Goal: Use online tool/utility: Utilize a website feature to perform a specific function

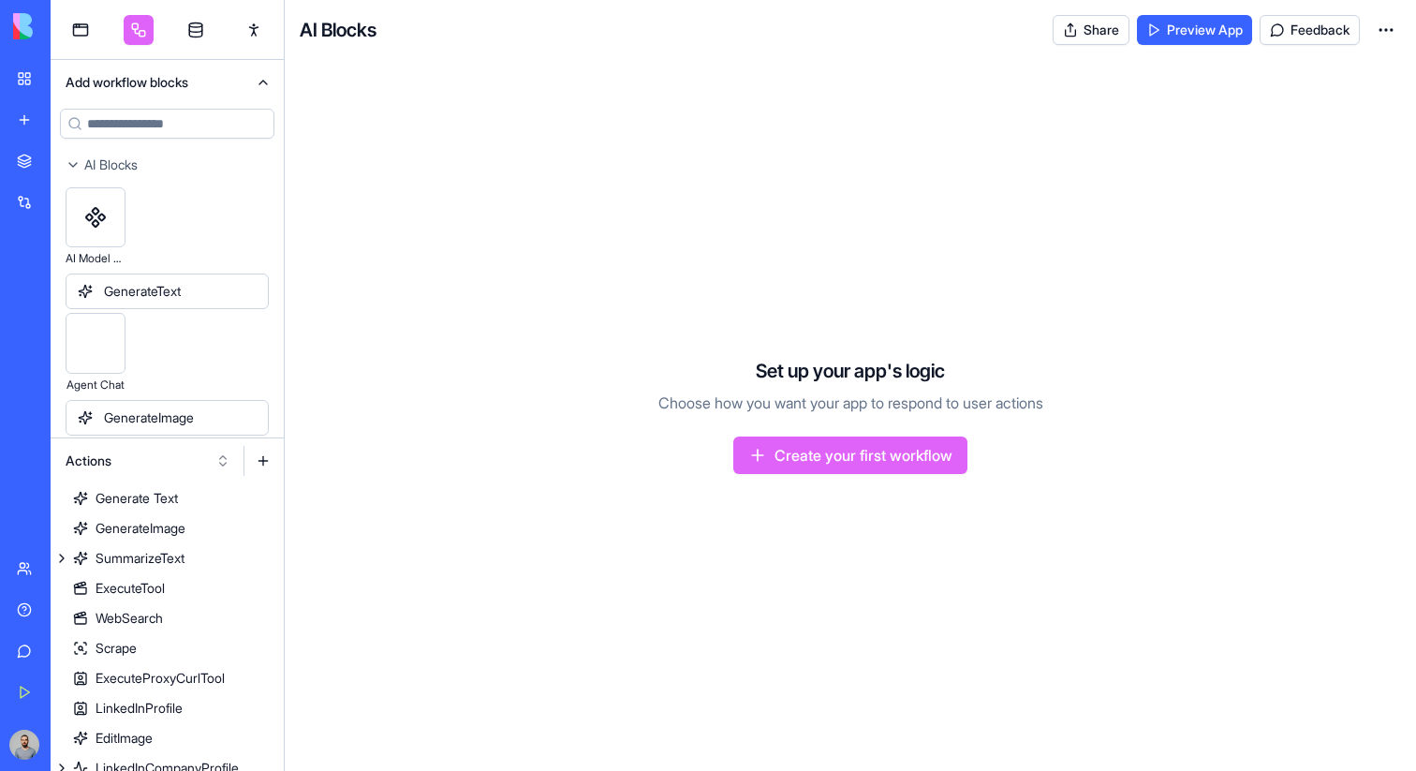
click at [37, 76] on link "My Workspace" at bounding box center [43, 78] width 75 height 37
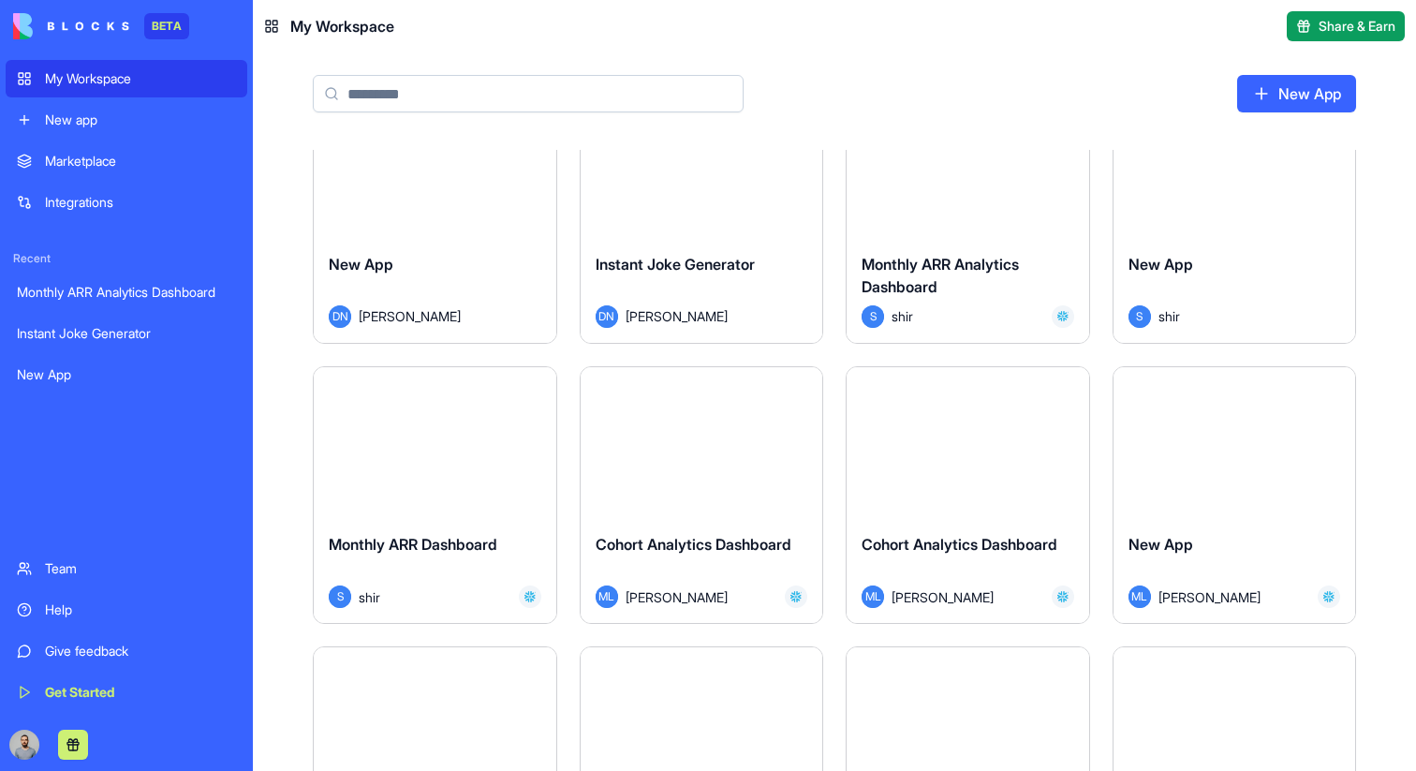
scroll to position [84, 0]
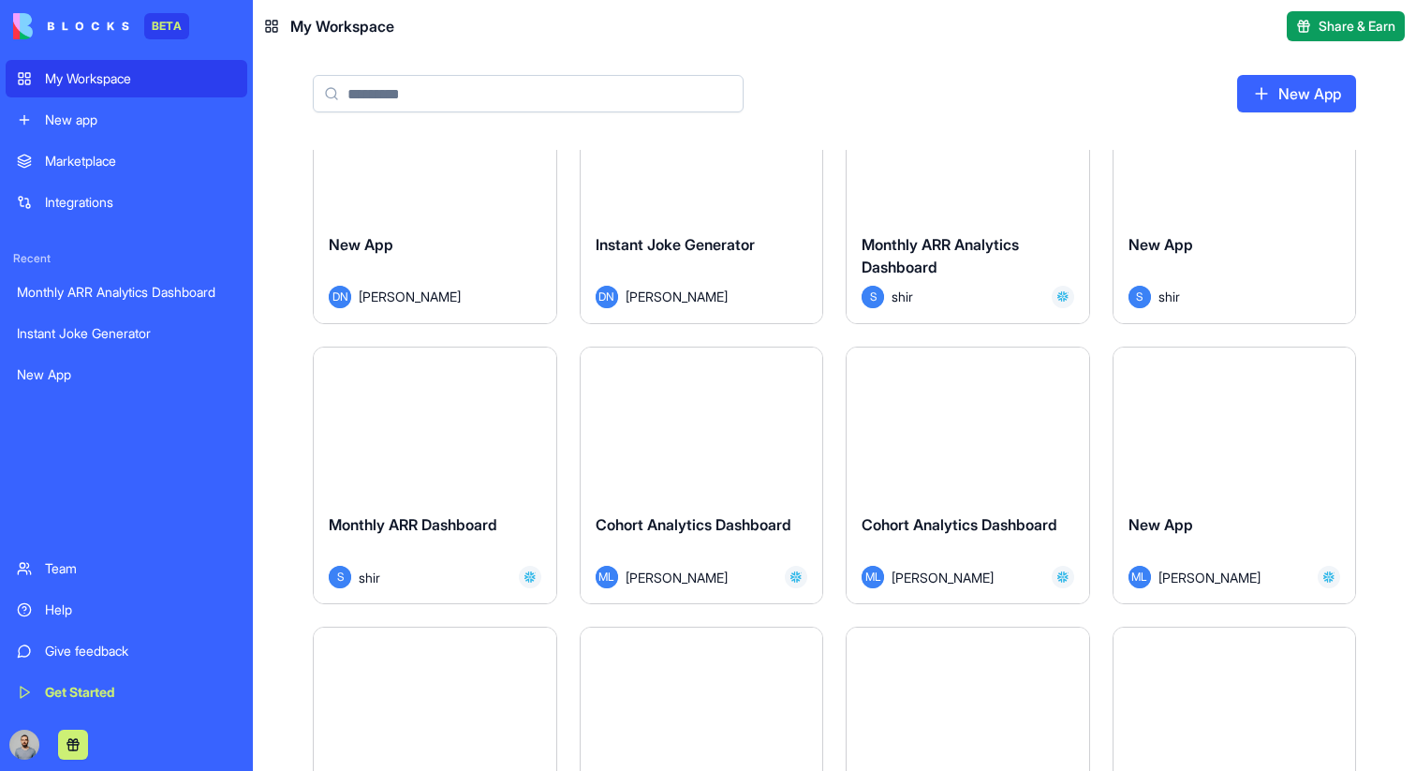
click at [907, 423] on button "Launch" at bounding box center [967, 422] width 140 height 37
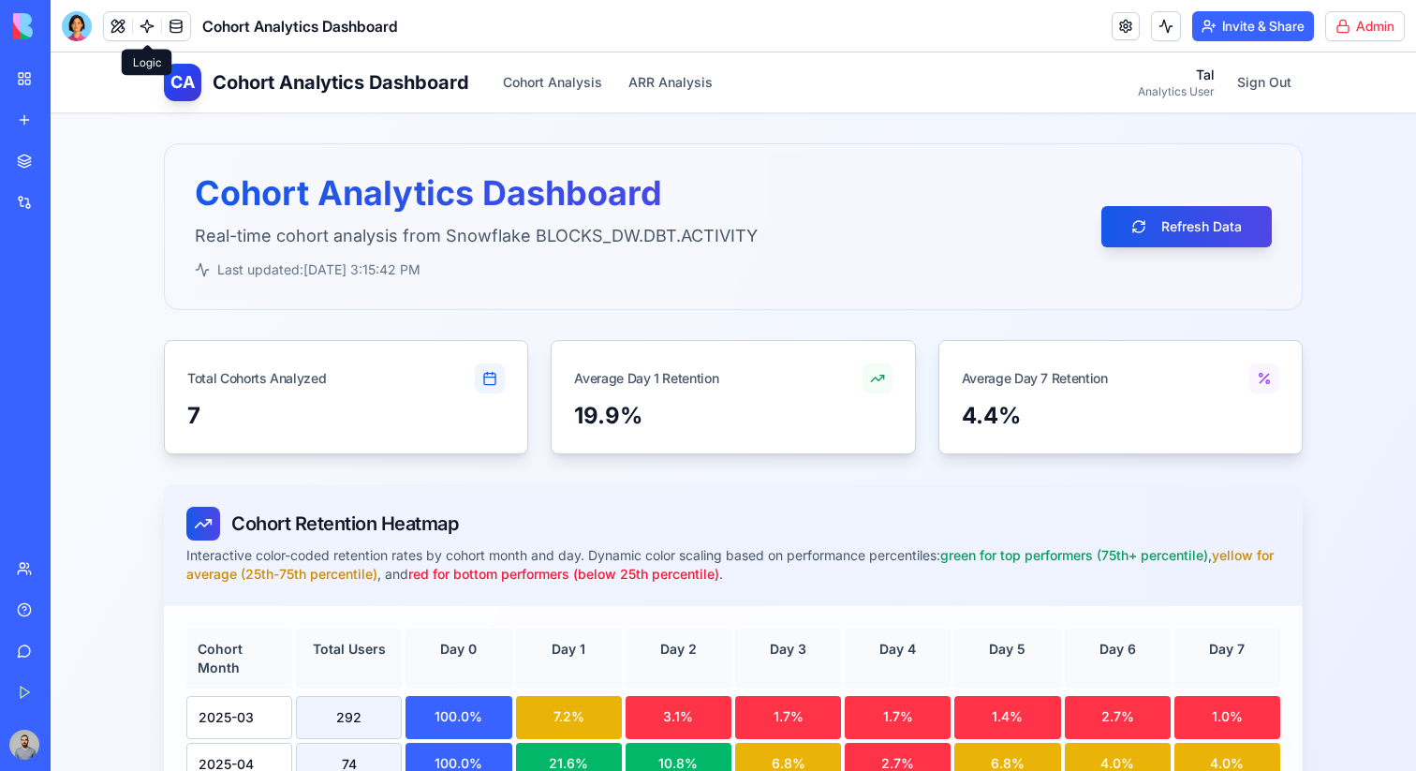
click at [153, 22] on link at bounding box center [147, 26] width 28 height 28
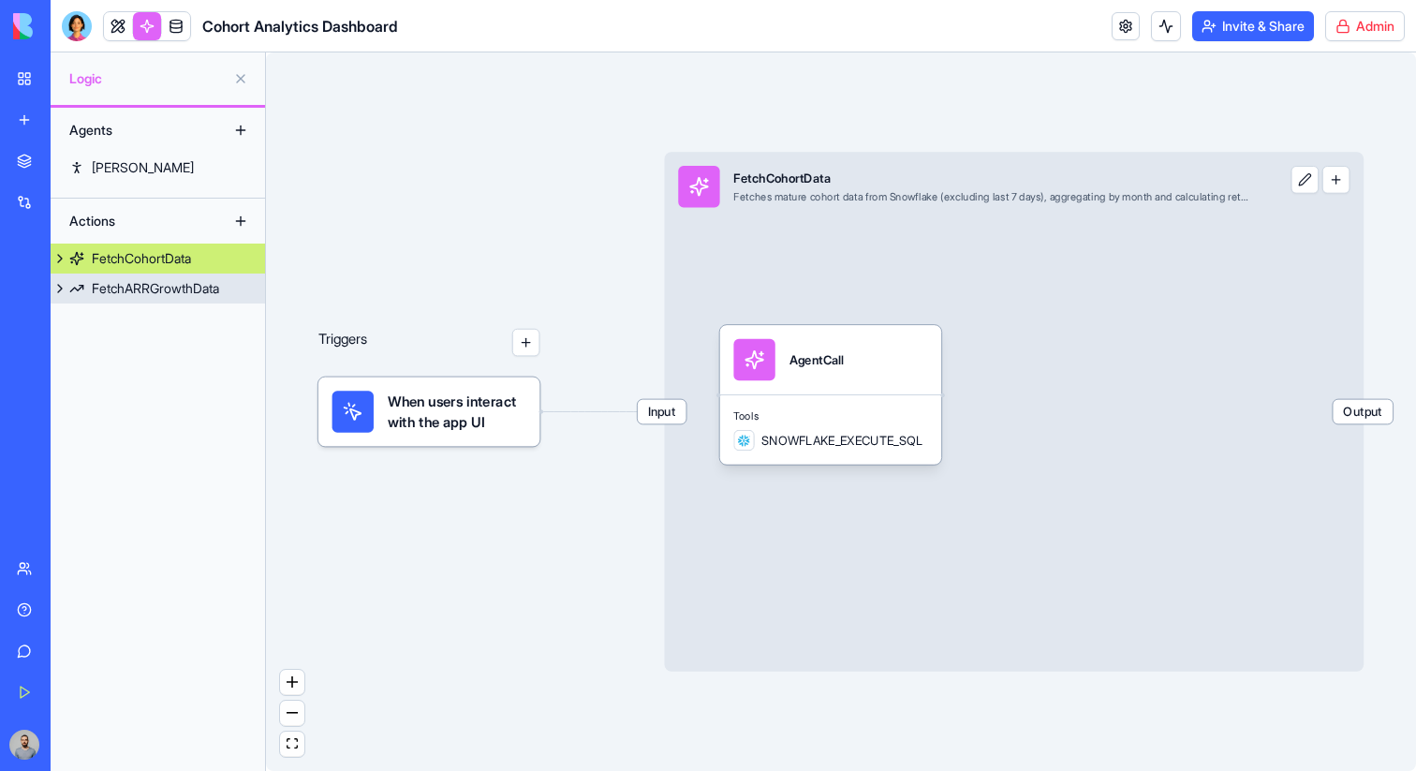
click at [210, 295] on div "FetchARRGrowthData" at bounding box center [155, 288] width 127 height 19
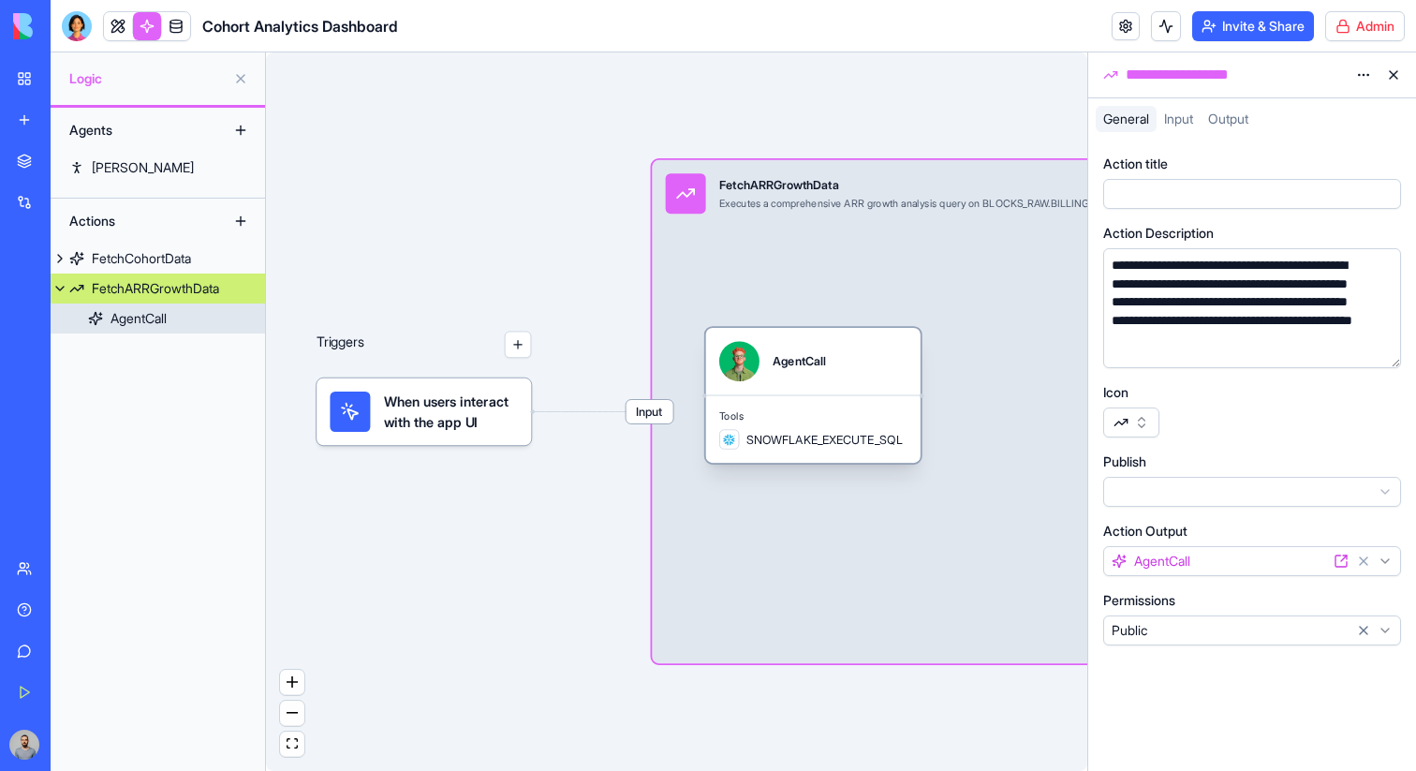
click at [881, 370] on div "AgentCall" at bounding box center [813, 361] width 188 height 40
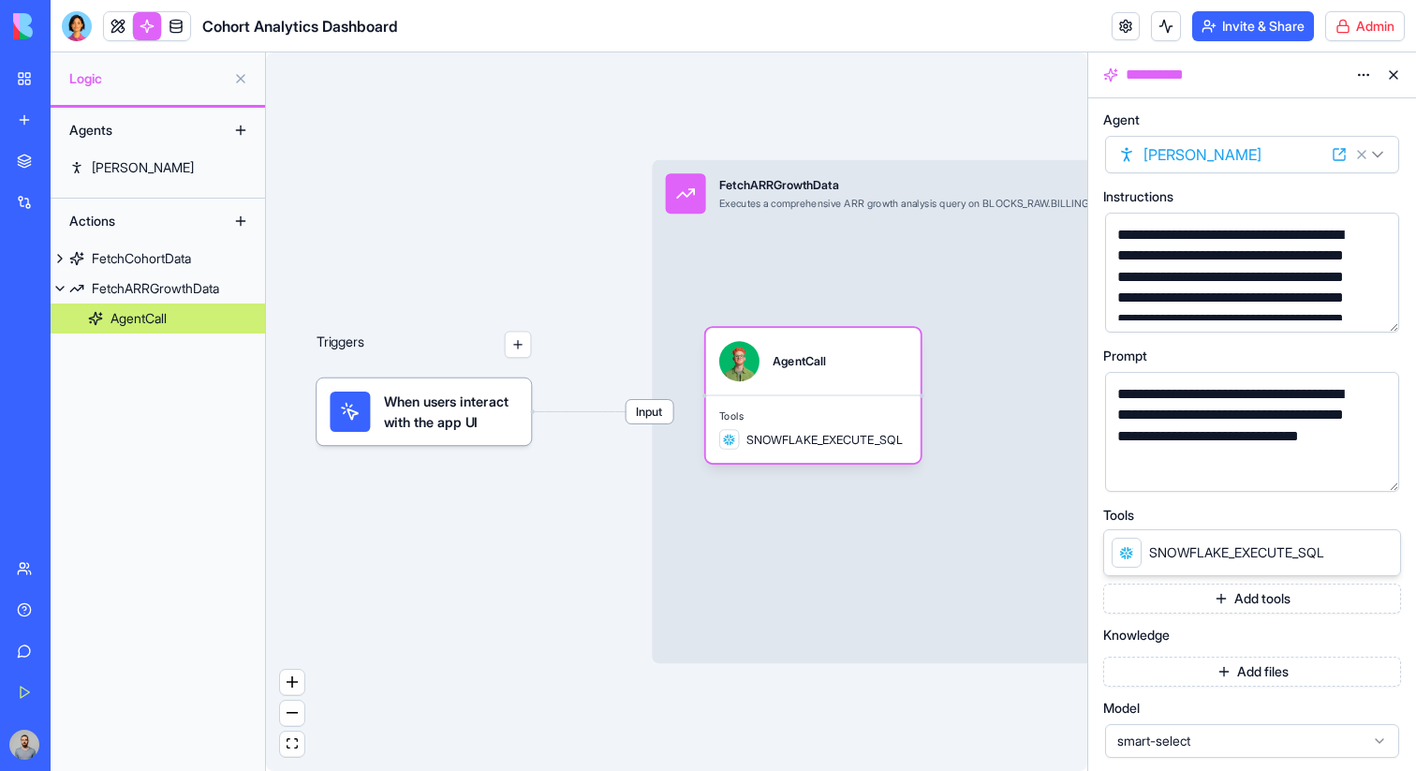
click at [1376, 470] on button "button" at bounding box center [1380, 473] width 30 height 30
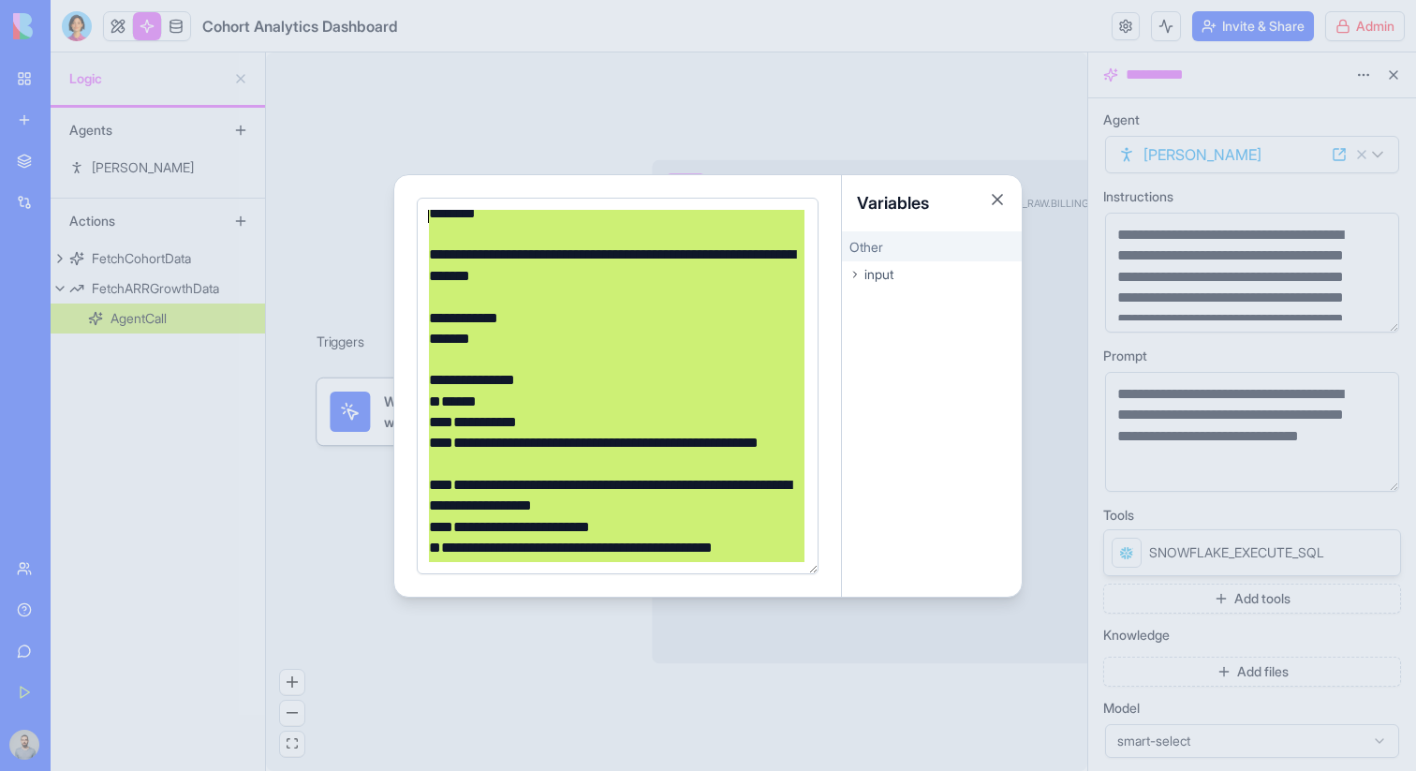
scroll to position [387, 0]
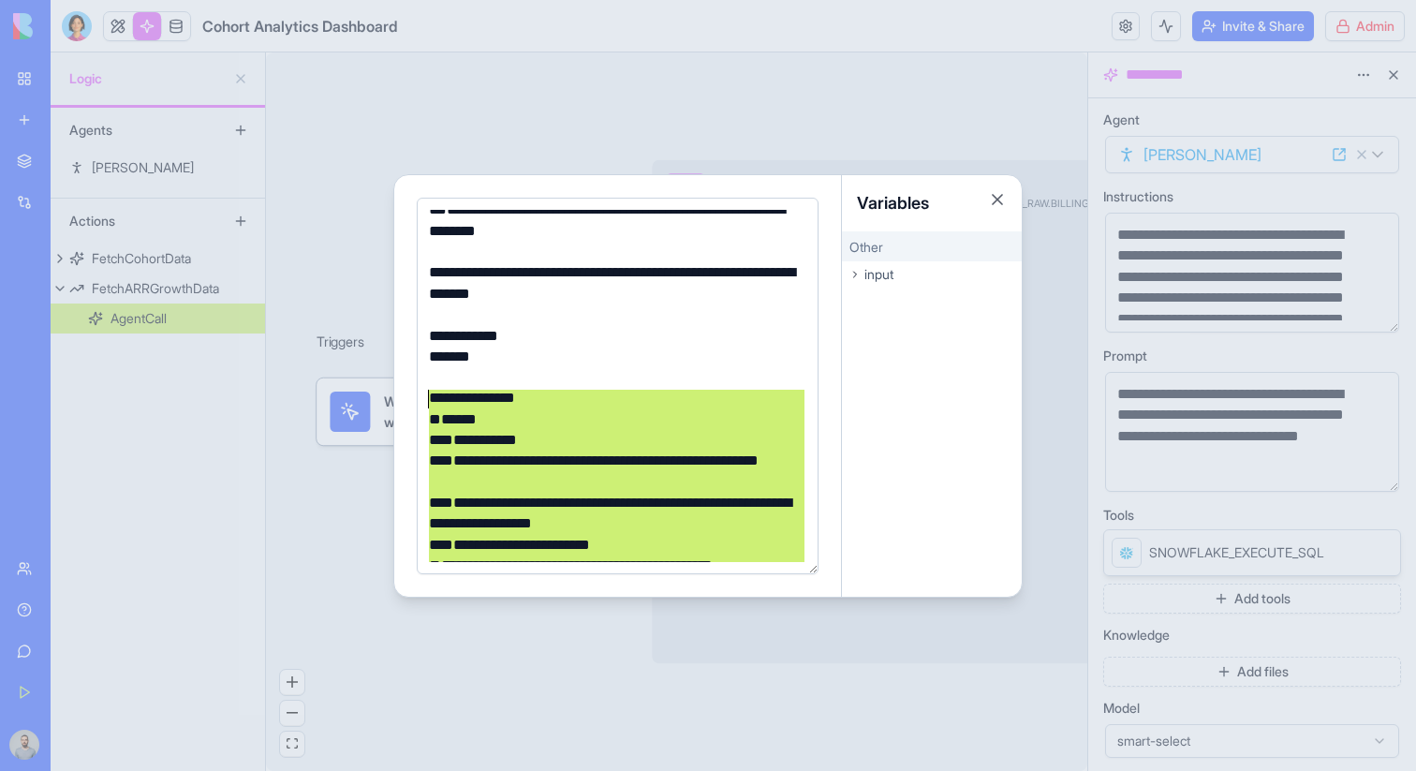
drag, startPoint x: 607, startPoint y: 533, endPoint x: 396, endPoint y: 399, distance: 249.6
click at [396, 400] on div "**********" at bounding box center [618, 385] width 448 height 421
copy div "**********"
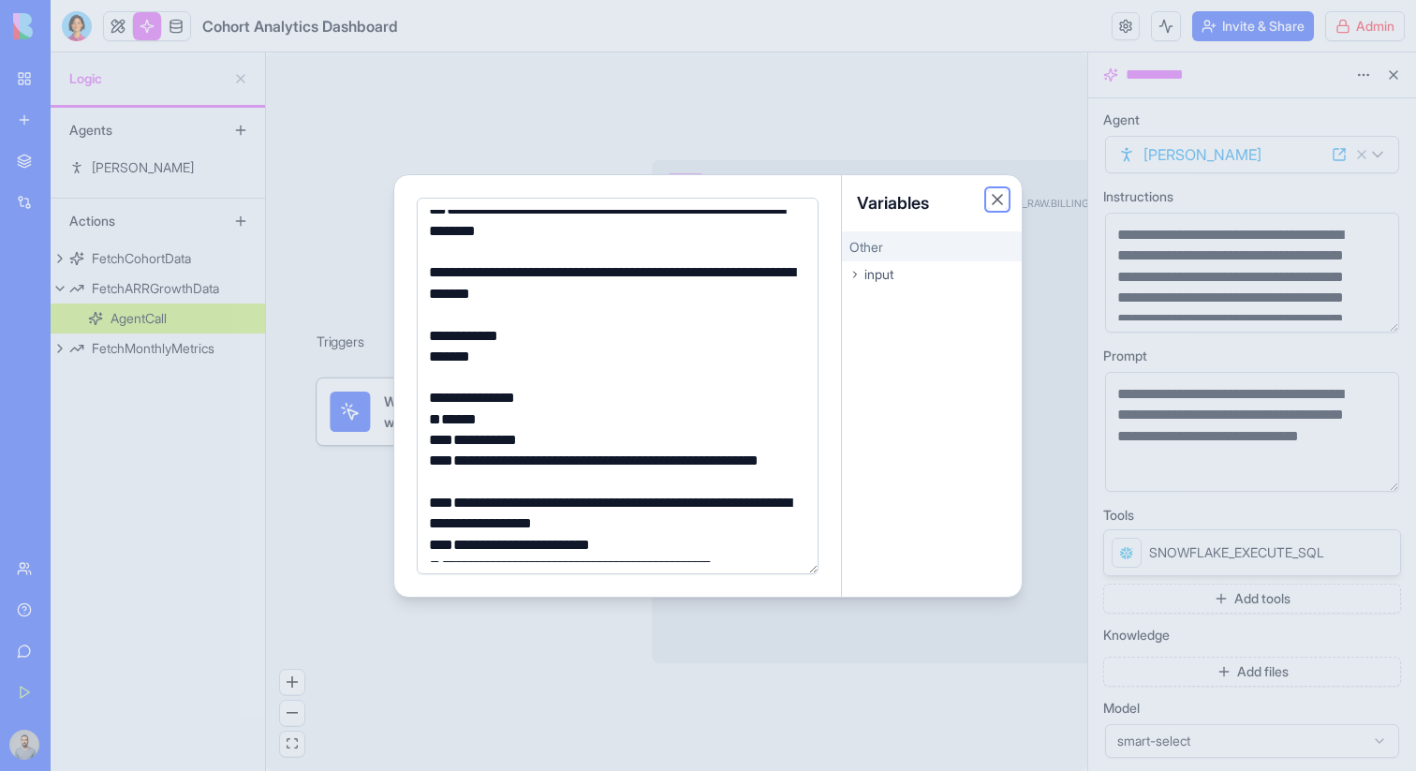
click at [993, 203] on button "Close" at bounding box center [997, 199] width 19 height 19
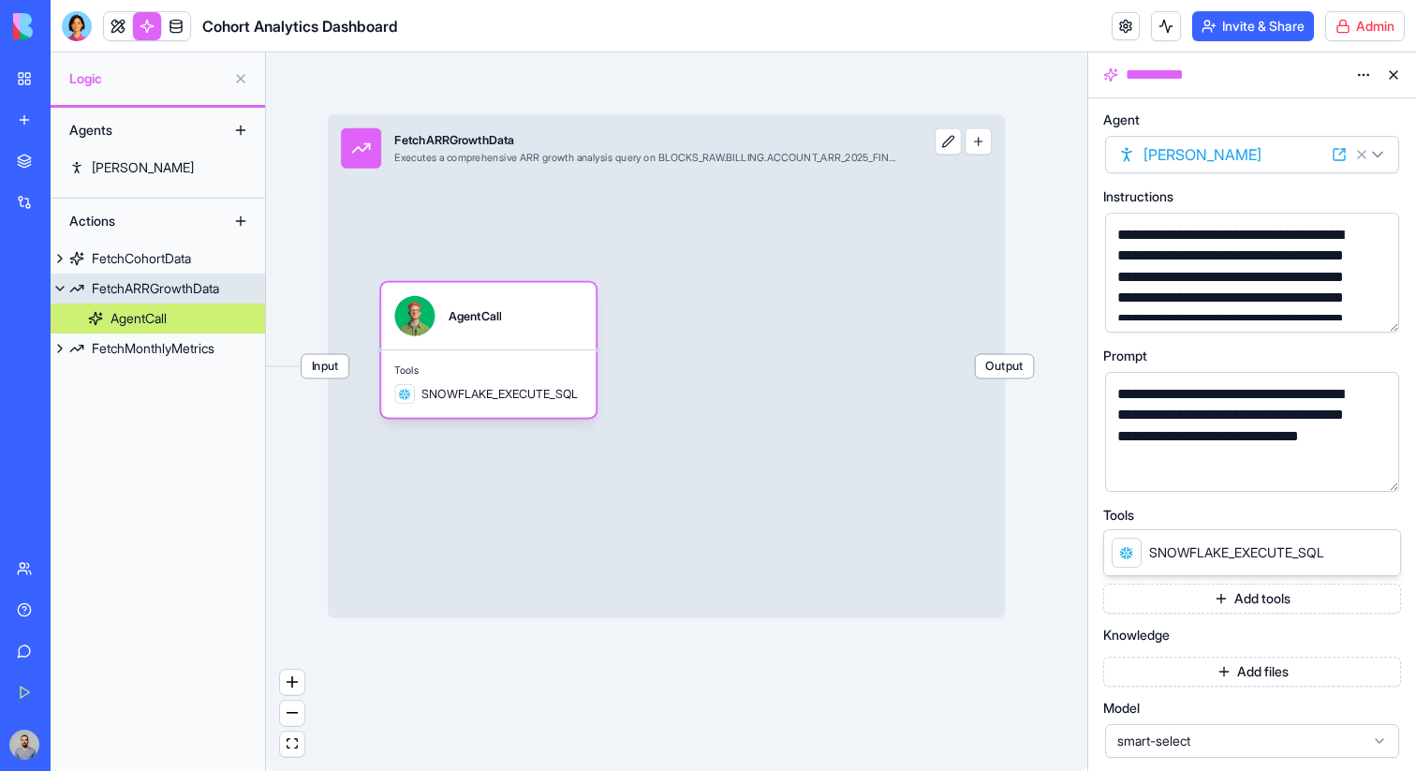
click at [980, 142] on button "button" at bounding box center [977, 141] width 27 height 27
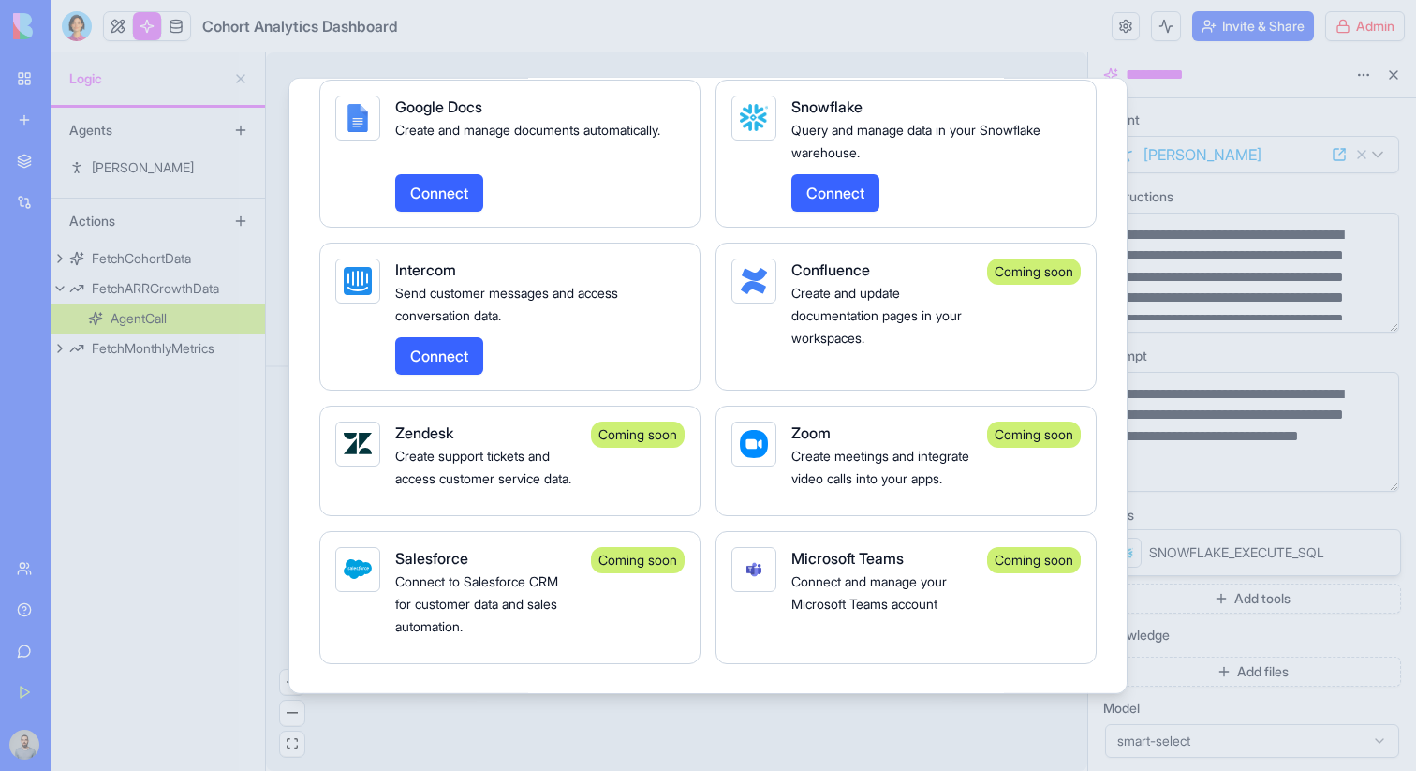
scroll to position [3021, 0]
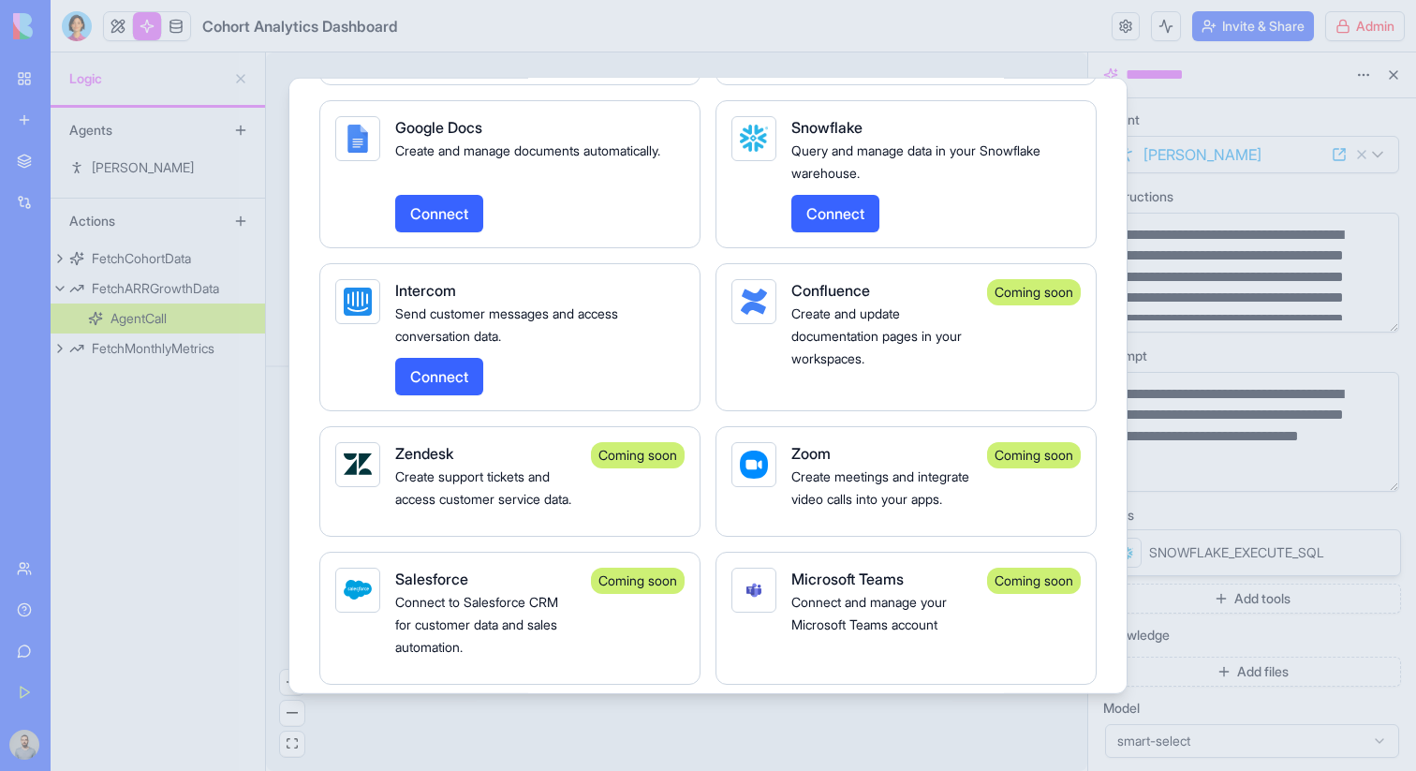
click at [1207, 206] on div at bounding box center [708, 385] width 1416 height 771
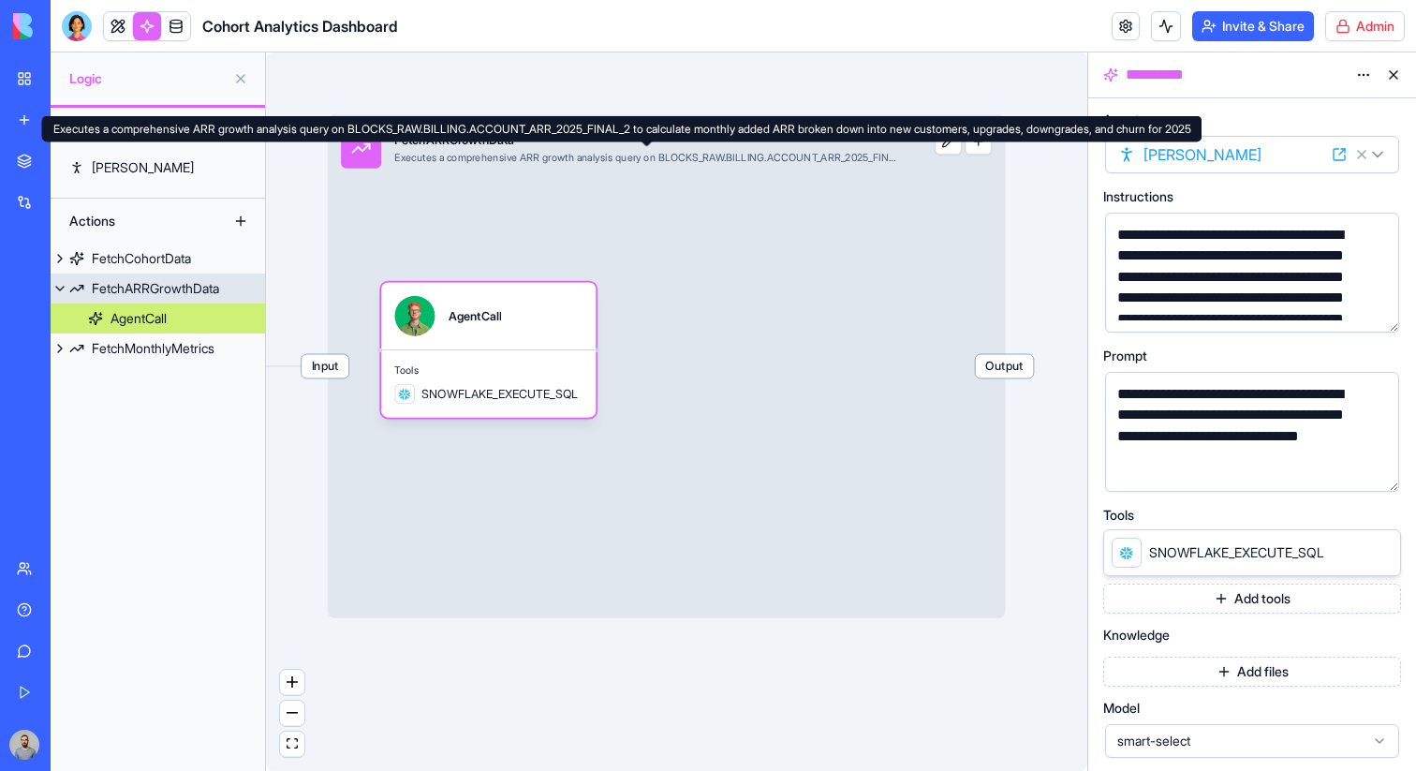
click at [983, 145] on button "button" at bounding box center [977, 141] width 27 height 27
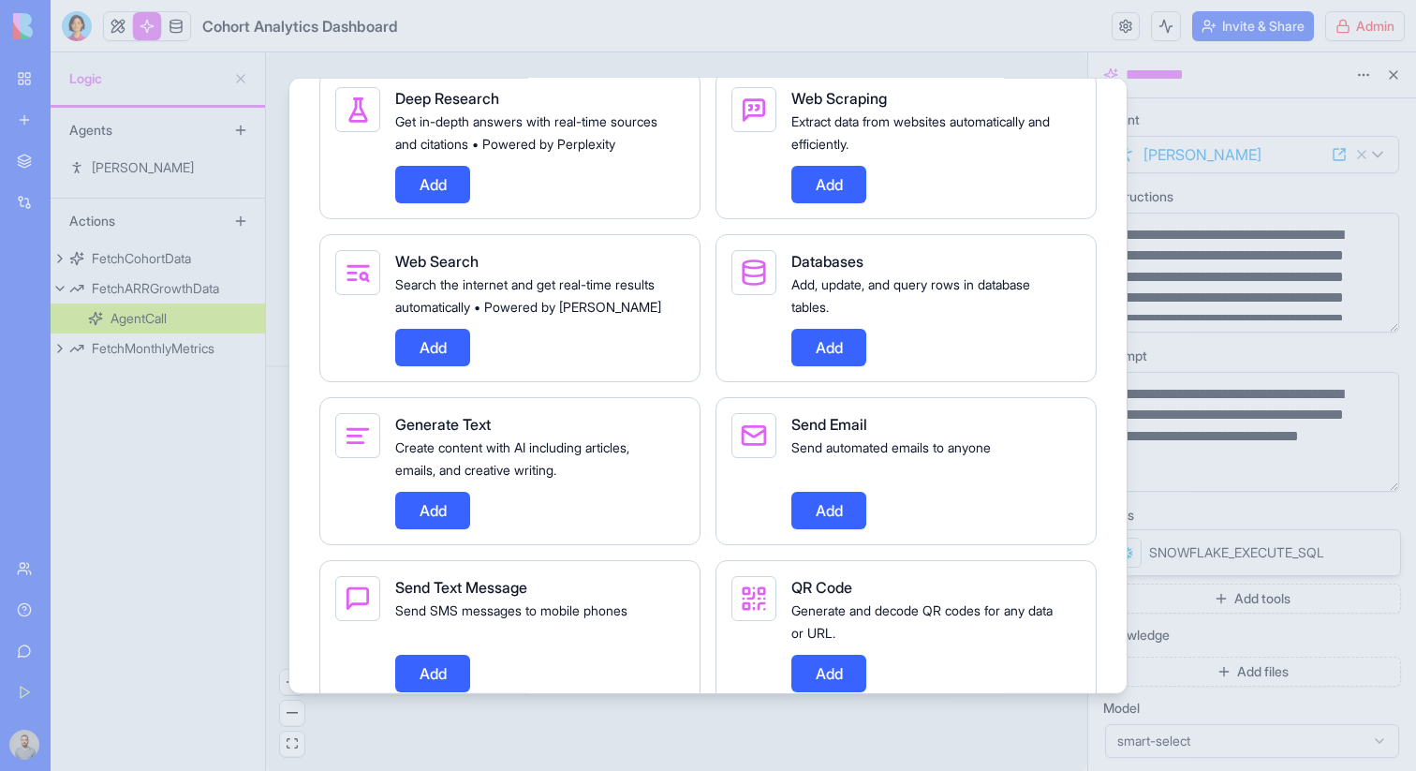
scroll to position [1063, 0]
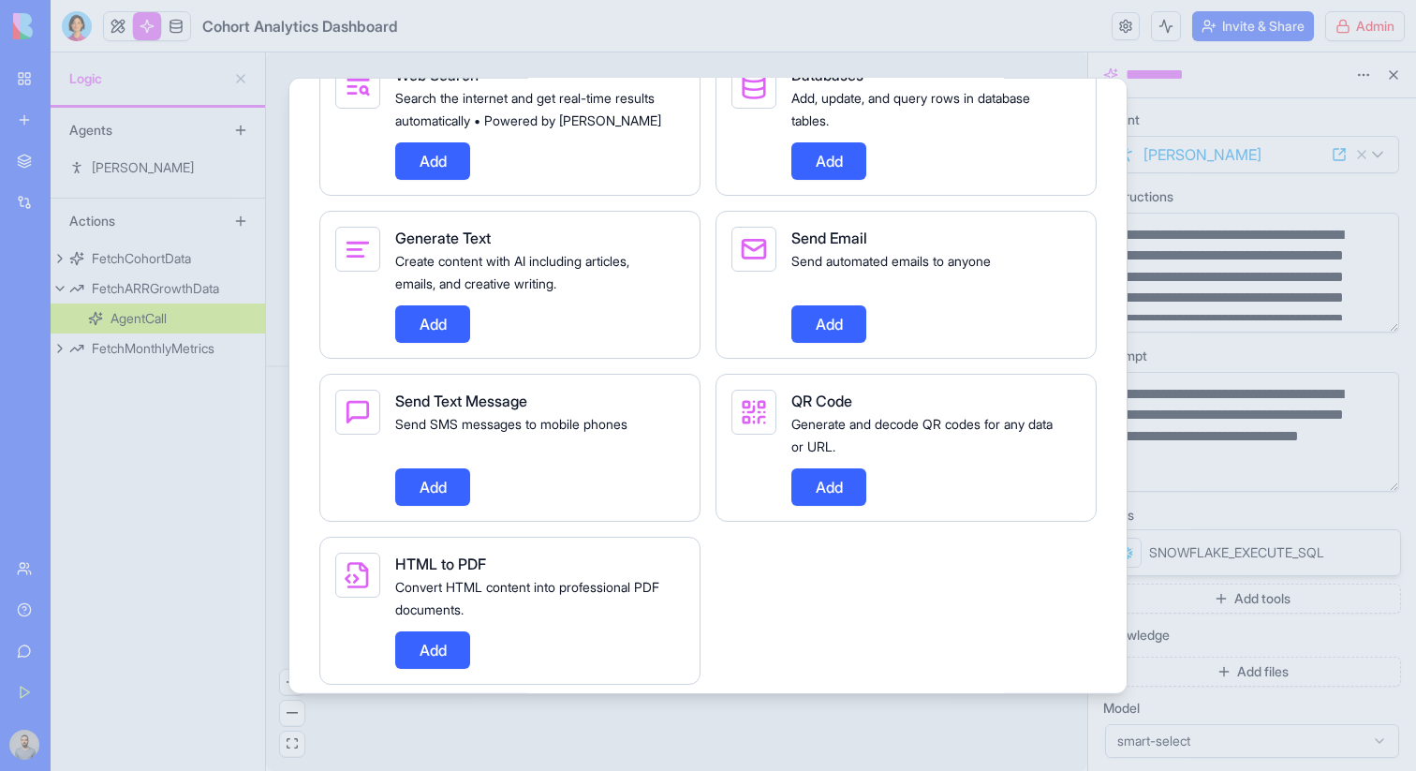
click at [1228, 189] on div at bounding box center [708, 385] width 1416 height 771
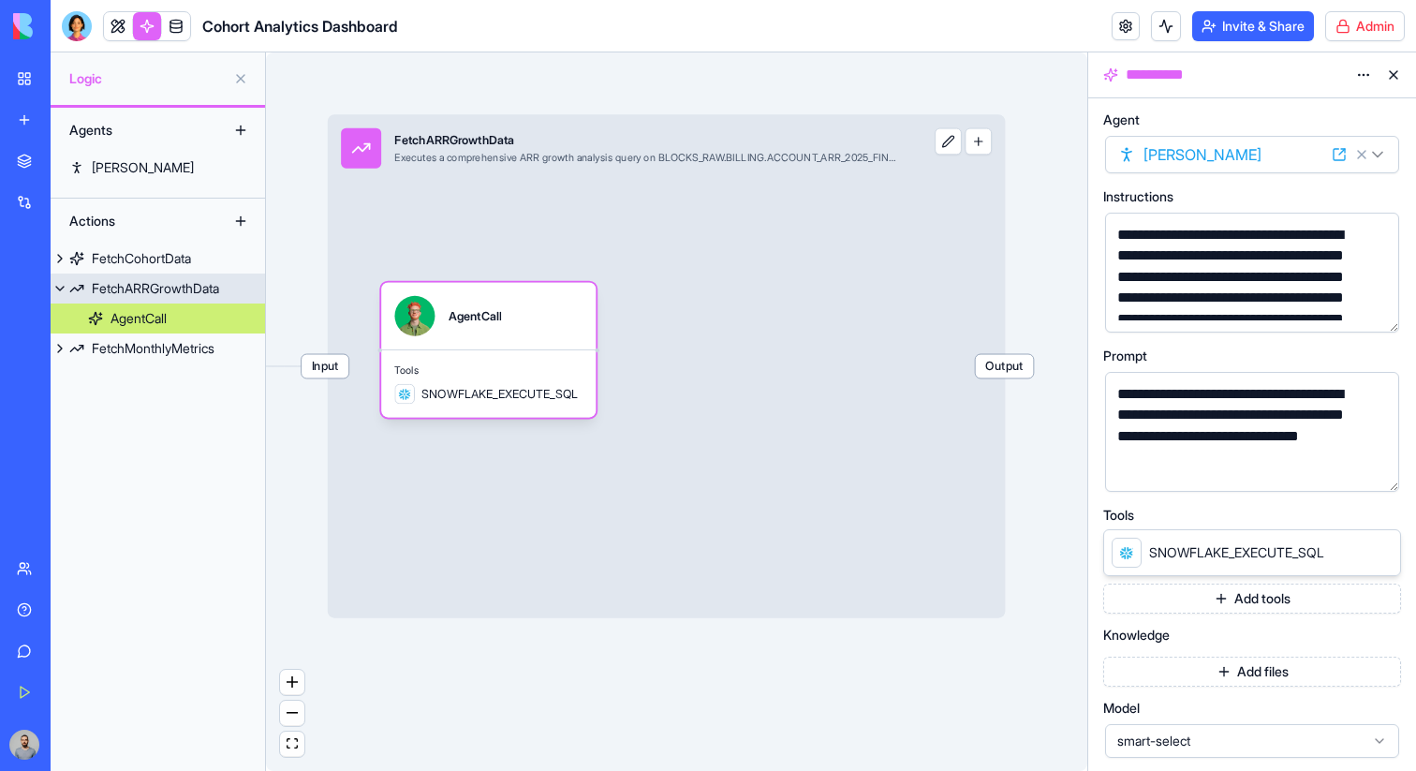
click at [983, 153] on button "button" at bounding box center [977, 141] width 27 height 27
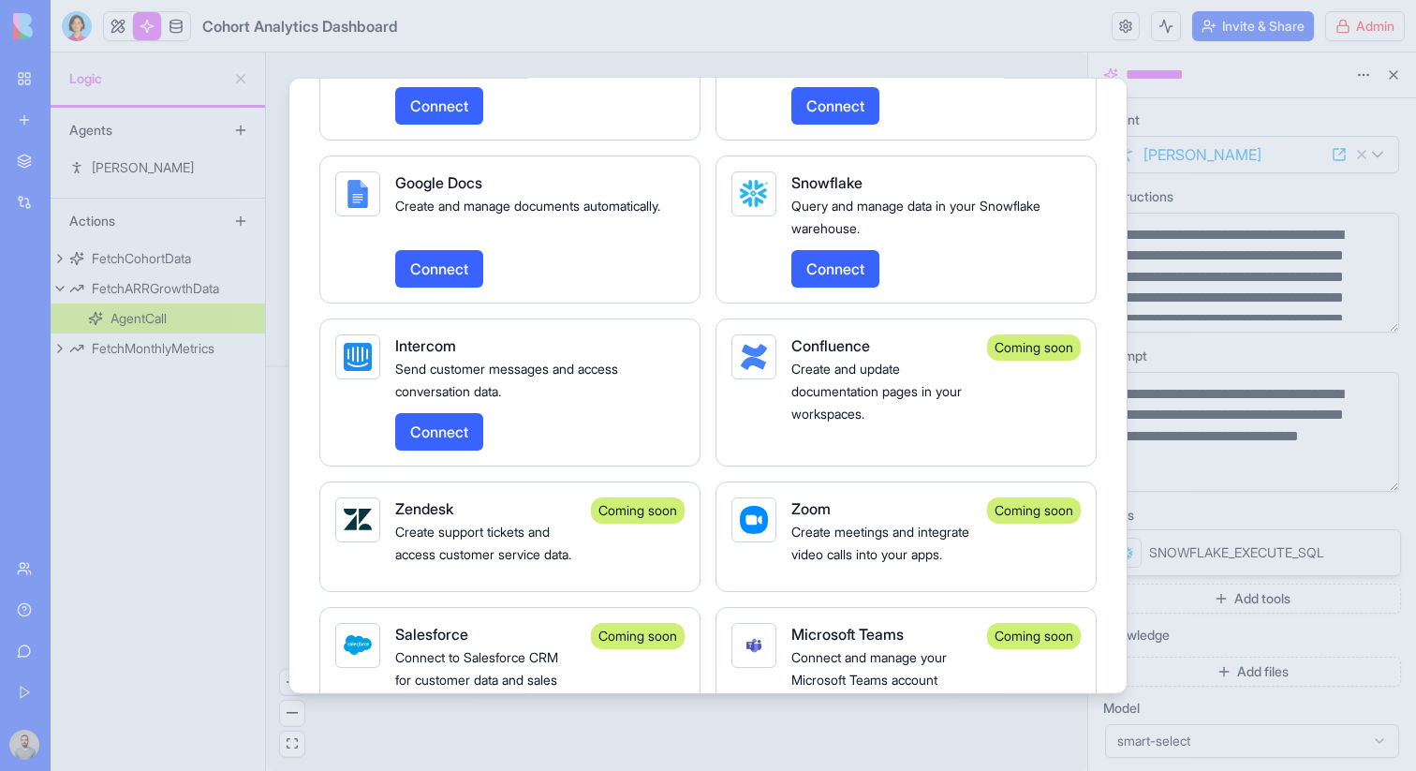
scroll to position [2945, 0]
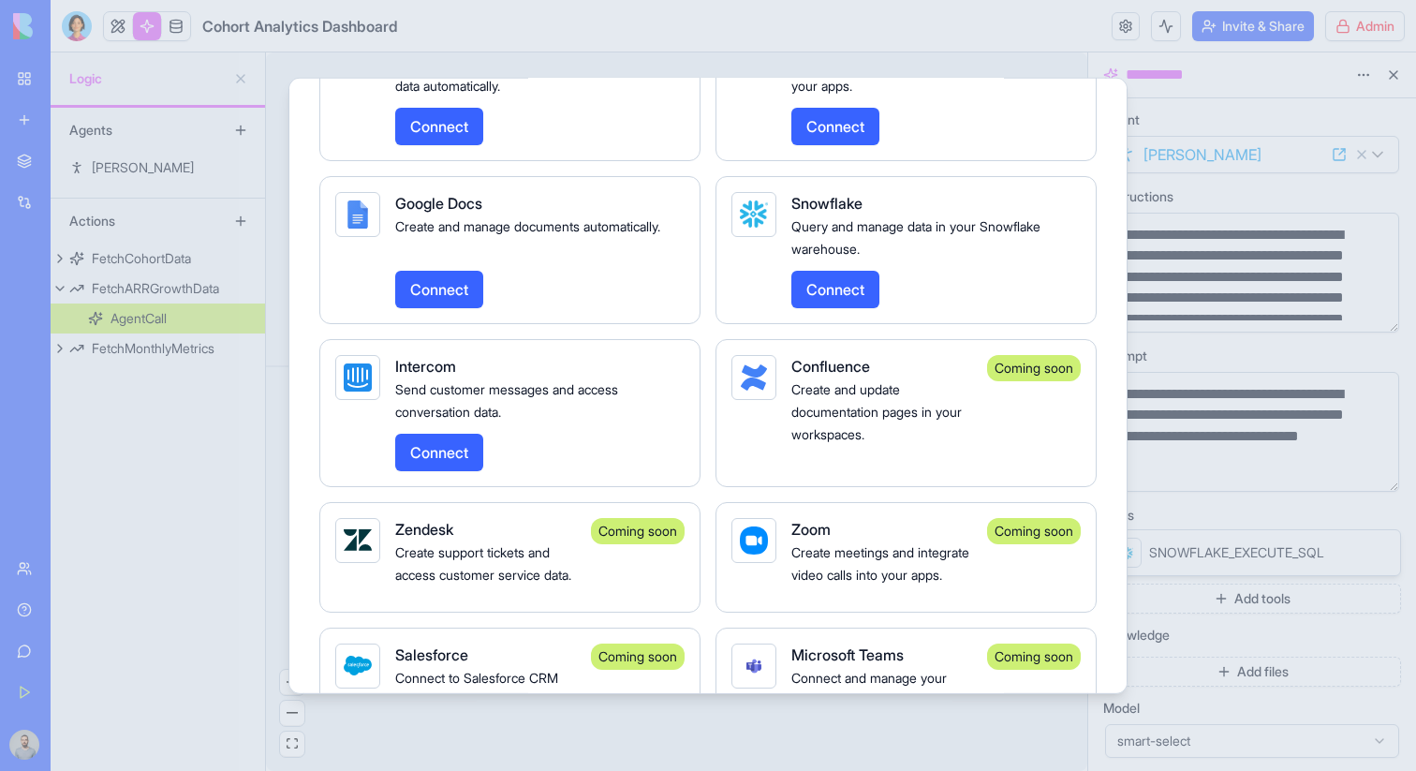
click at [841, 307] on button "Connect" at bounding box center [835, 288] width 88 height 37
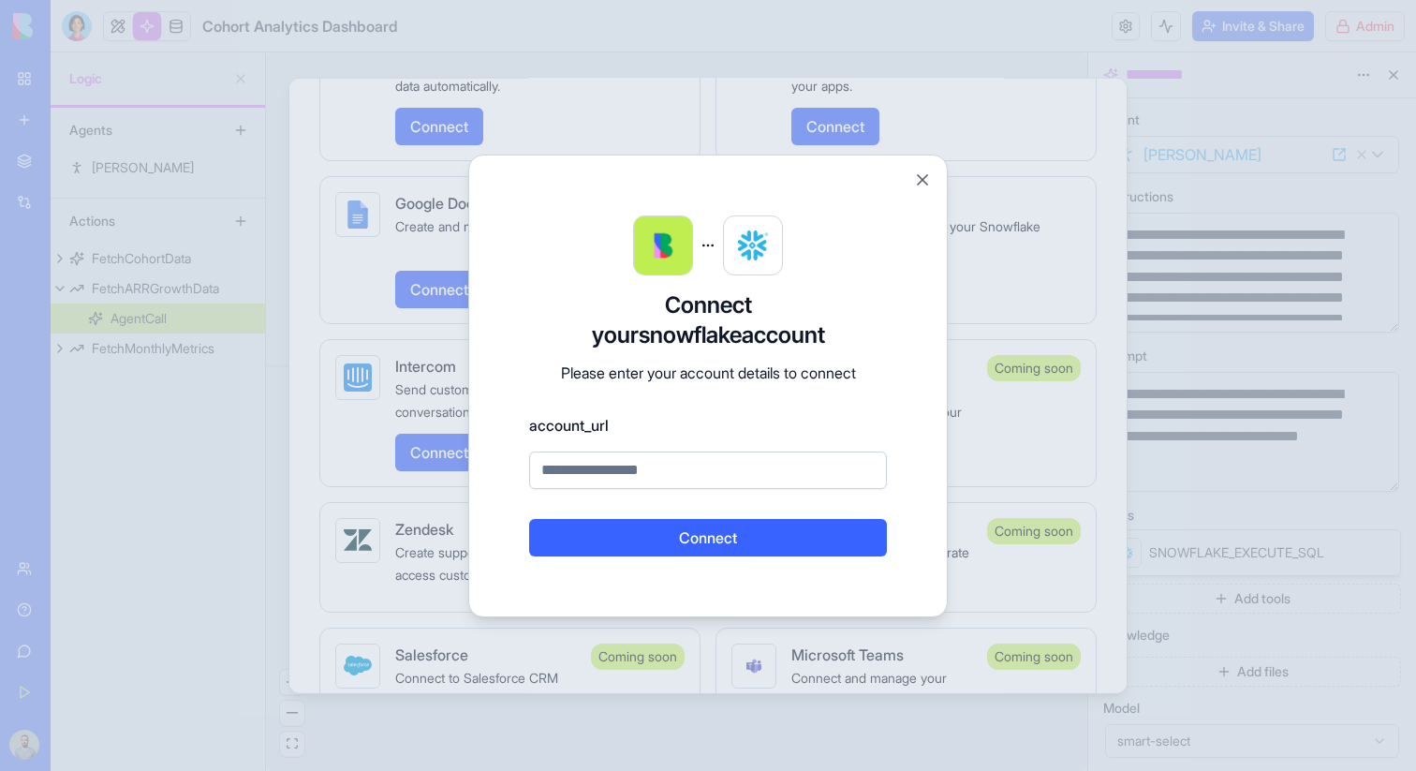
click at [856, 316] on h3 "Connect your snowflake account" at bounding box center [708, 320] width 358 height 60
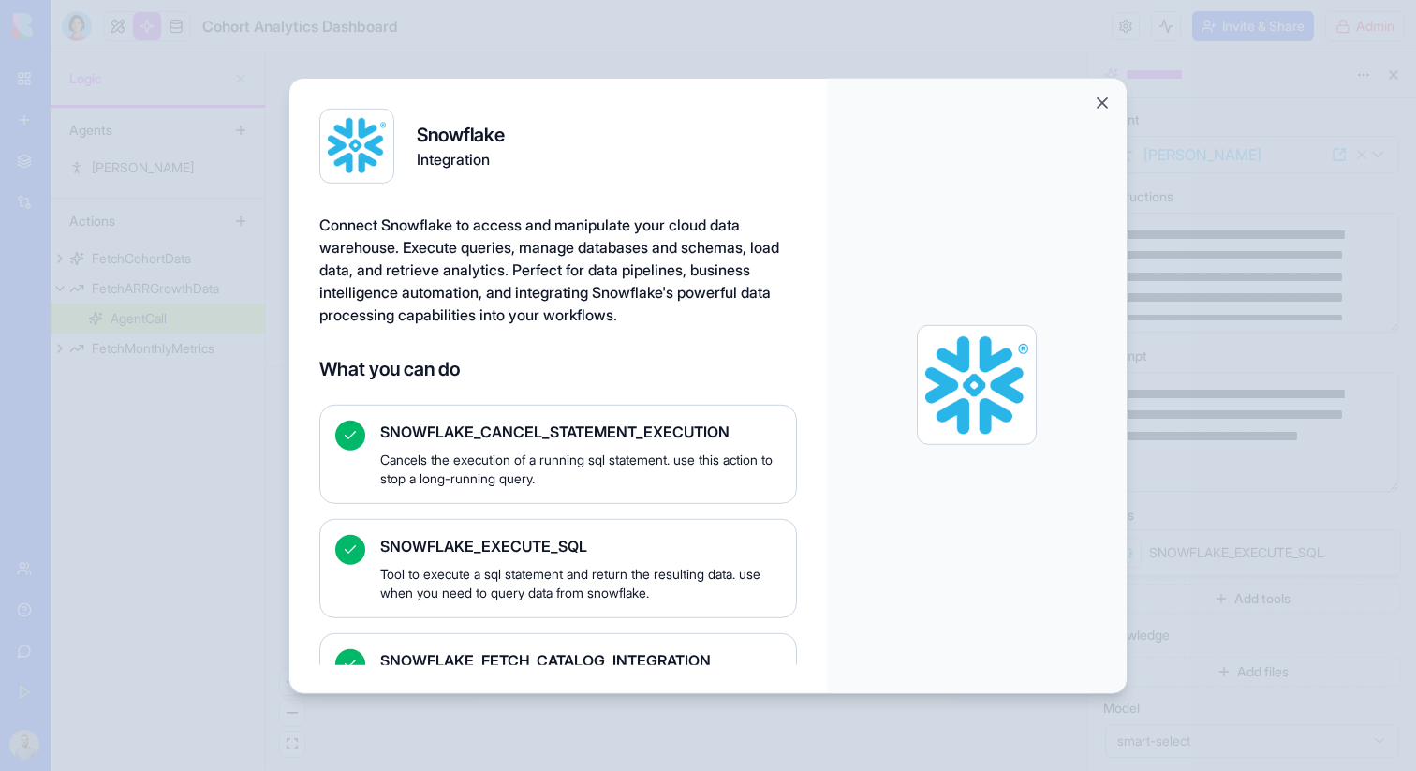
click at [1104, 95] on button "Close" at bounding box center [1102, 102] width 19 height 19
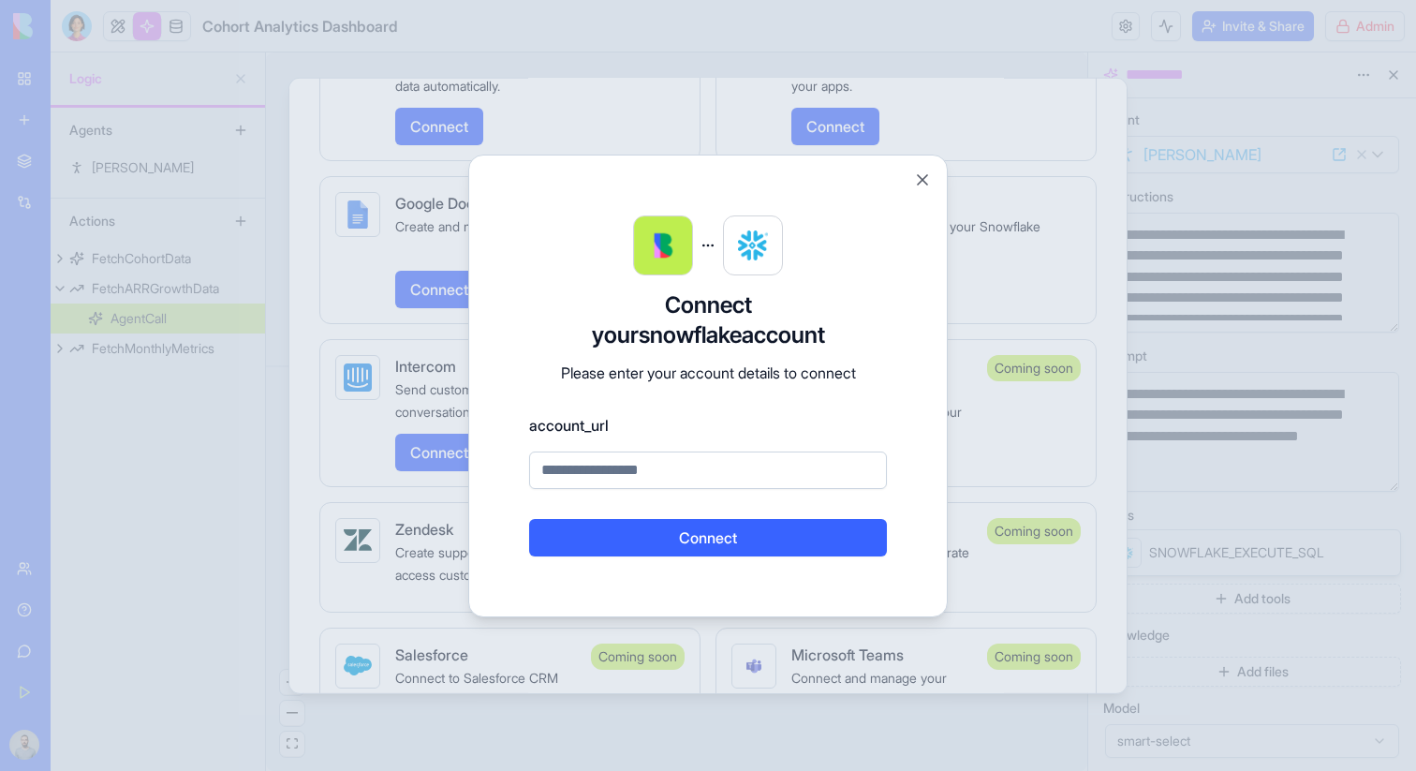
click at [715, 468] on input at bounding box center [708, 469] width 358 height 37
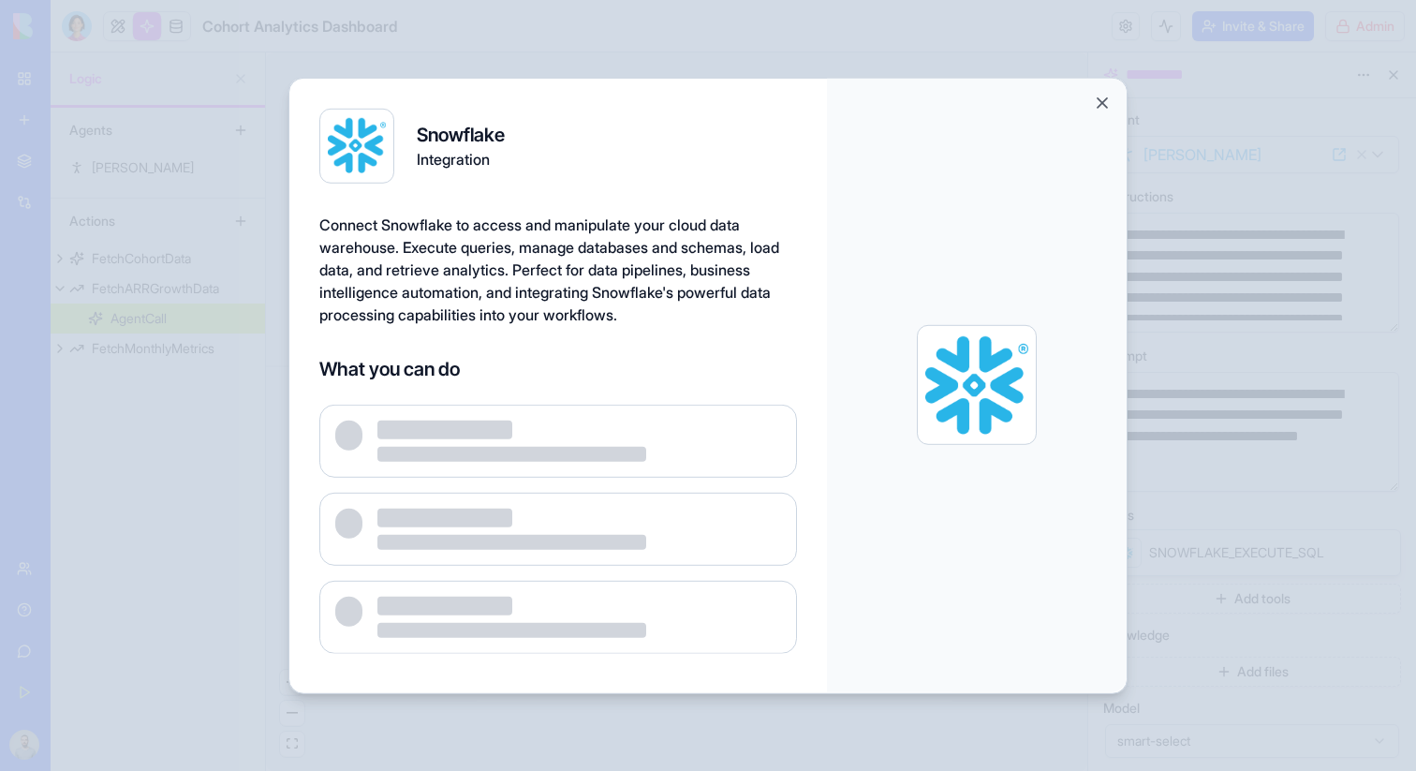
click at [1109, 106] on button "Close" at bounding box center [1102, 102] width 19 height 19
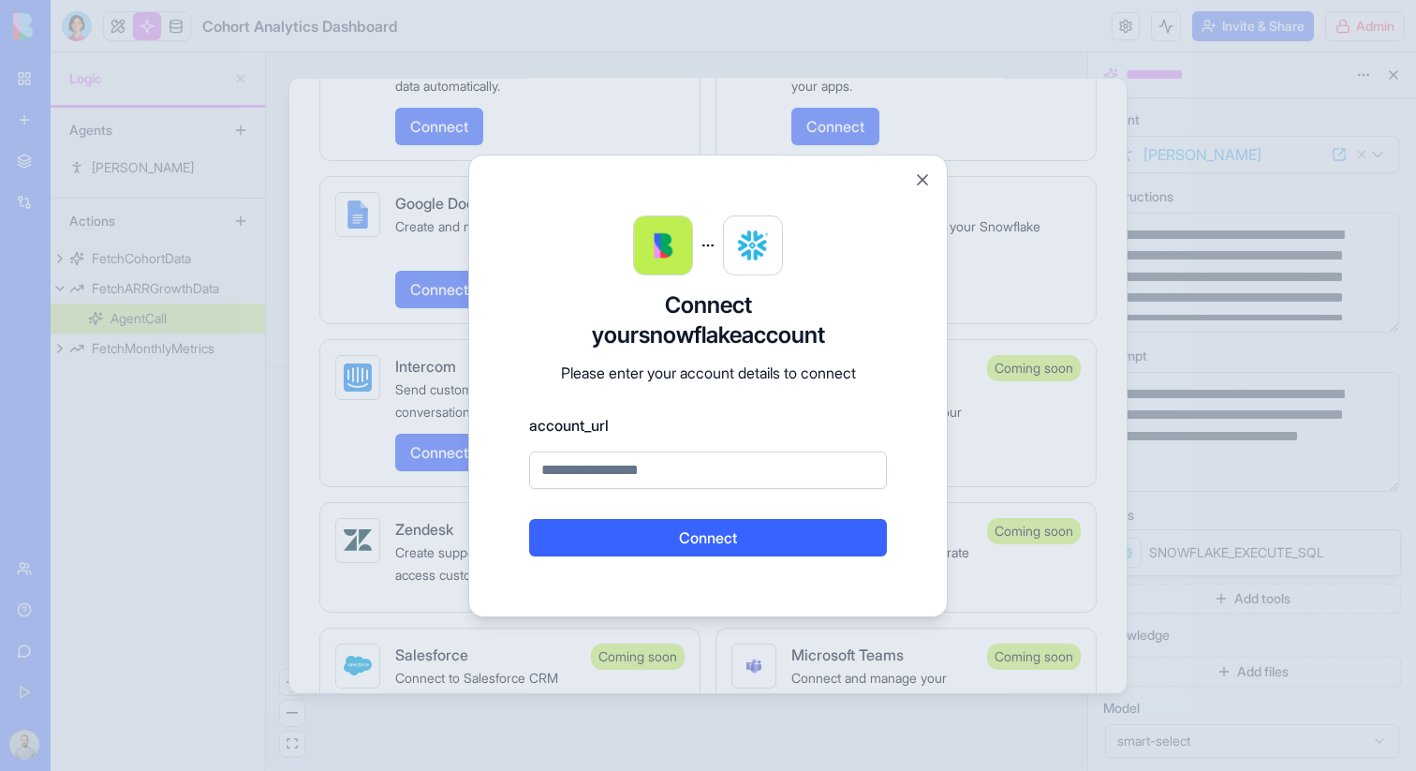
click at [681, 493] on form "Connect your snowflake account Please enter your account details to connect acc…" at bounding box center [708, 423] width 358 height 266
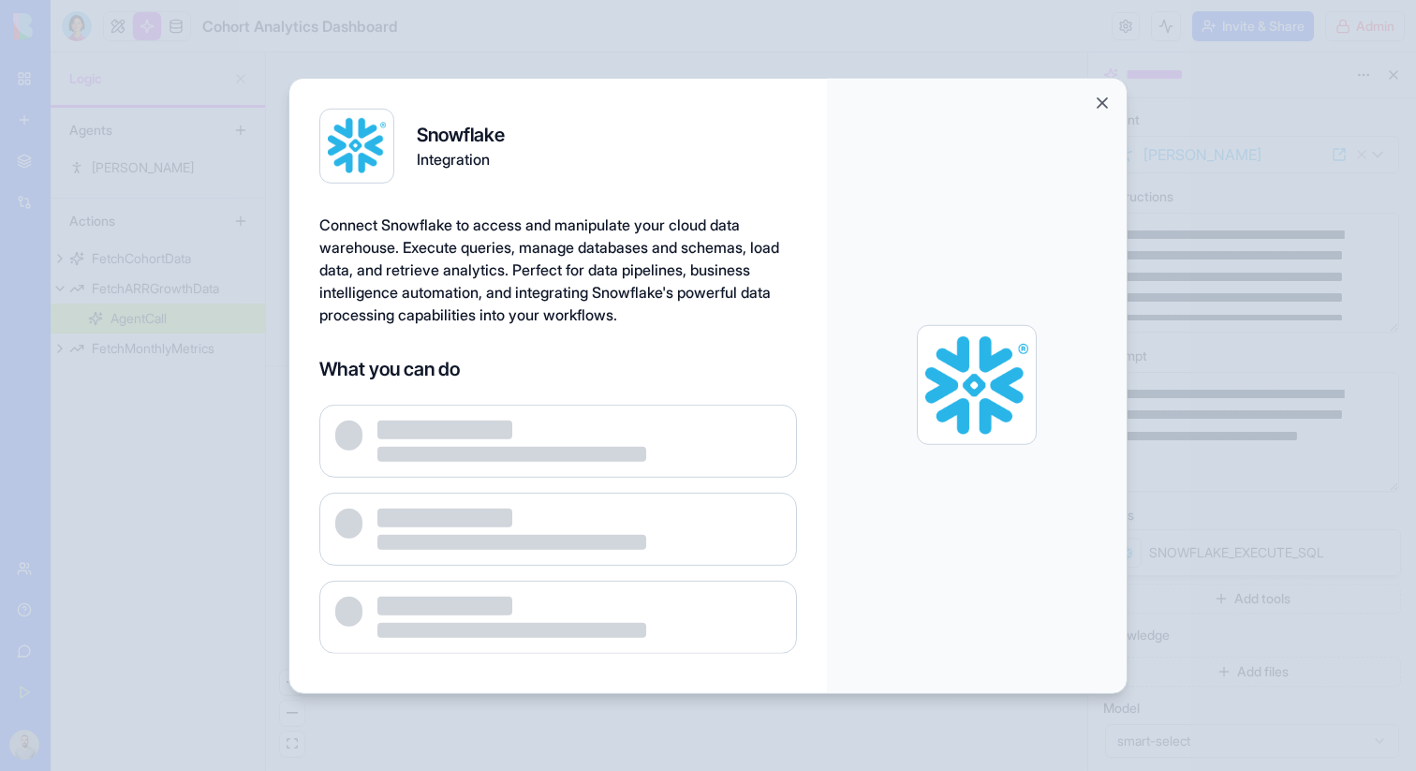
click at [681, 484] on div at bounding box center [557, 528] width 477 height 249
click at [1096, 113] on div at bounding box center [977, 384] width 300 height 613
click at [1096, 104] on button "Close" at bounding box center [1102, 102] width 19 height 19
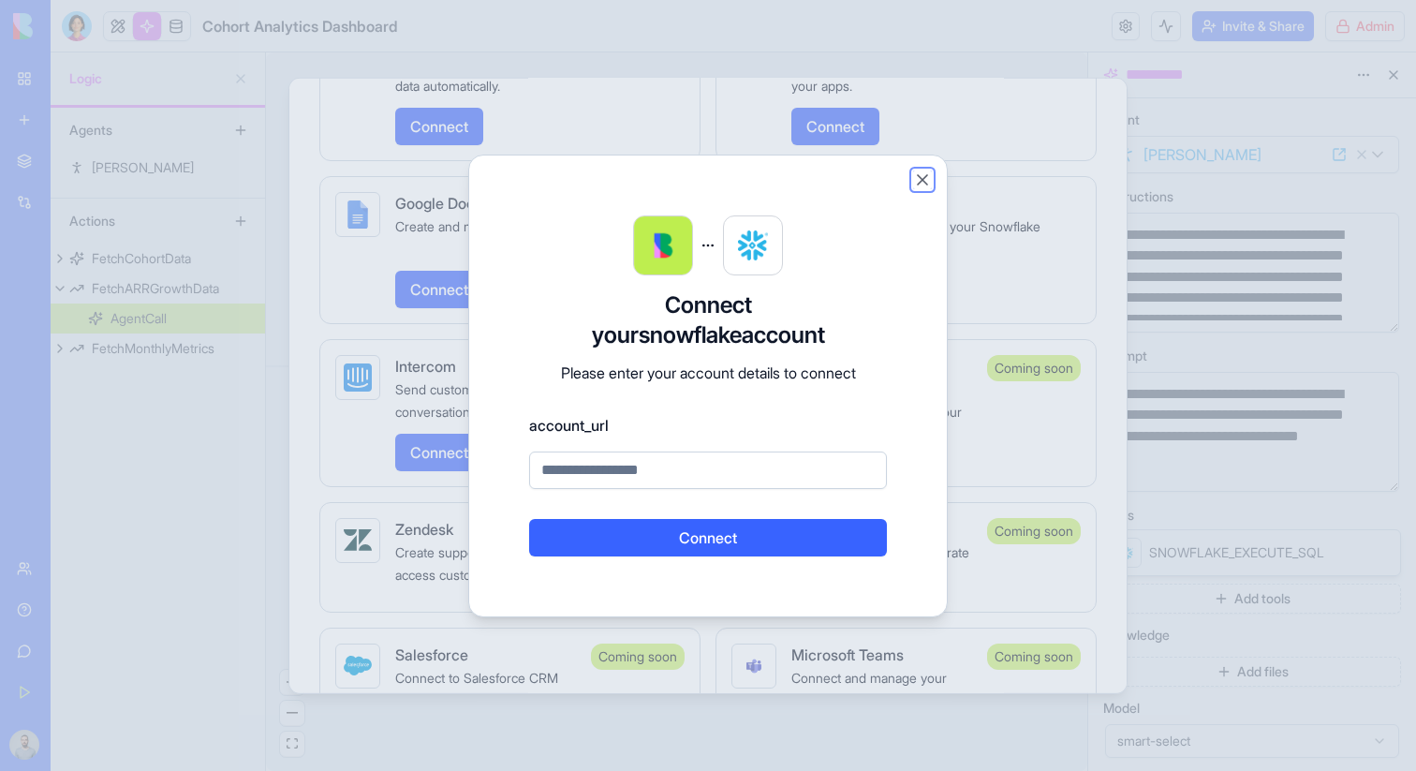
click at [928, 172] on button "Close" at bounding box center [922, 179] width 19 height 19
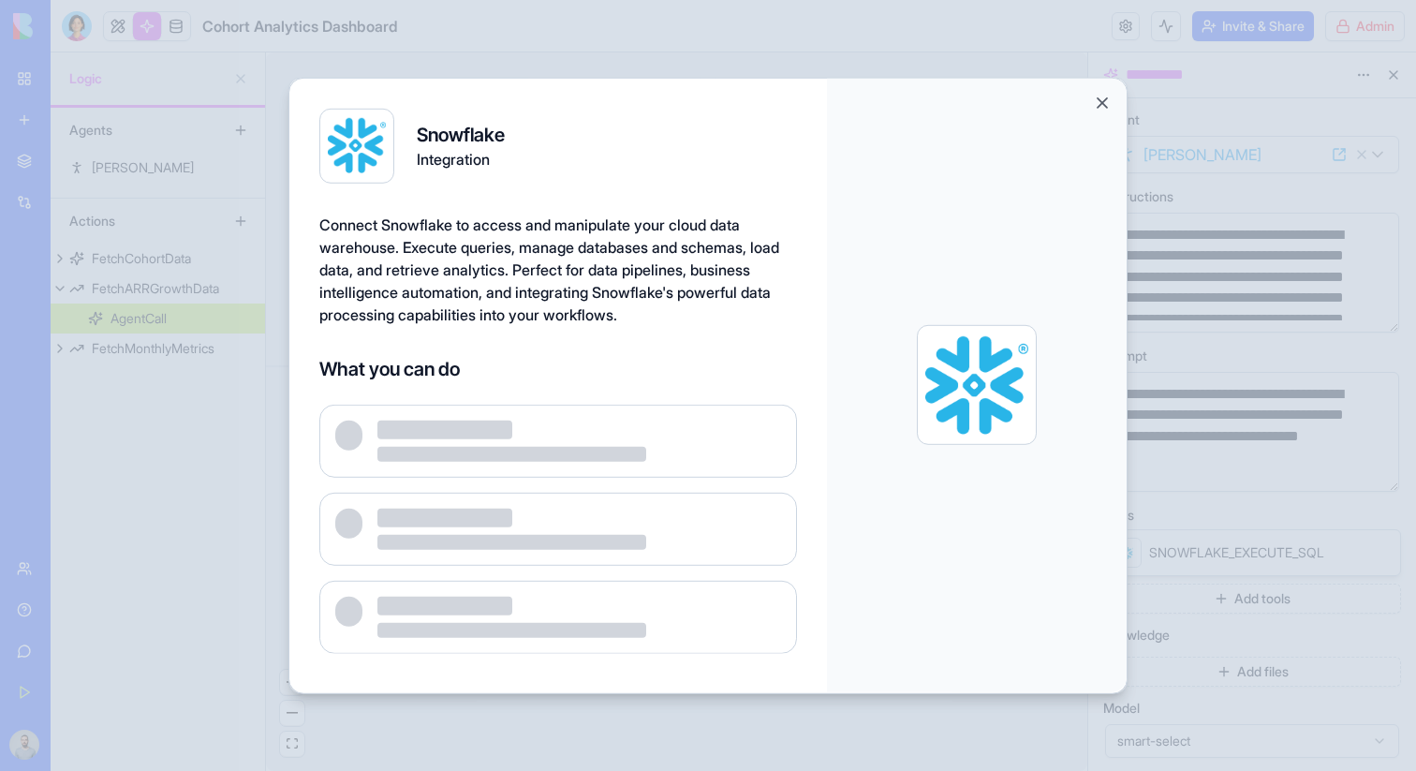
click at [1109, 95] on button "Close" at bounding box center [1102, 102] width 19 height 19
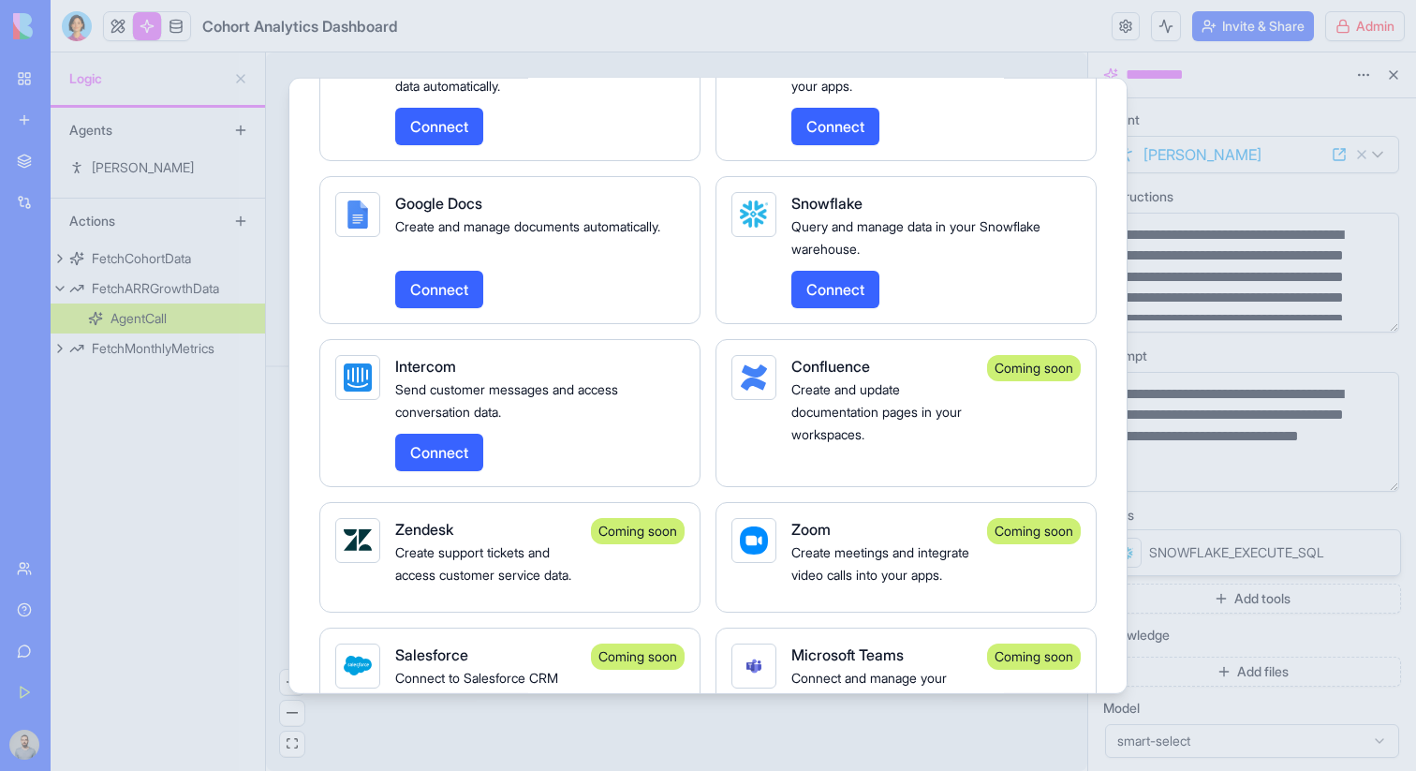
click at [832, 144] on button "Connect" at bounding box center [835, 125] width 88 height 37
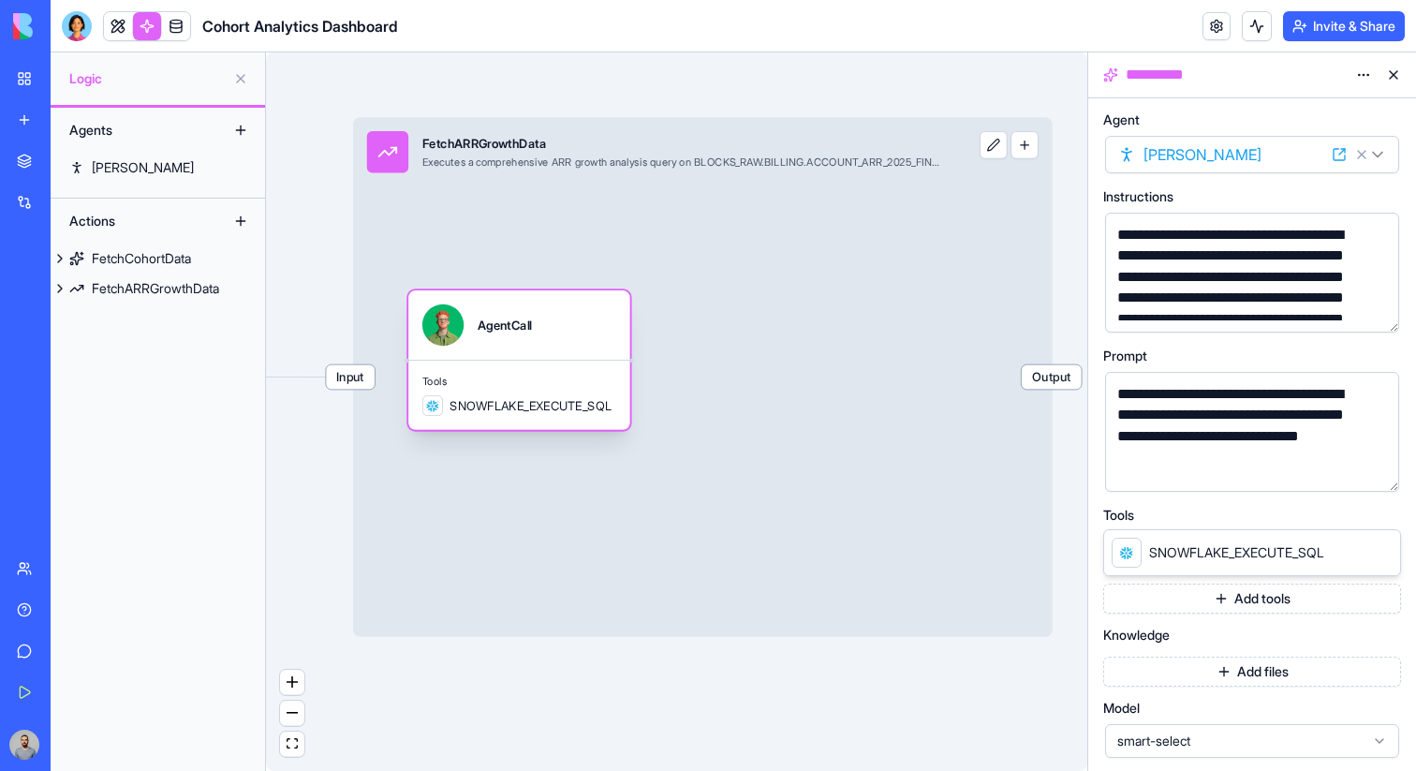
click at [553, 378] on span "Tools" at bounding box center [519, 382] width 194 height 14
click at [1374, 470] on button "button" at bounding box center [1380, 473] width 30 height 30
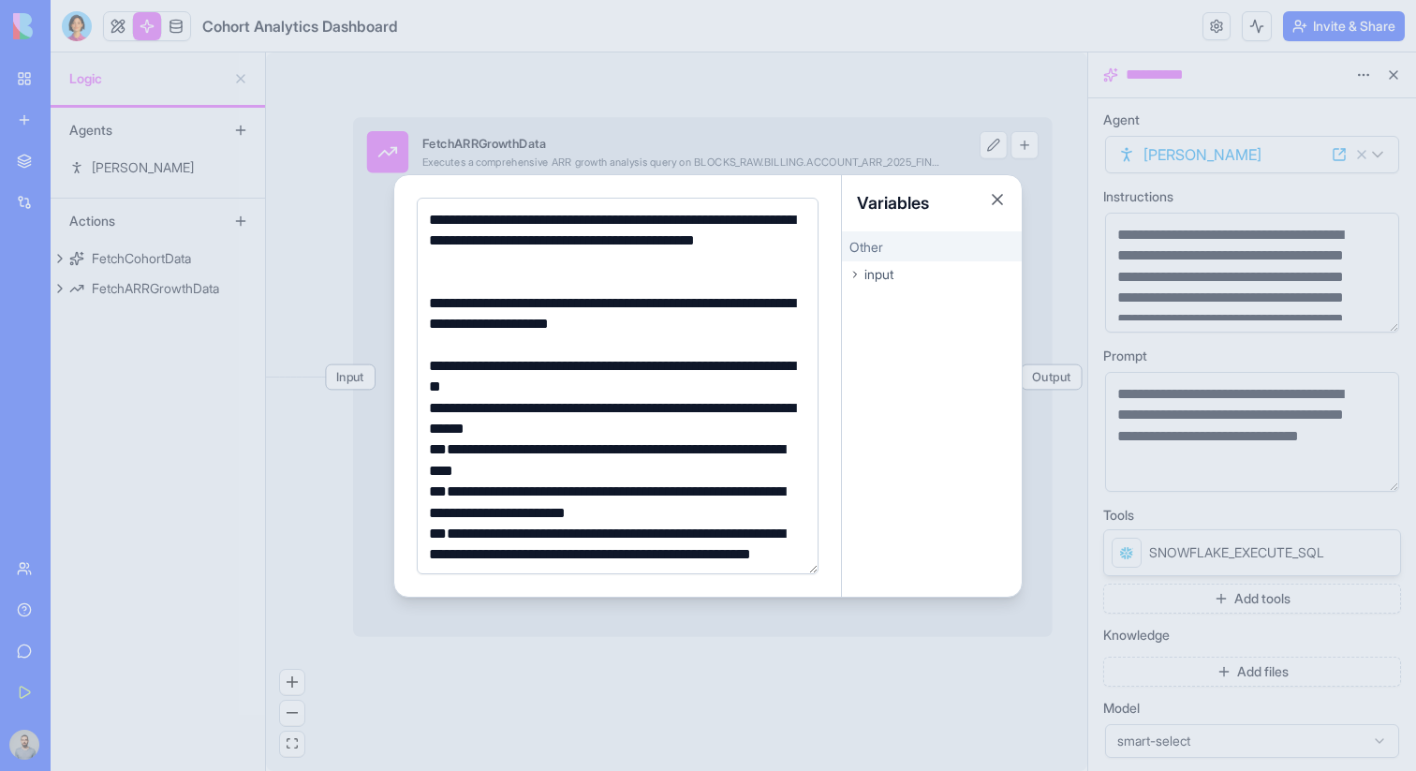
scroll to position [20, 0]
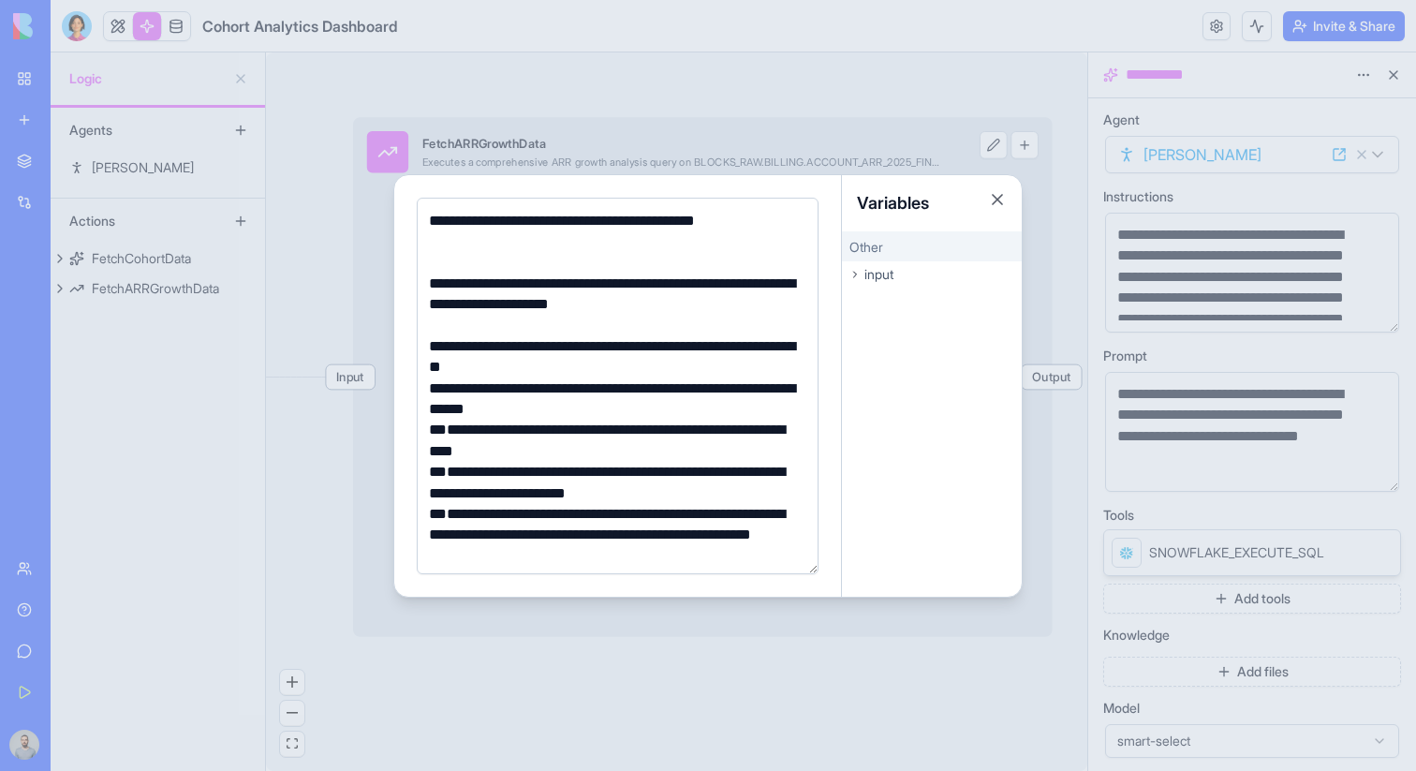
click at [453, 303] on div "**********" at bounding box center [614, 304] width 383 height 63
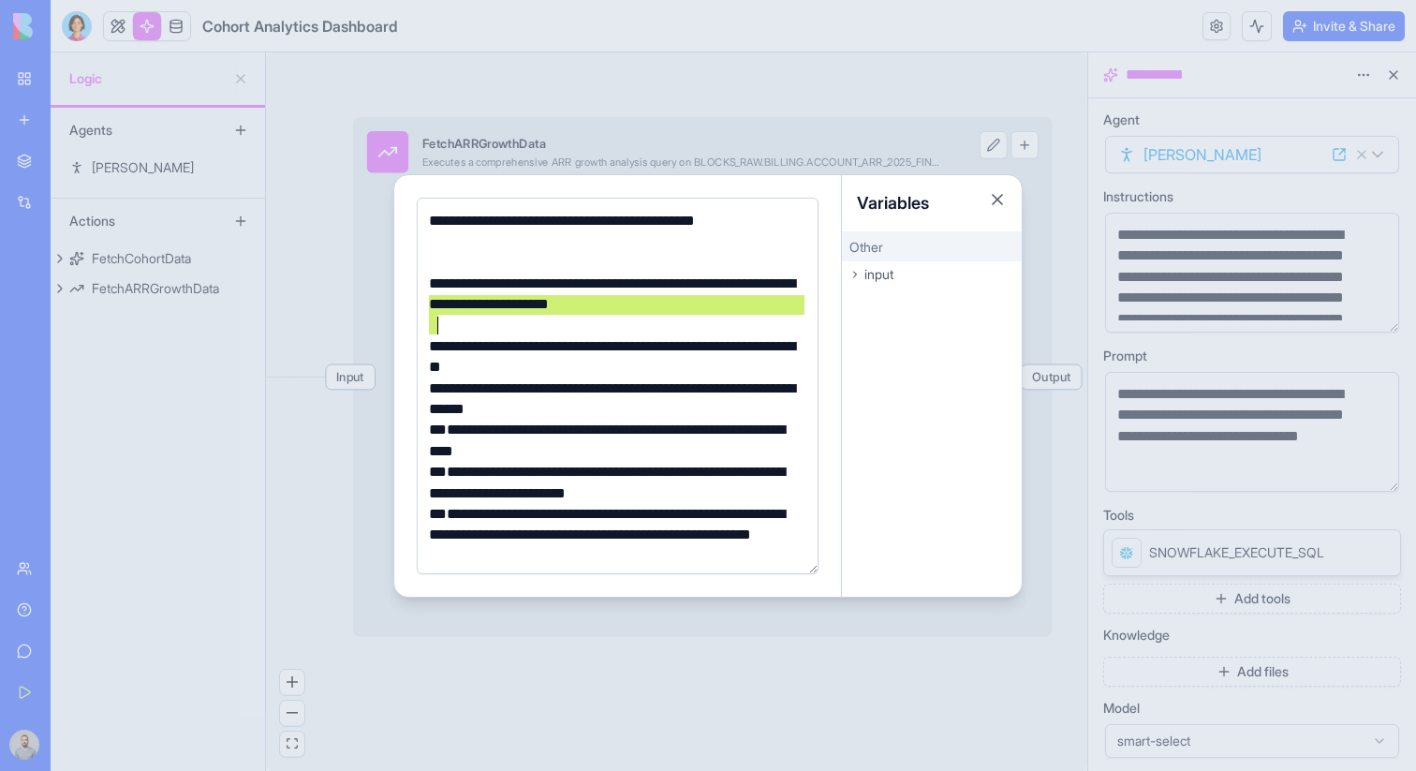
drag, startPoint x: 453, startPoint y: 303, endPoint x: 731, endPoint y: 300, distance: 278.1
click at [736, 300] on div "**********" at bounding box center [614, 304] width 383 height 63
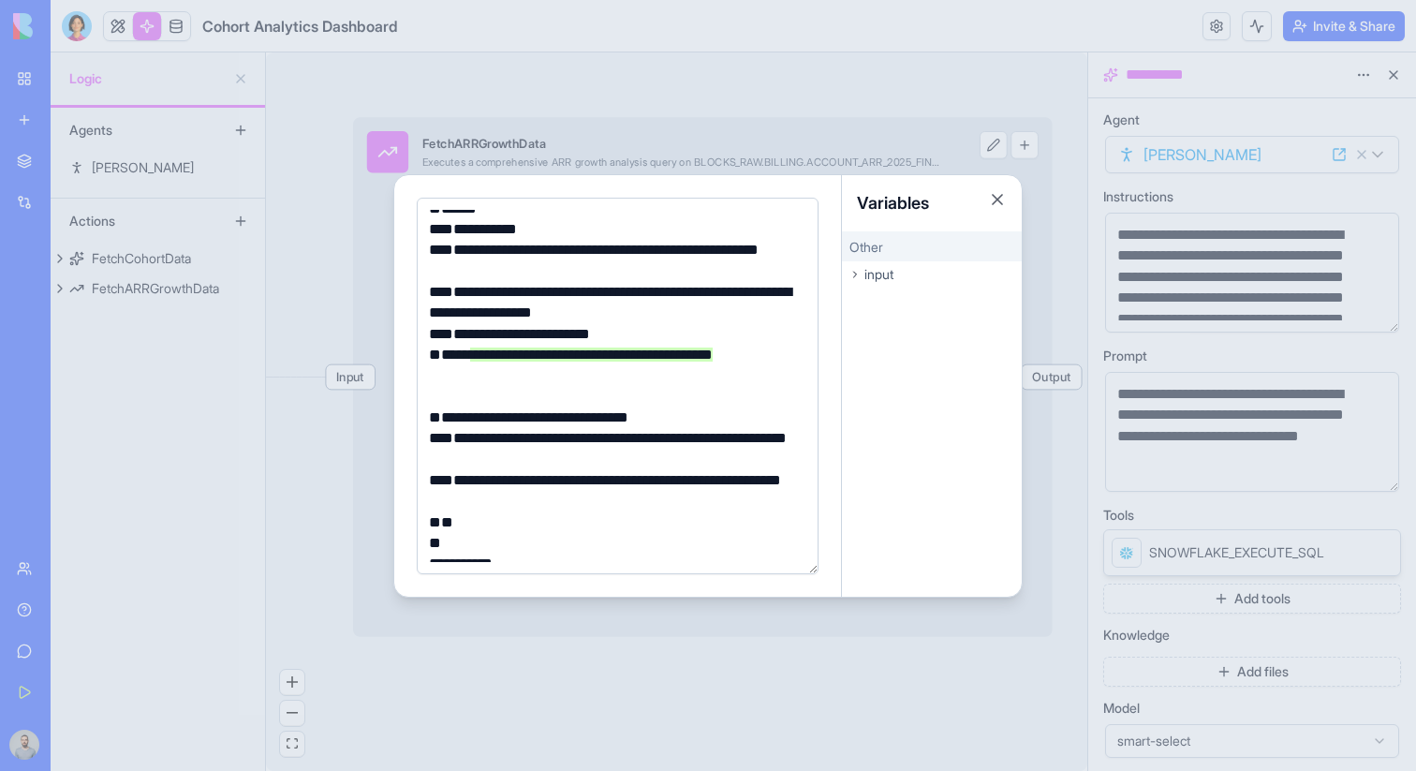
scroll to position [552, 0]
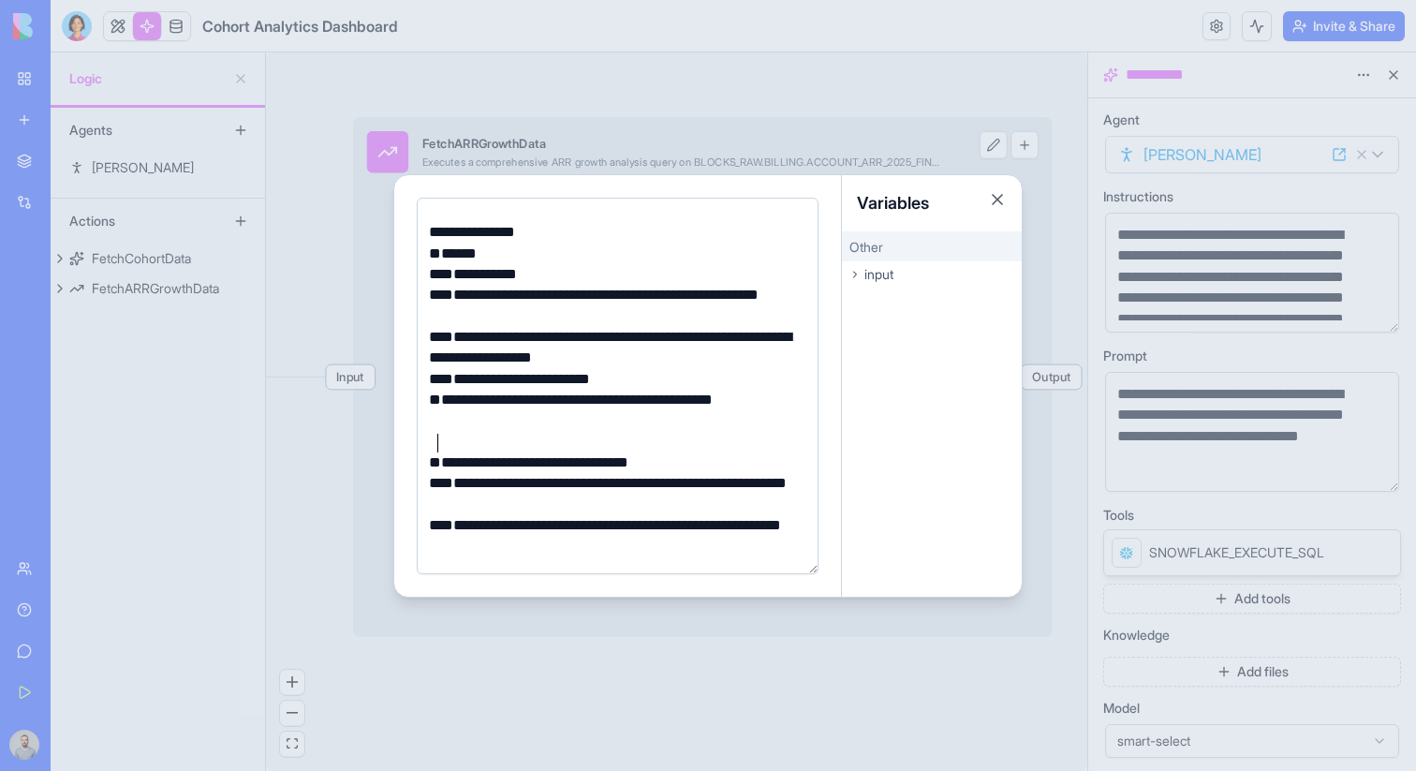
click at [498, 441] on div "**********" at bounding box center [614, 420] width 383 height 63
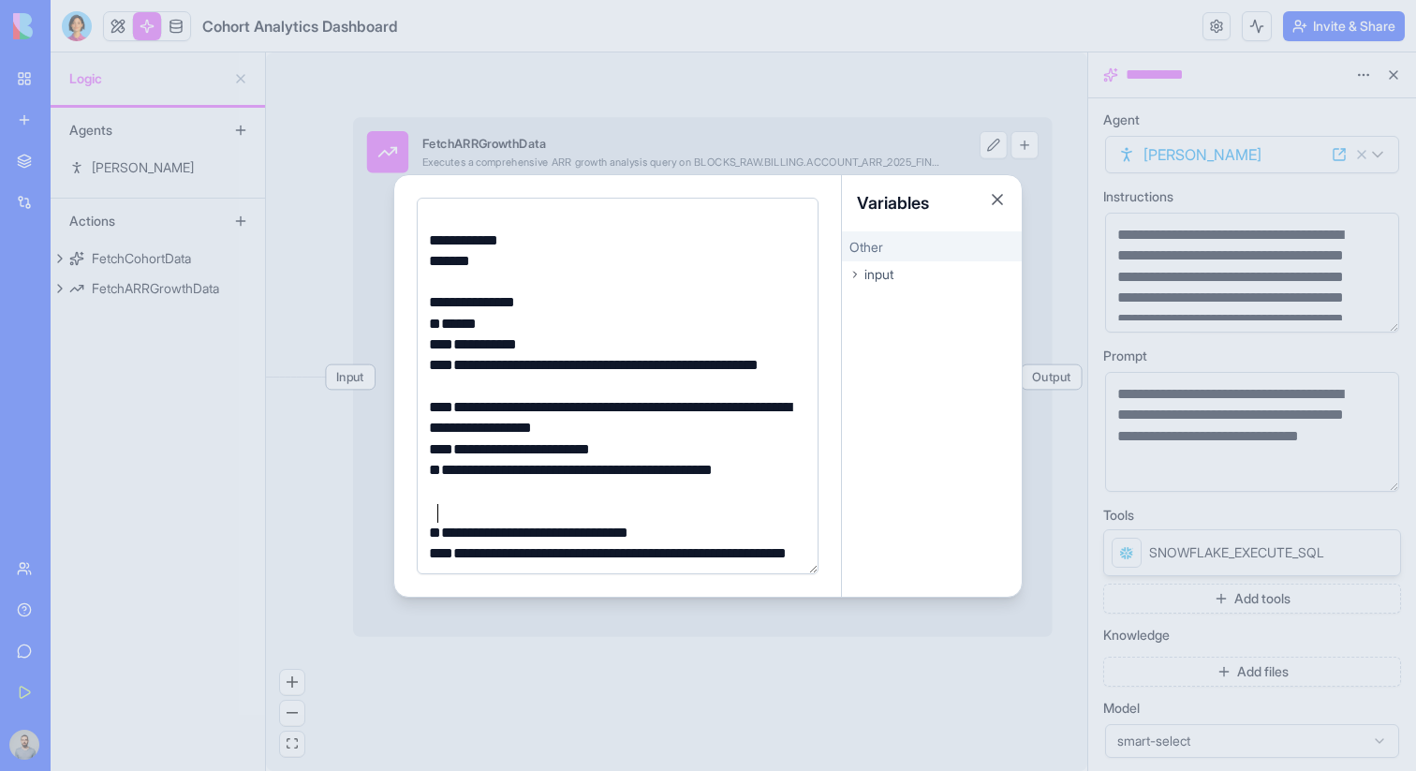
scroll to position [438, 0]
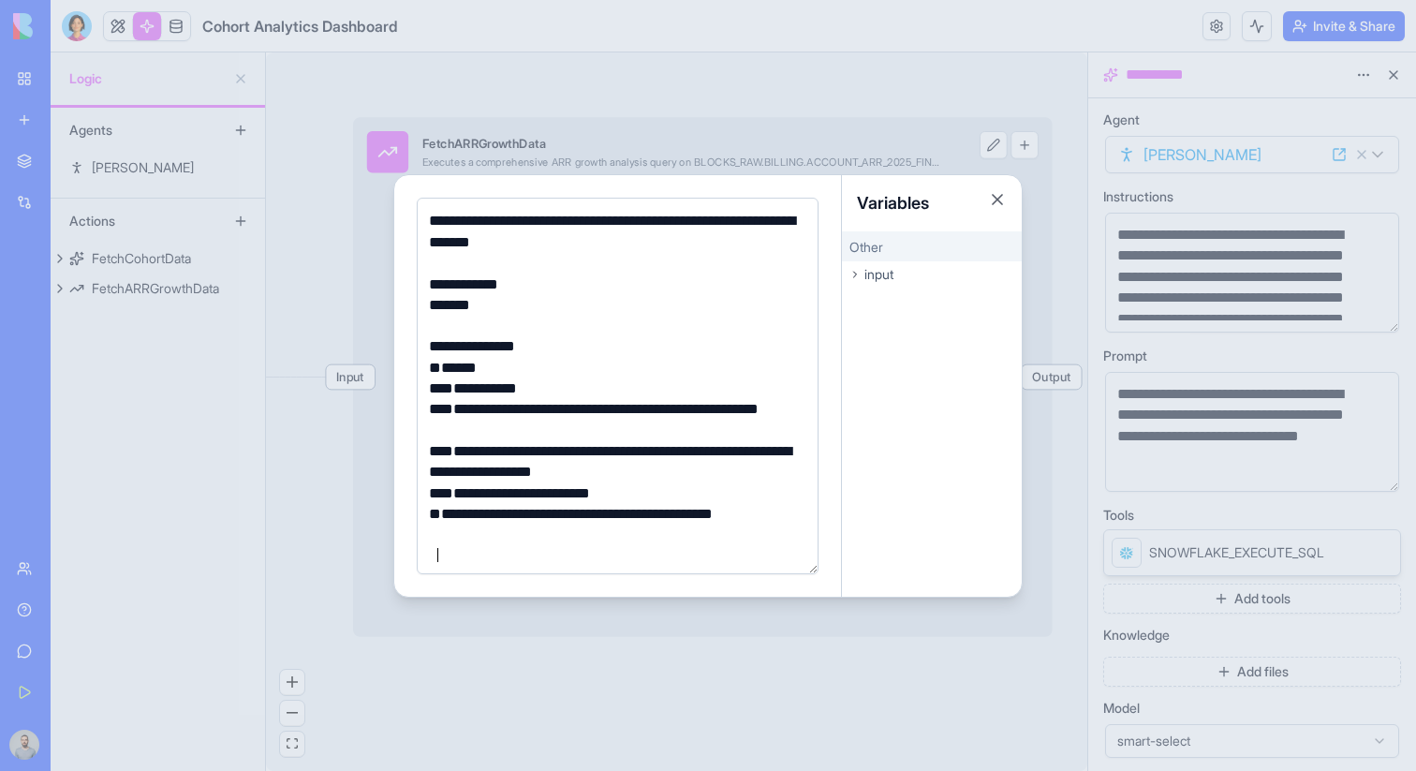
click at [447, 330] on div at bounding box center [614, 326] width 383 height 21
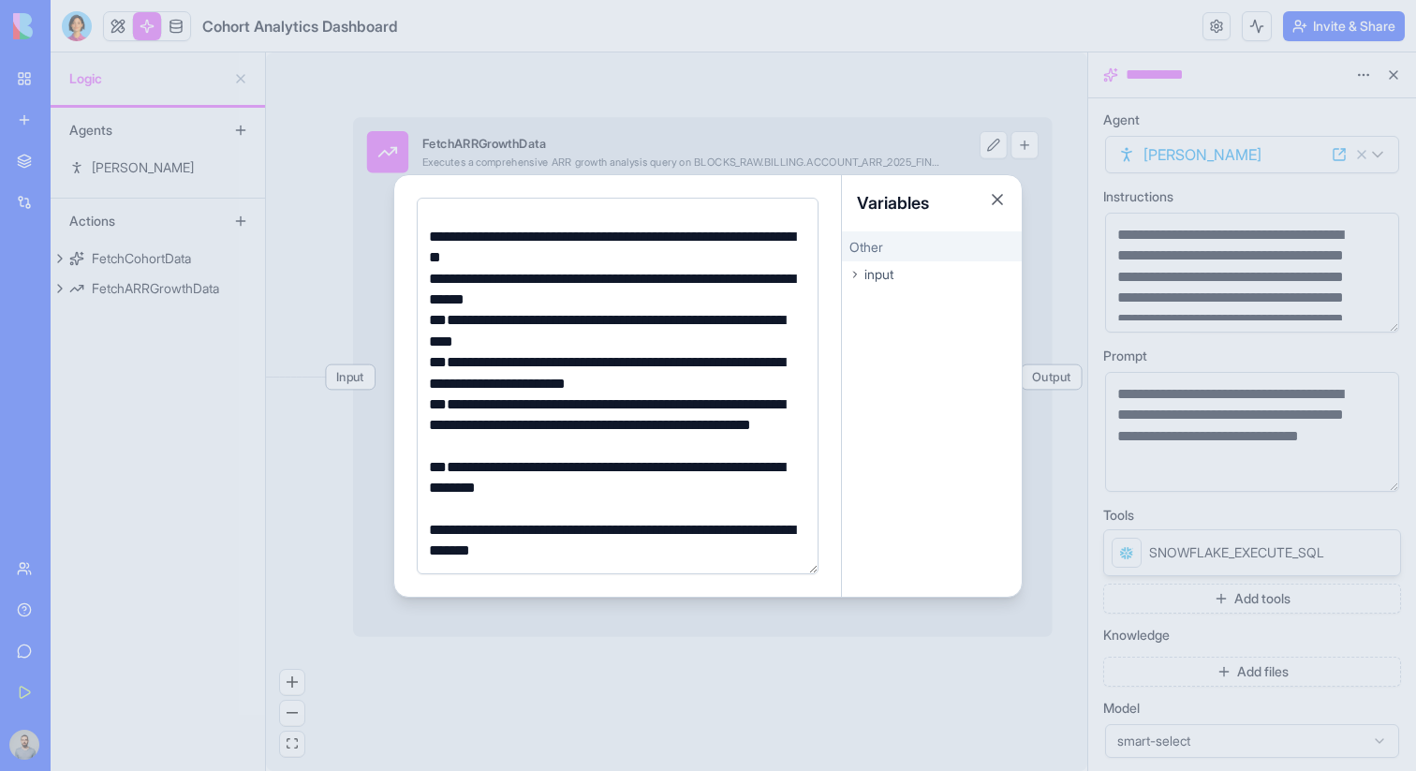
scroll to position [0, 0]
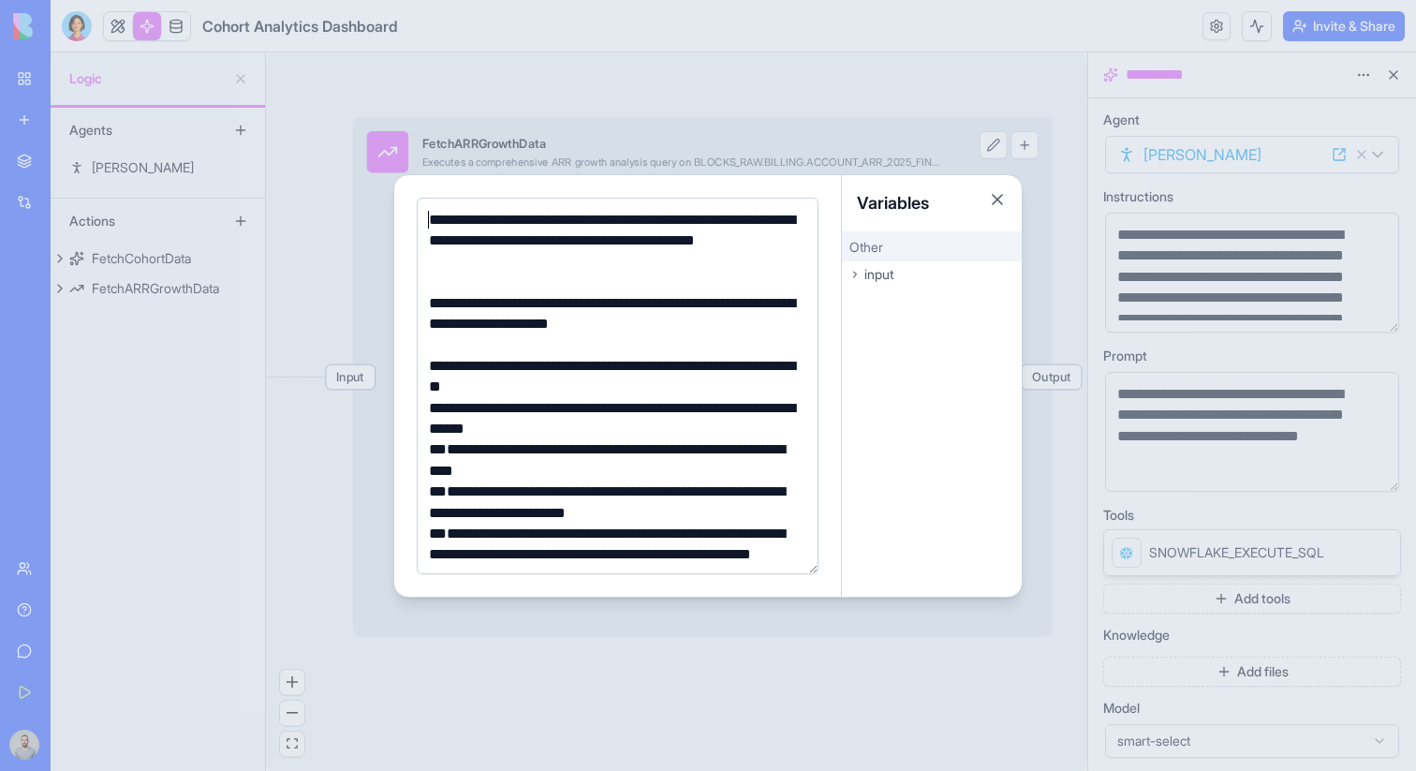
click at [455, 324] on div "**********" at bounding box center [614, 324] width 383 height 63
drag, startPoint x: 455, startPoint y: 324, endPoint x: 708, endPoint y: 325, distance: 252.8
click at [708, 325] on div "**********" at bounding box center [614, 324] width 383 height 63
click at [550, 308] on div "**********" at bounding box center [614, 324] width 383 height 63
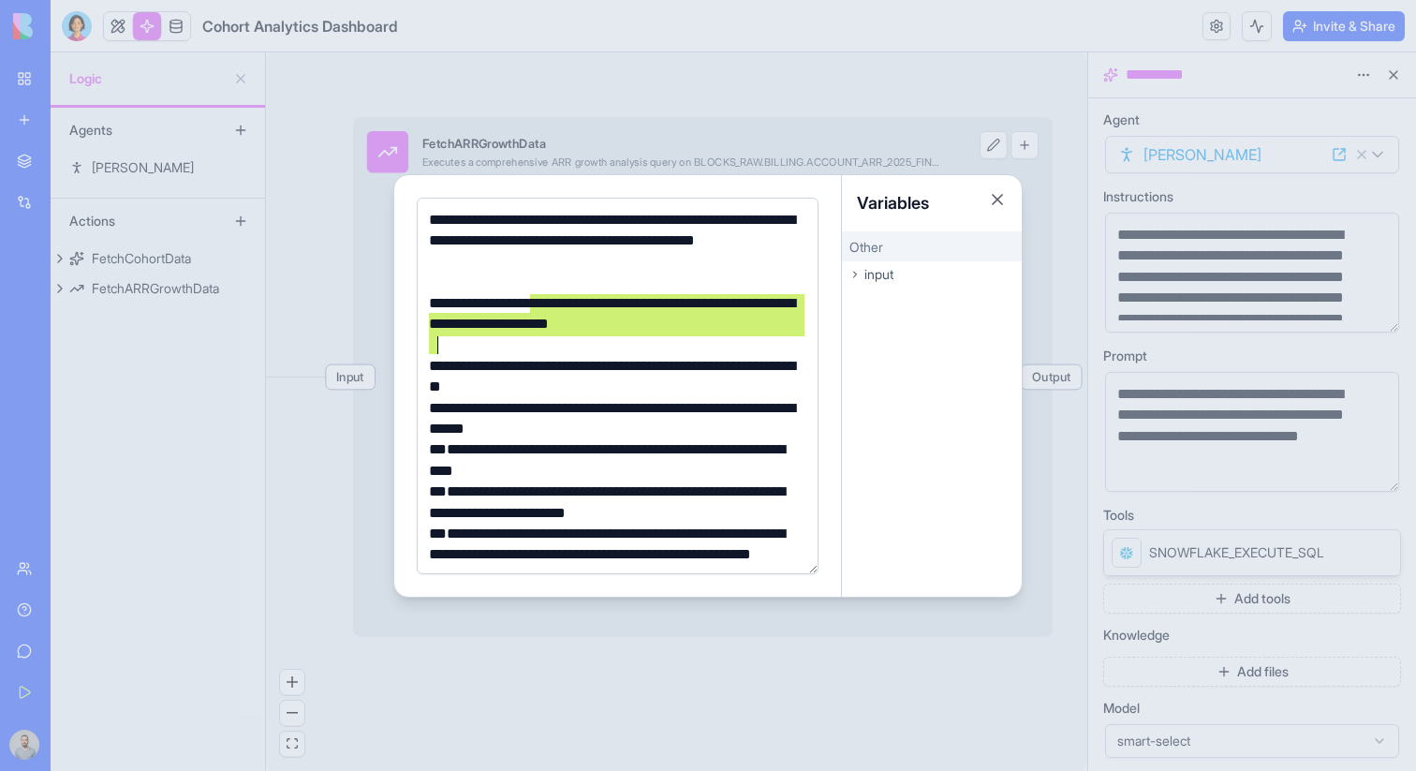
drag, startPoint x: 550, startPoint y: 308, endPoint x: 492, endPoint y: 345, distance: 67.8
click at [492, 345] on div "**********" at bounding box center [614, 324] width 383 height 63
click at [481, 312] on div "**********" at bounding box center [614, 324] width 383 height 63
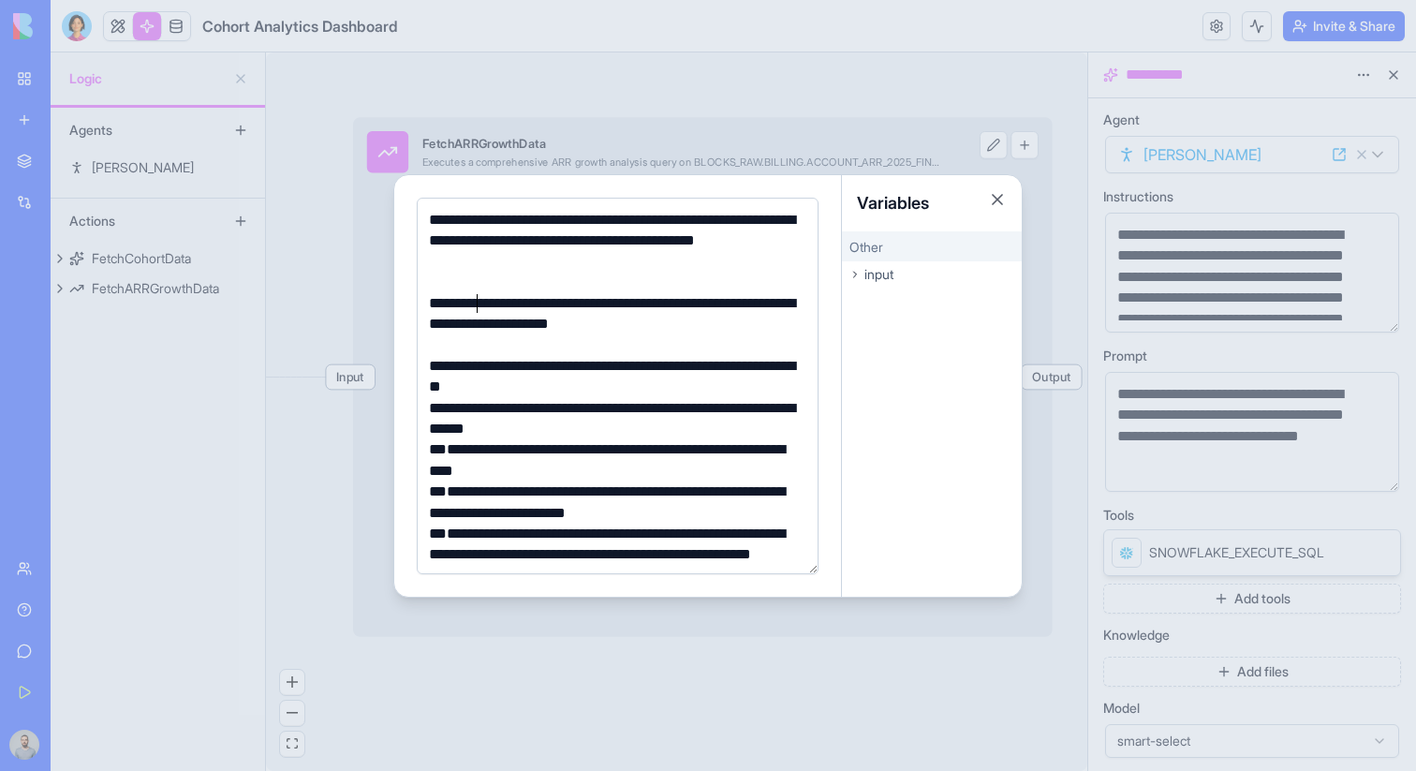
click at [479, 309] on div "**********" at bounding box center [614, 324] width 383 height 63
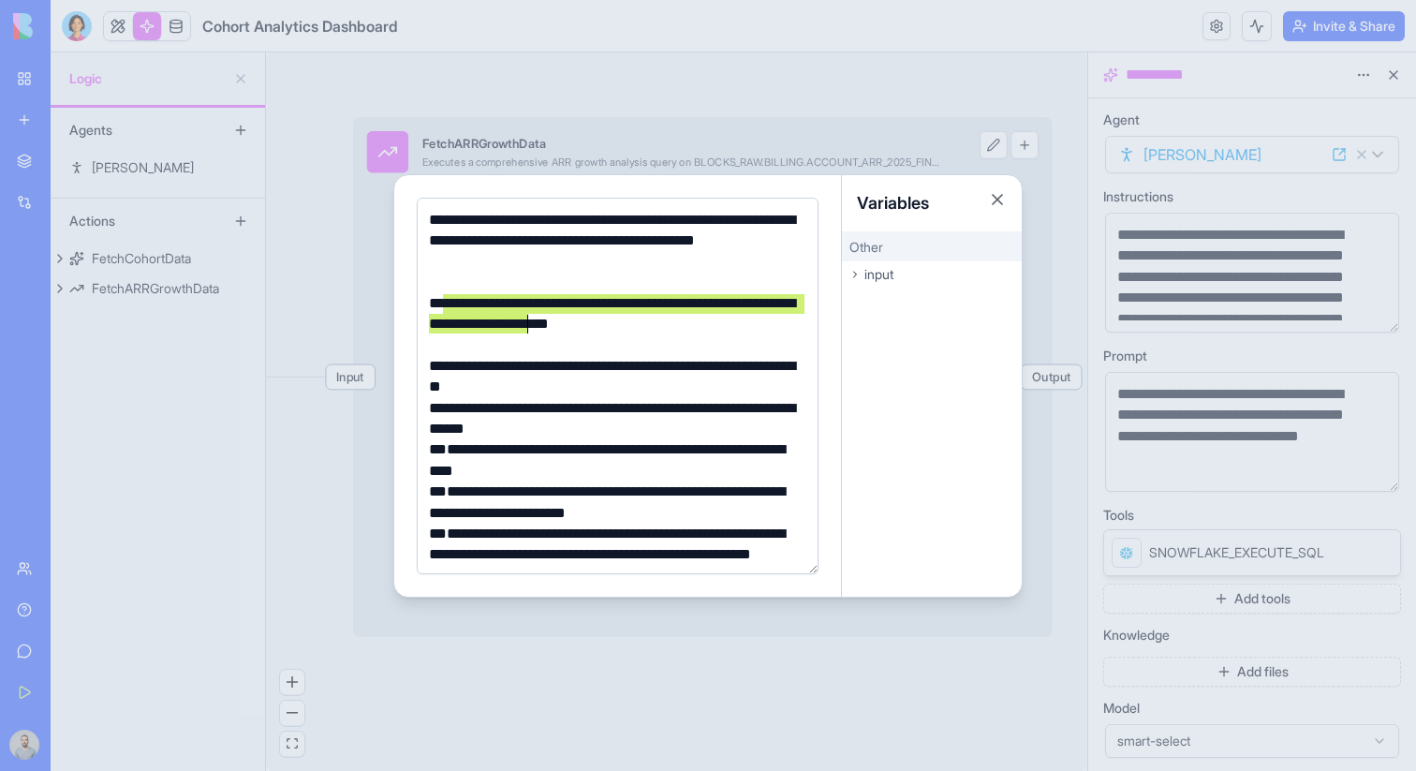
drag, startPoint x: 479, startPoint y: 309, endPoint x: 479, endPoint y: 330, distance: 21.5
click at [479, 330] on div "**********" at bounding box center [614, 324] width 383 height 63
click at [511, 307] on div "**********" at bounding box center [614, 324] width 383 height 63
drag, startPoint x: 511, startPoint y: 307, endPoint x: 506, endPoint y: 349, distance: 42.5
click at [506, 349] on div "**********" at bounding box center [614, 324] width 383 height 63
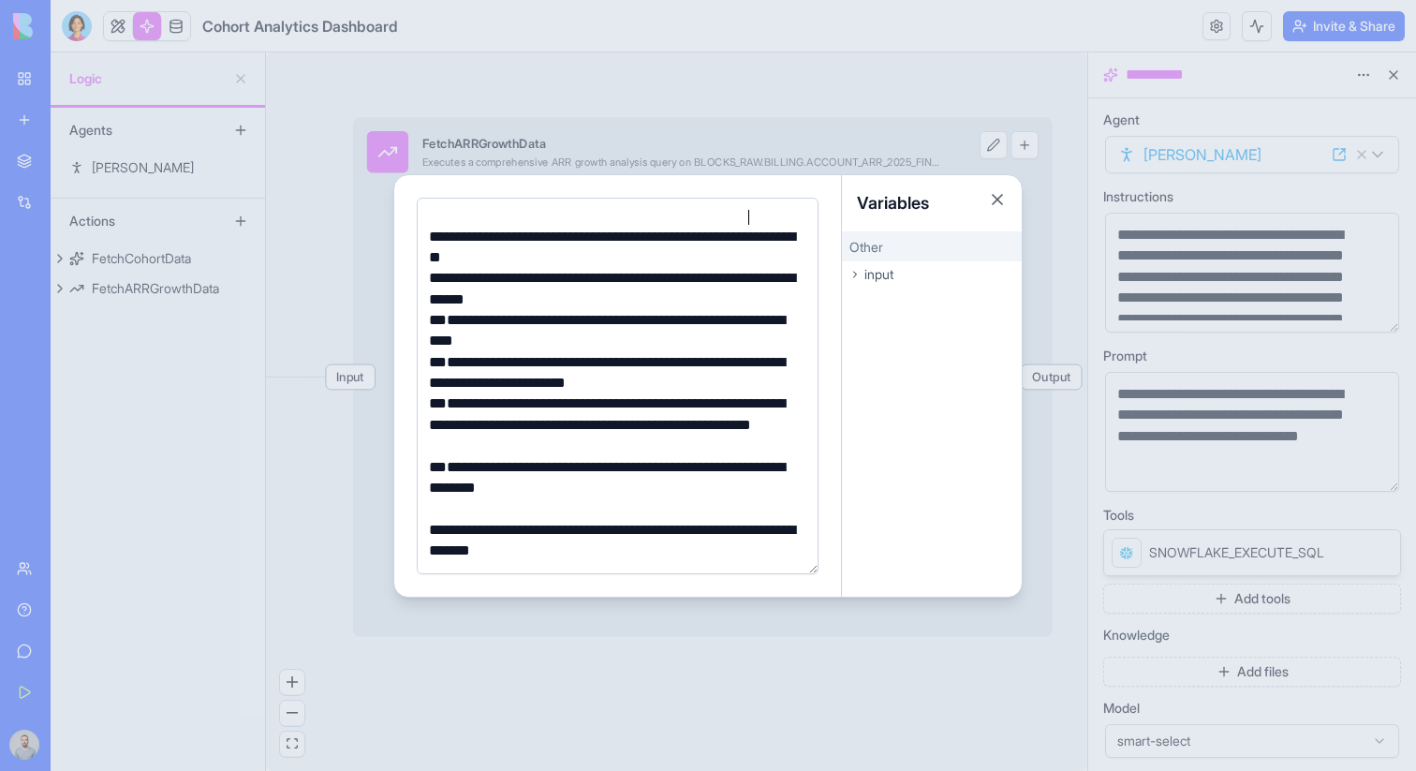
scroll to position [107, 0]
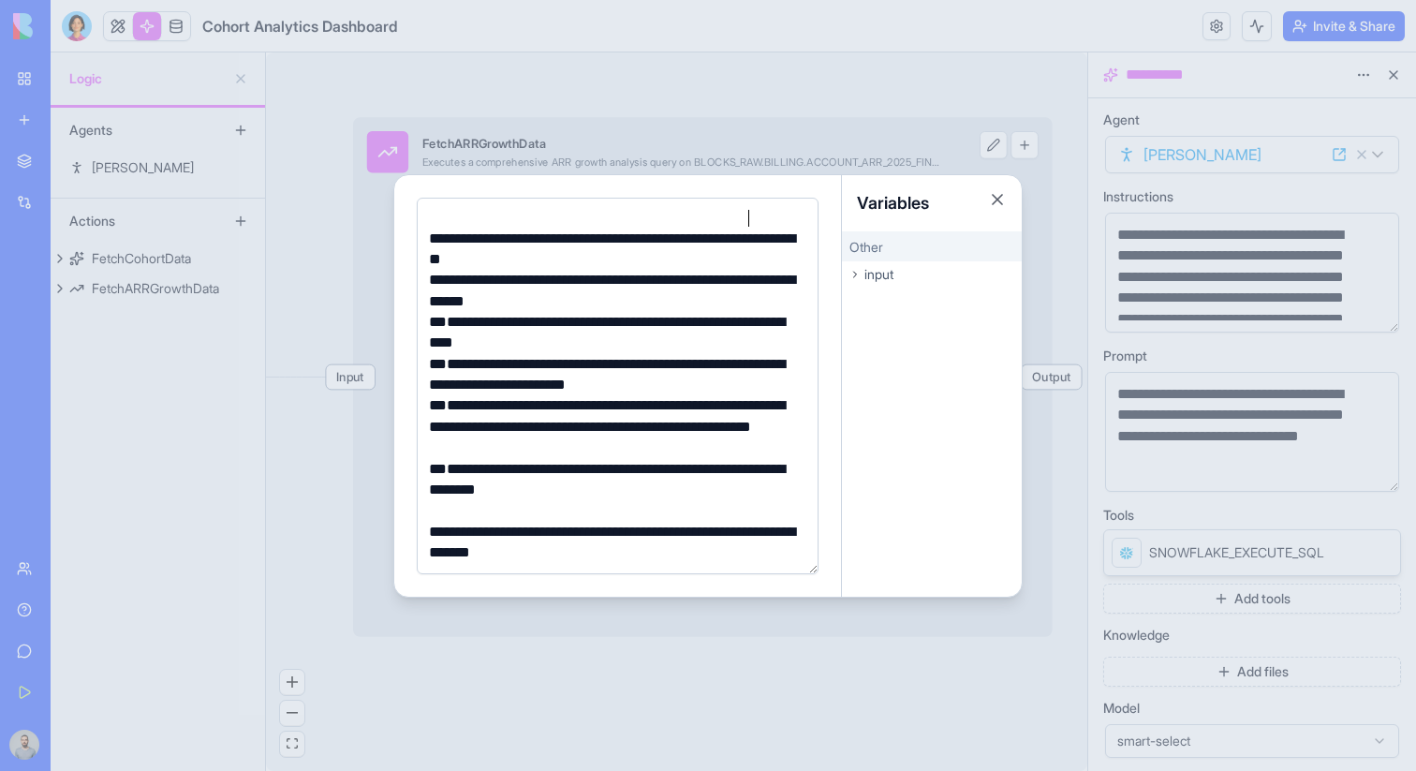
click at [1059, 271] on div at bounding box center [708, 385] width 1416 height 771
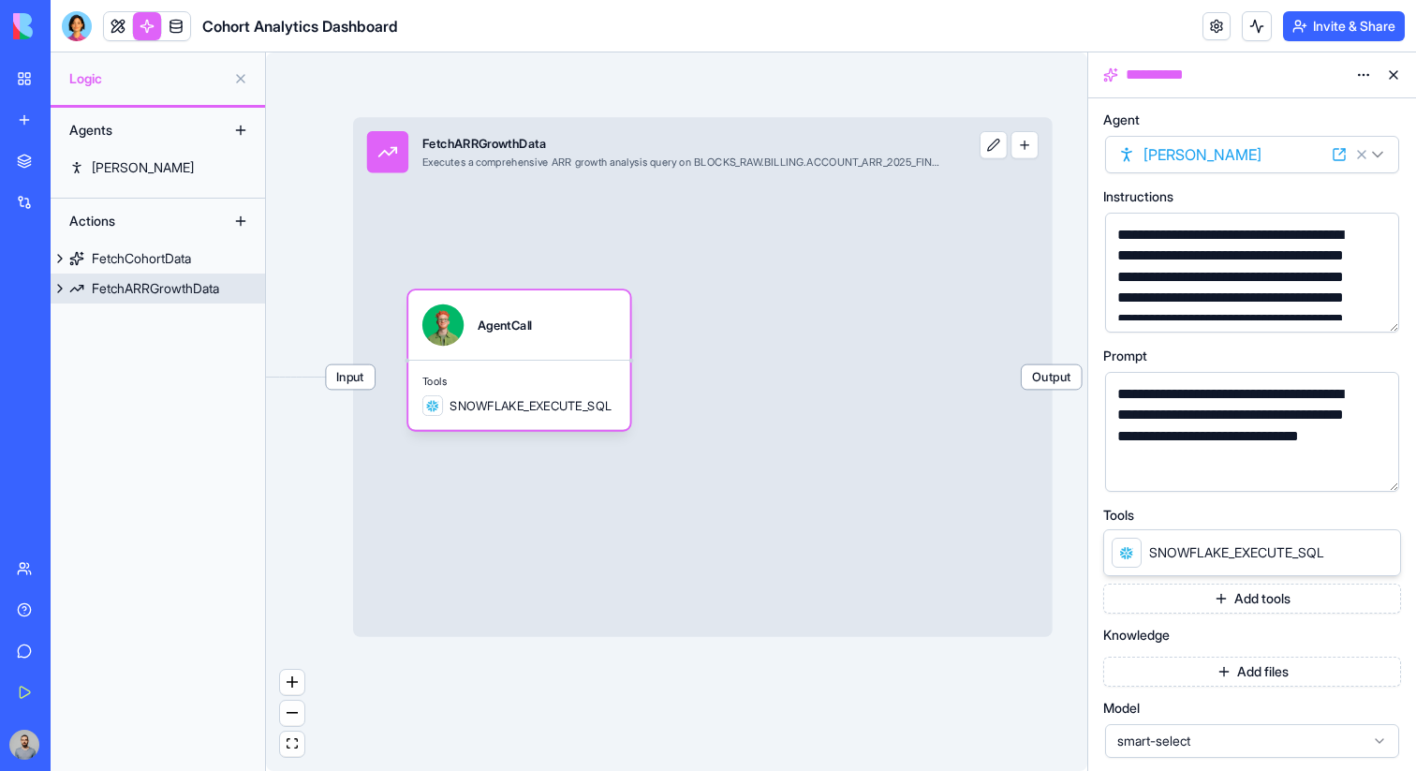
click at [364, 374] on span "Input" at bounding box center [350, 377] width 49 height 24
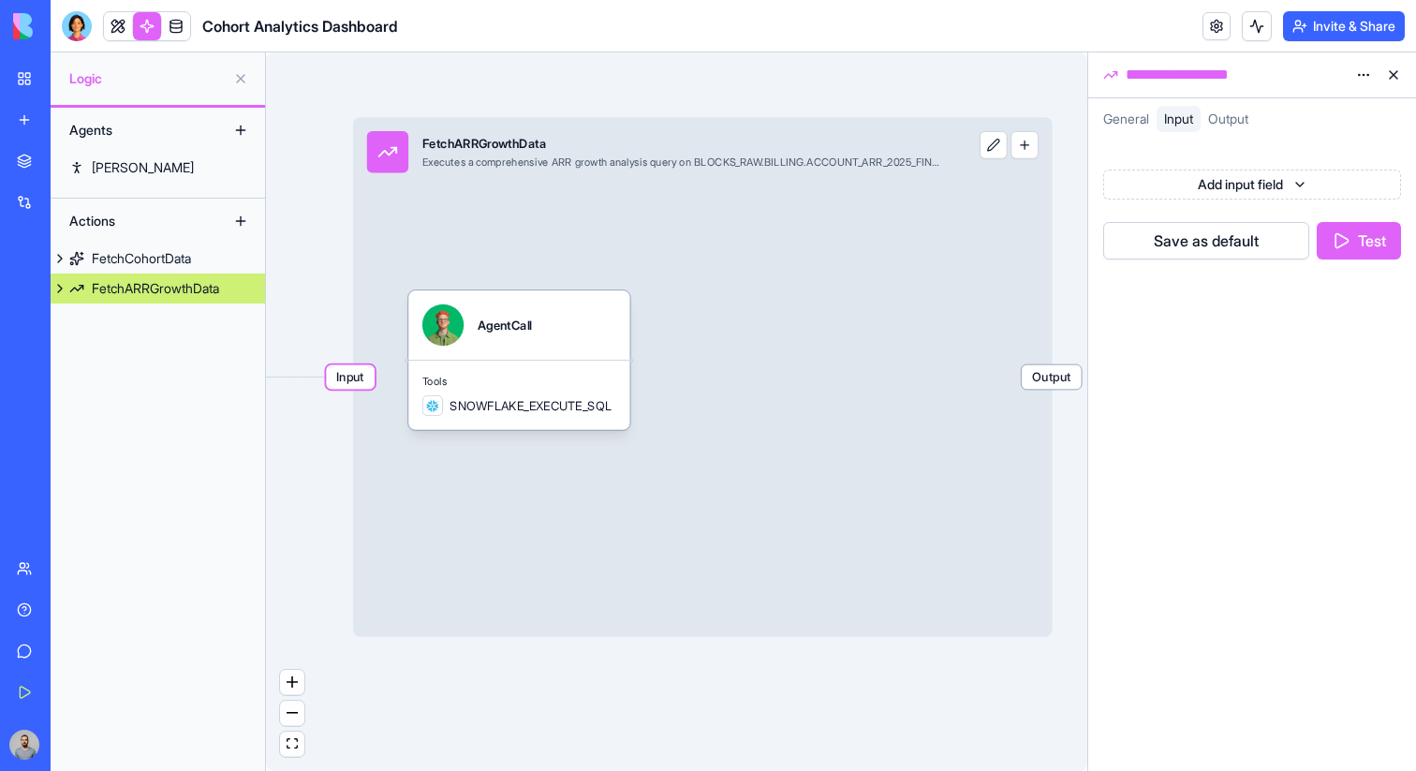
click at [1341, 243] on button "Test" at bounding box center [1358, 240] width 84 height 37
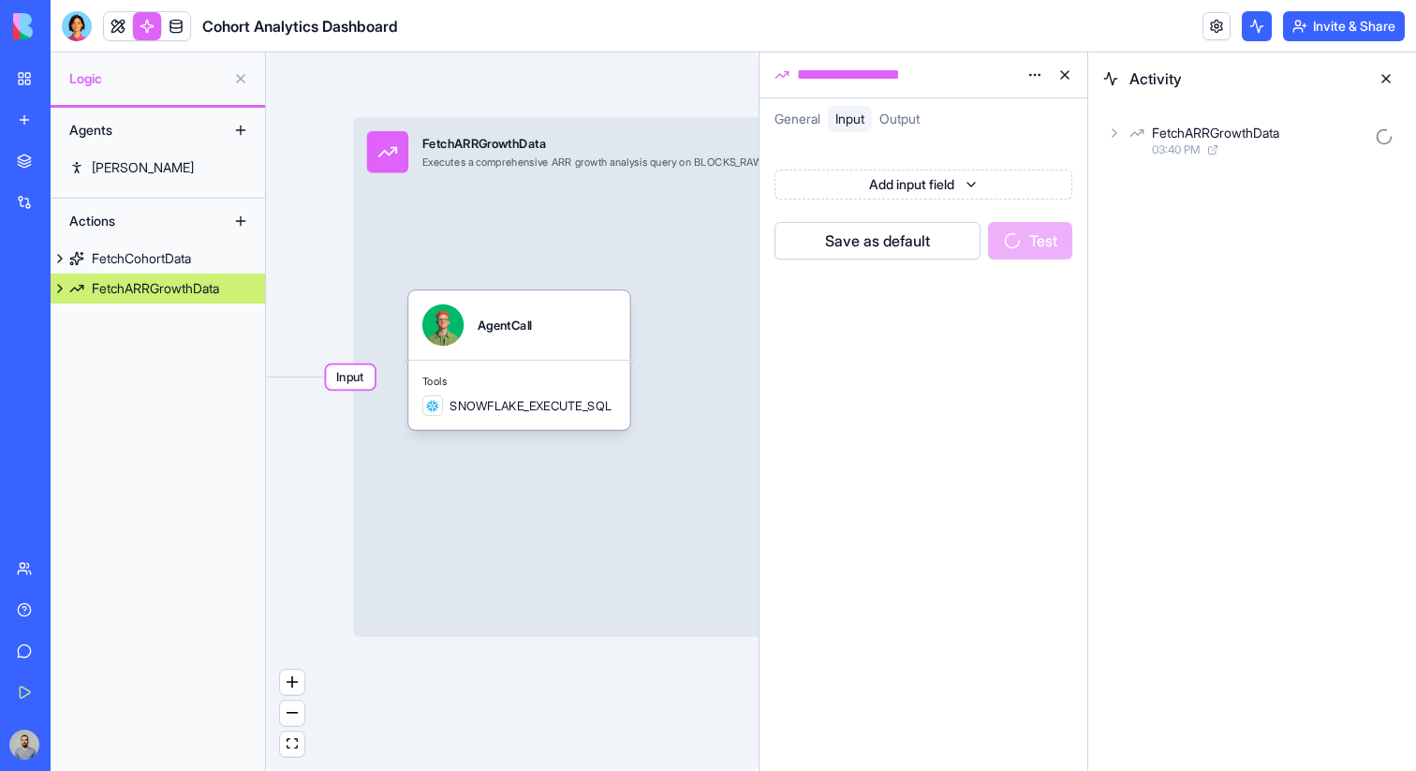
click at [1285, 144] on div "03:40 PM" at bounding box center [1259, 149] width 215 height 15
click at [1284, 217] on div "AgentCall" at bounding box center [1274, 215] width 184 height 19
click at [1304, 309] on div "03:40 PM" at bounding box center [1290, 314] width 154 height 15
click at [1287, 392] on div "Output" at bounding box center [1290, 384] width 221 height 34
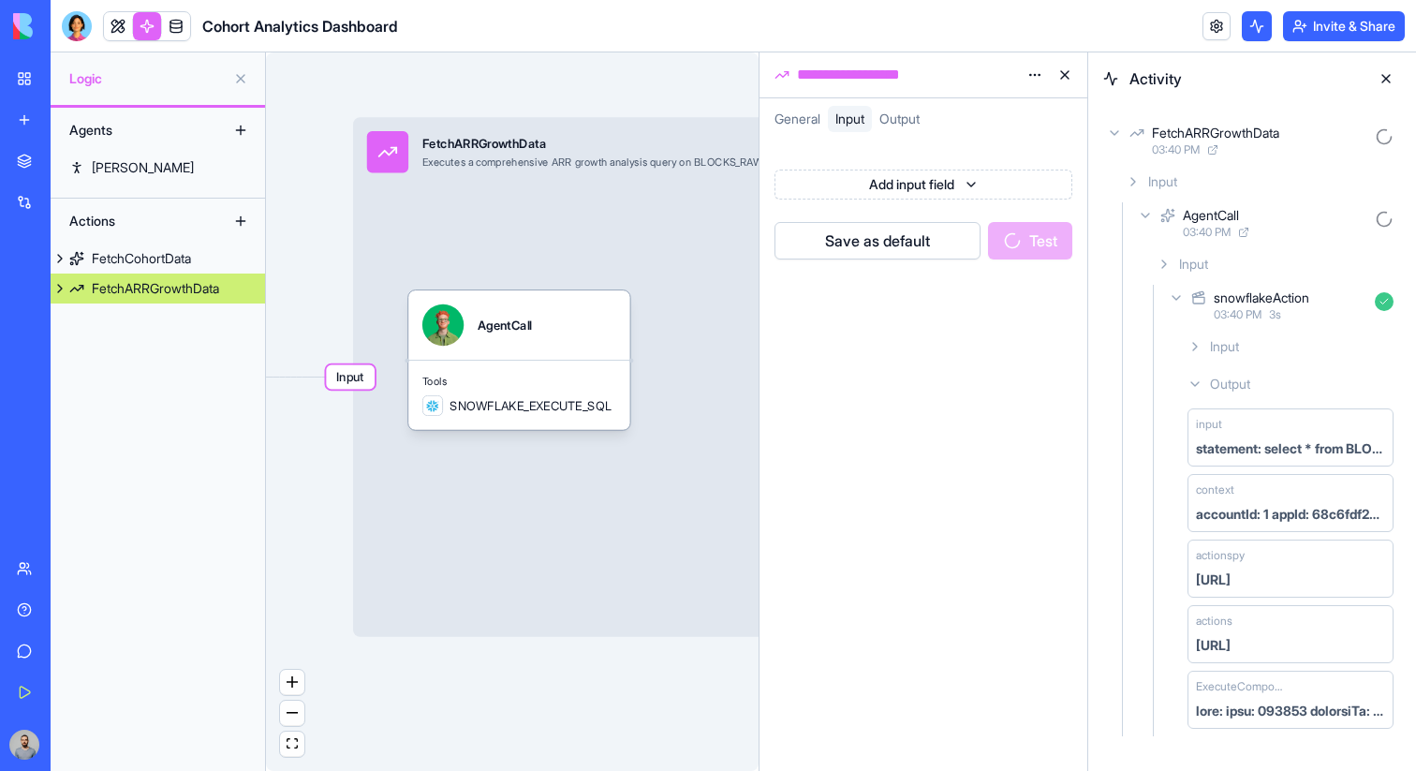
click at [716, 284] on div "Input FetchARRGrowthData Executes a comprehensive ARR growth analysis query on …" at bounding box center [702, 376] width 699 height 519
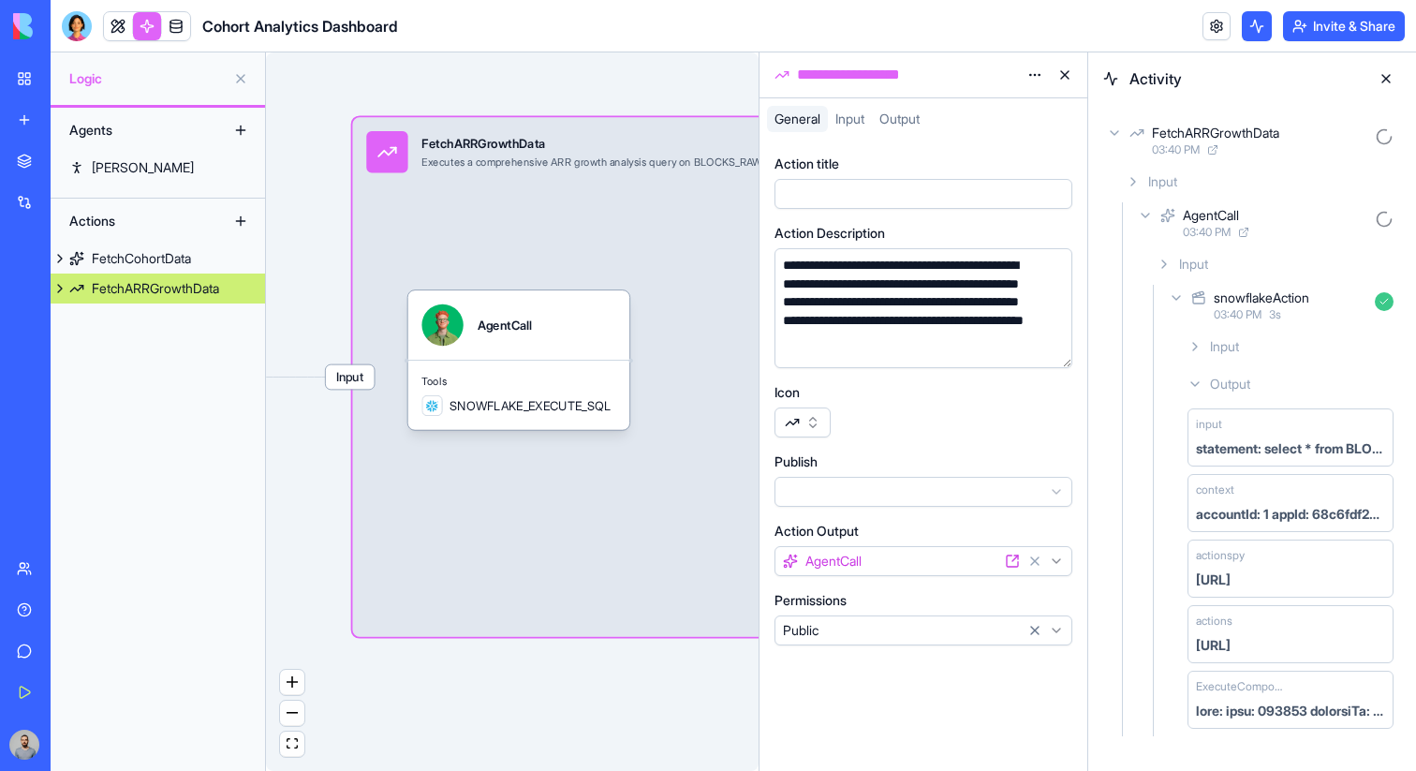
click at [1066, 74] on button at bounding box center [1065, 75] width 30 height 30
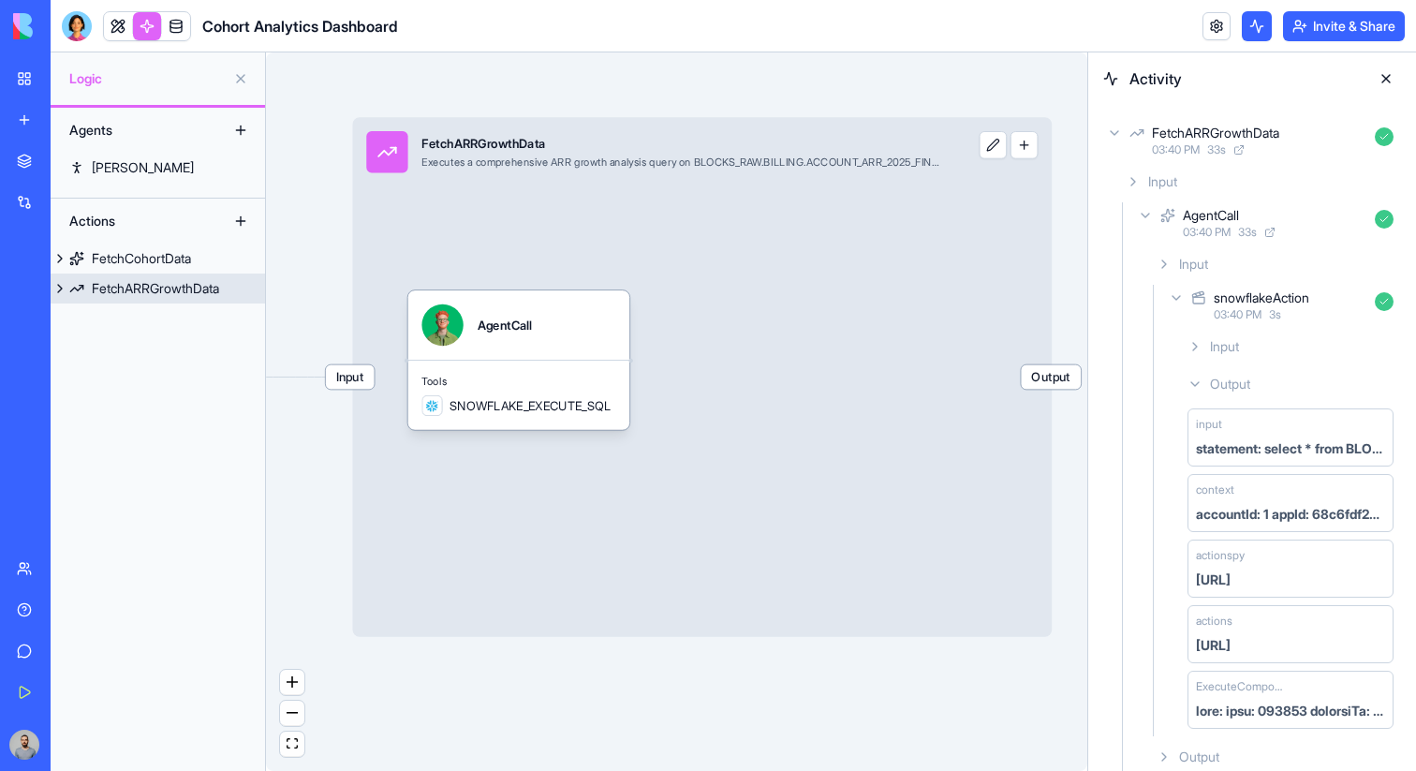
click at [1046, 394] on div "Input FetchARRGrowthData Executes a comprehensive ARR growth analysis query on …" at bounding box center [701, 376] width 699 height 519
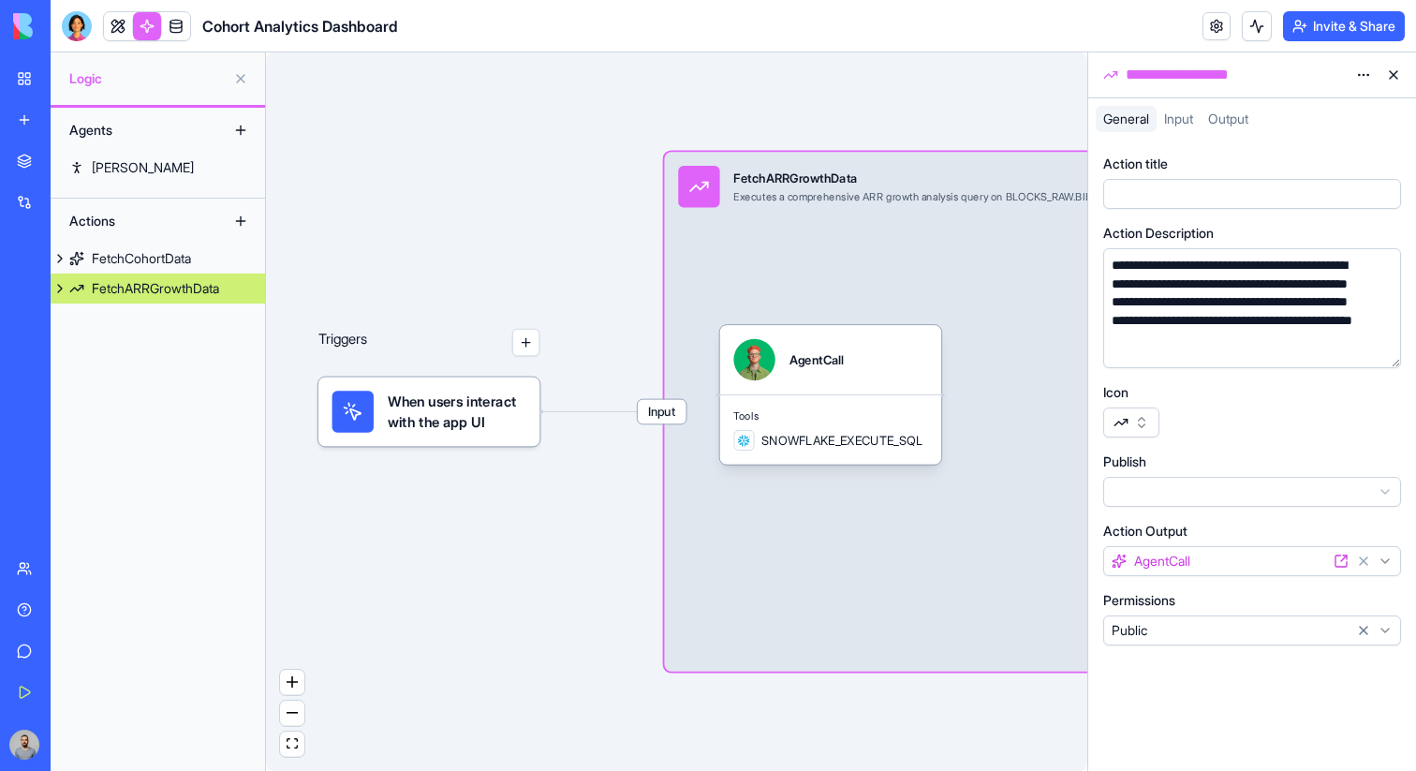
click at [1398, 76] on button at bounding box center [1393, 75] width 30 height 30
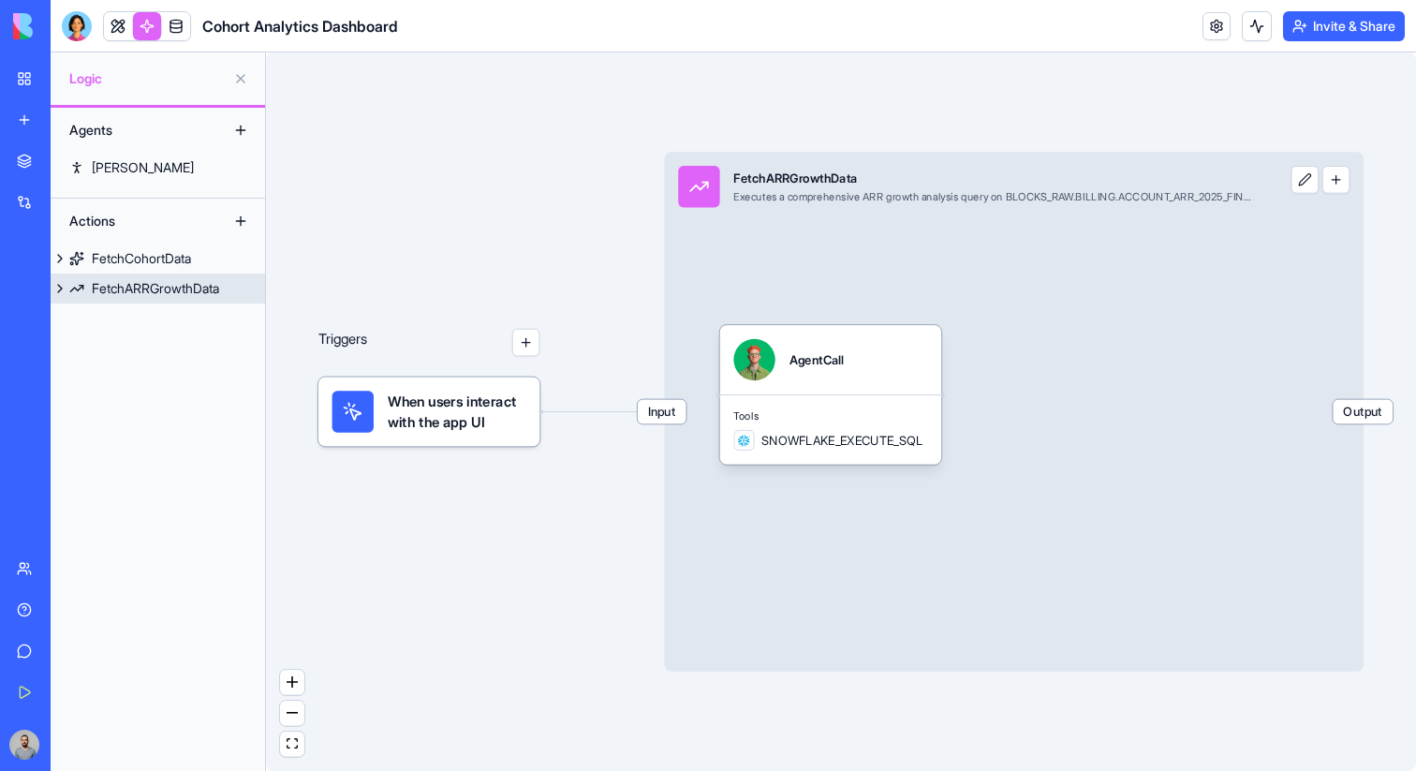
click at [1373, 410] on span "Output" at bounding box center [1362, 412] width 60 height 24
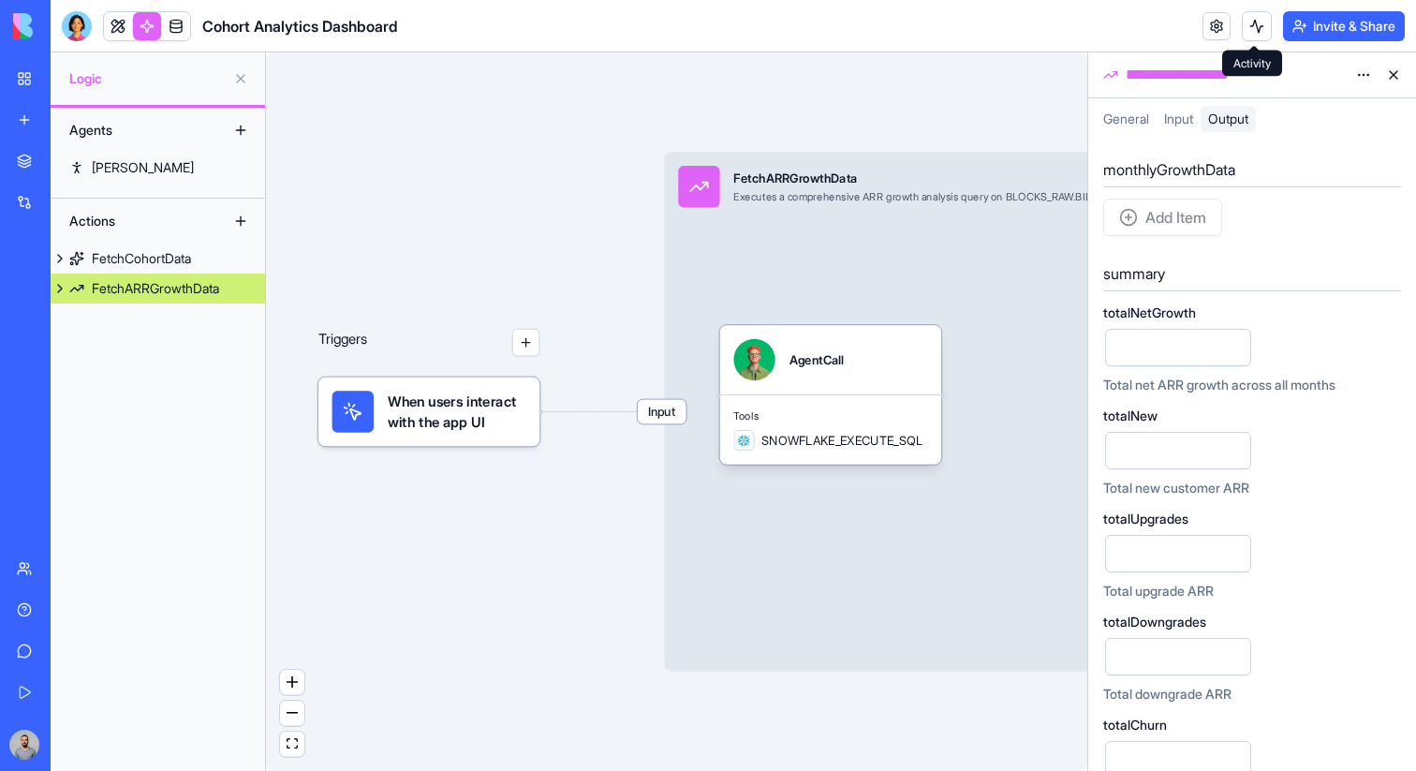
click at [1263, 22] on button at bounding box center [1256, 26] width 30 height 30
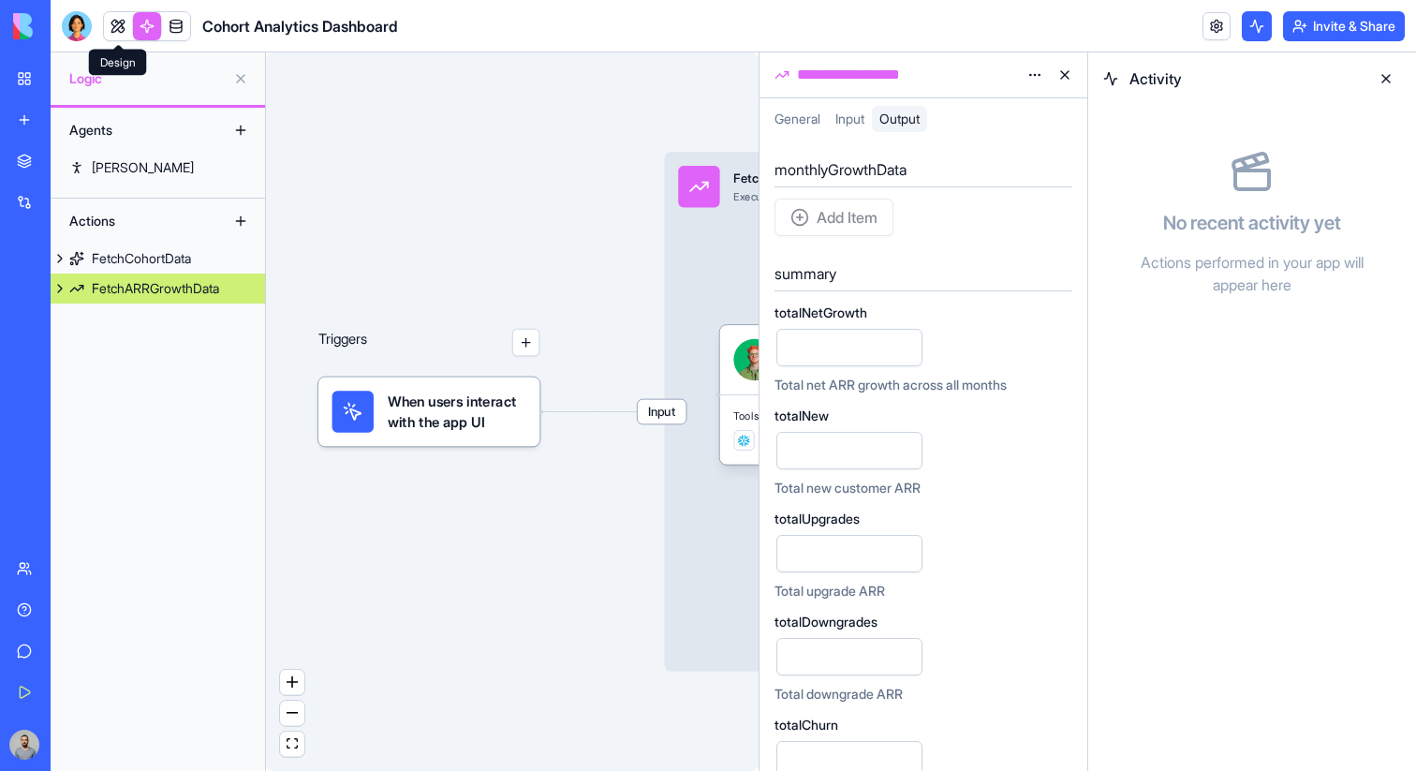
click at [118, 28] on link at bounding box center [118, 26] width 28 height 28
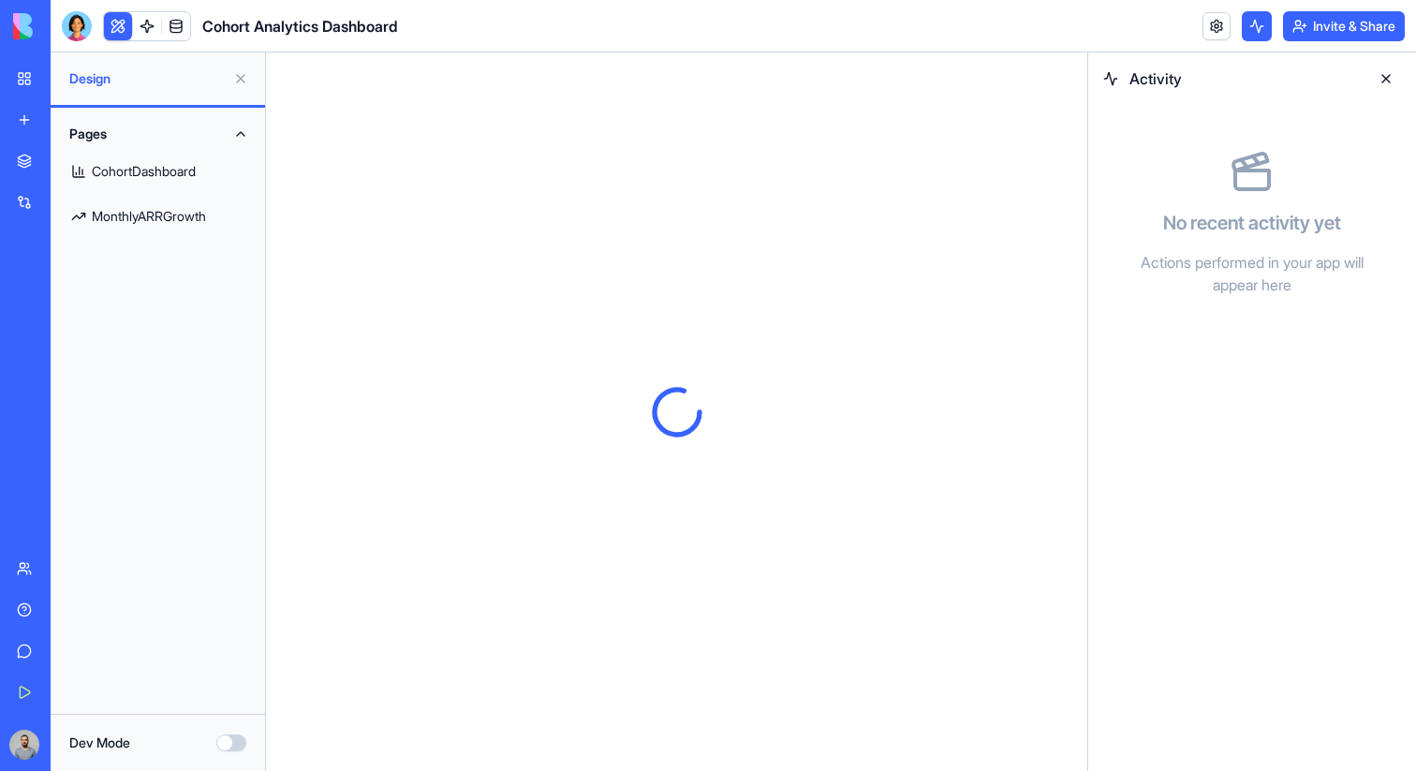
click at [1385, 85] on button at bounding box center [1386, 79] width 30 height 30
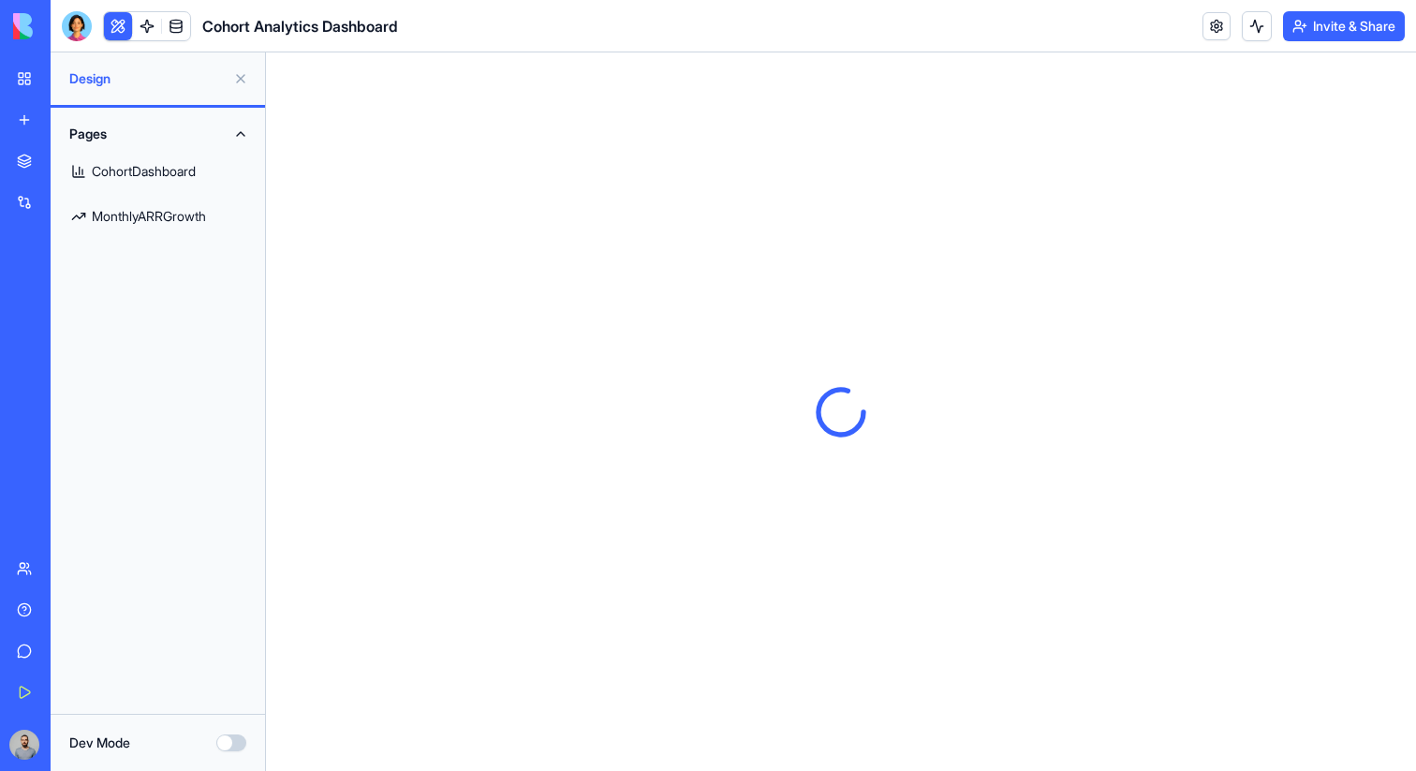
click at [196, 218] on link "MonthlyARRGrowth" at bounding box center [158, 216] width 192 height 45
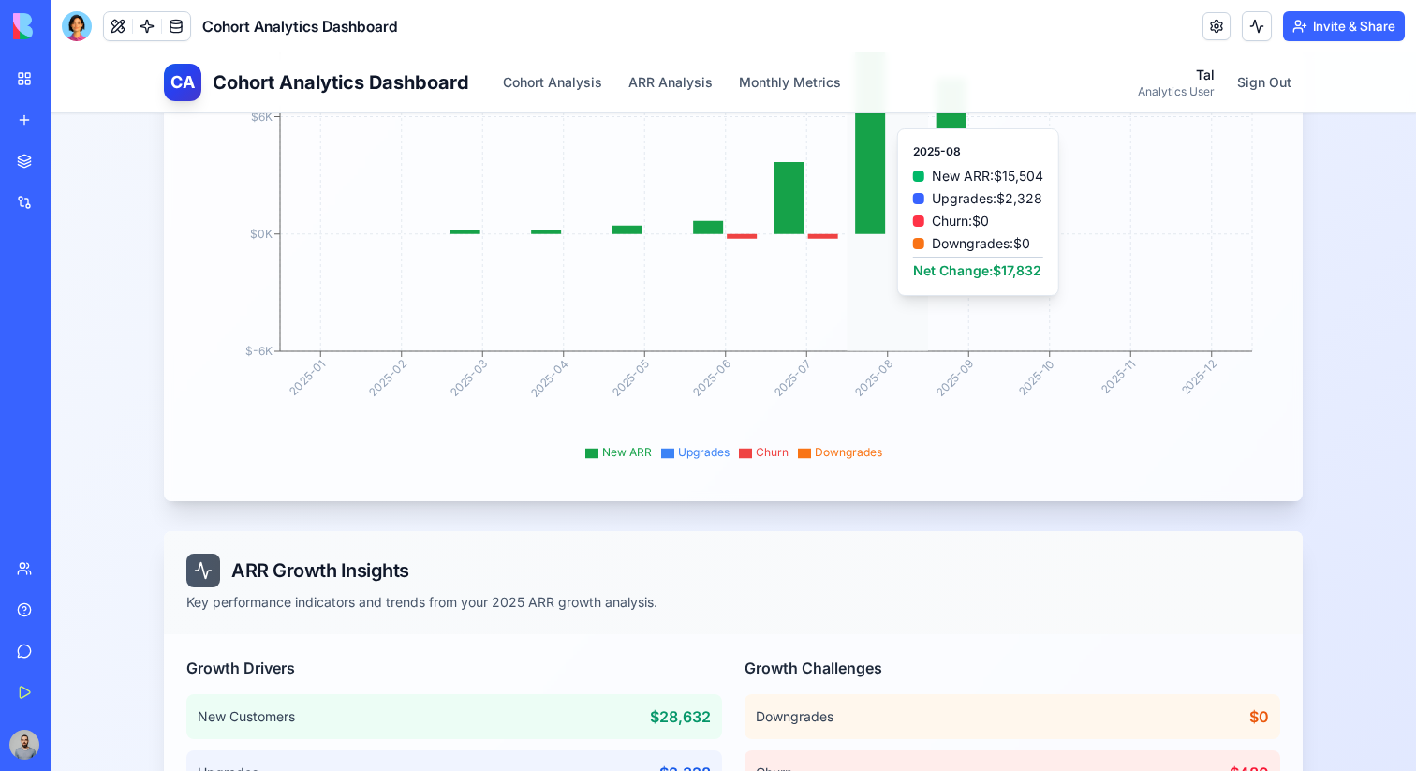
scroll to position [1005, 0]
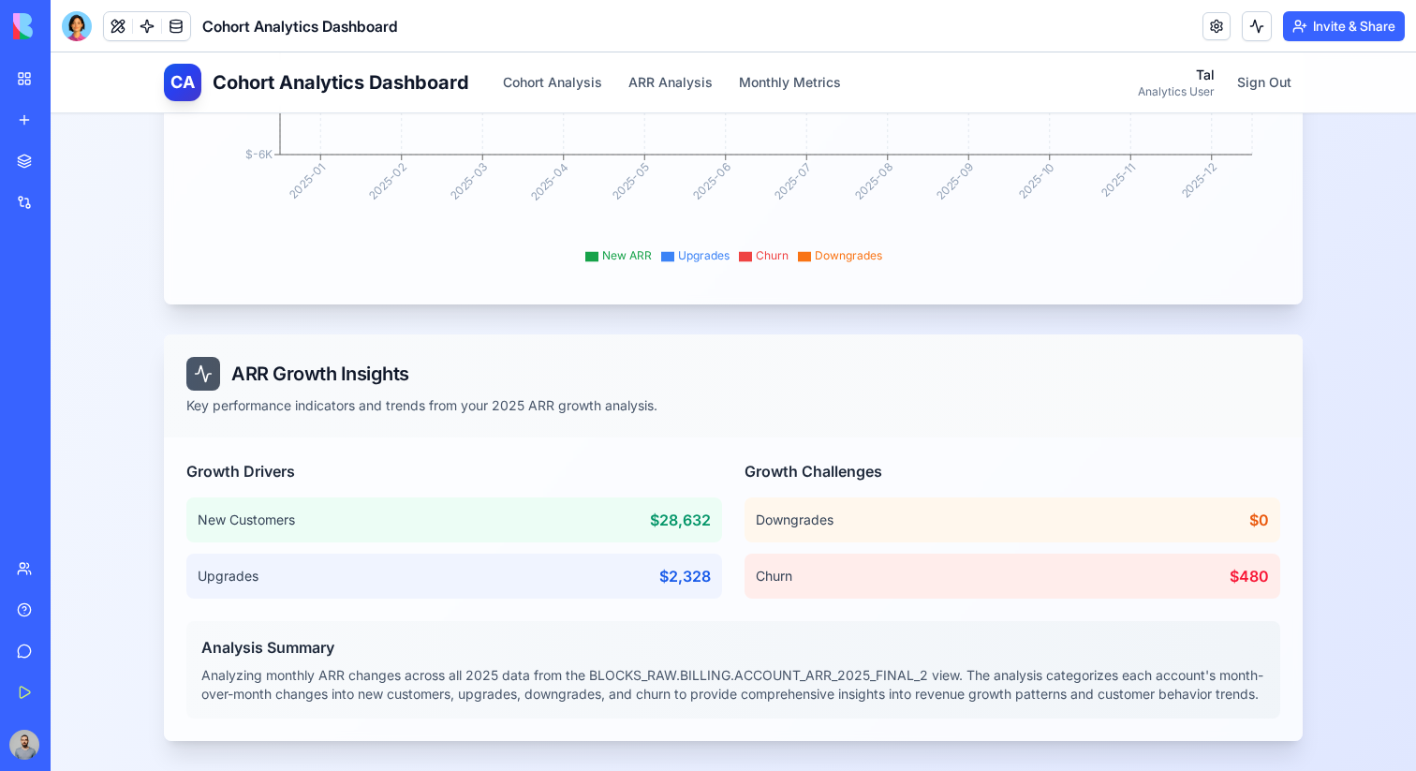
click at [122, 21] on button at bounding box center [118, 26] width 28 height 28
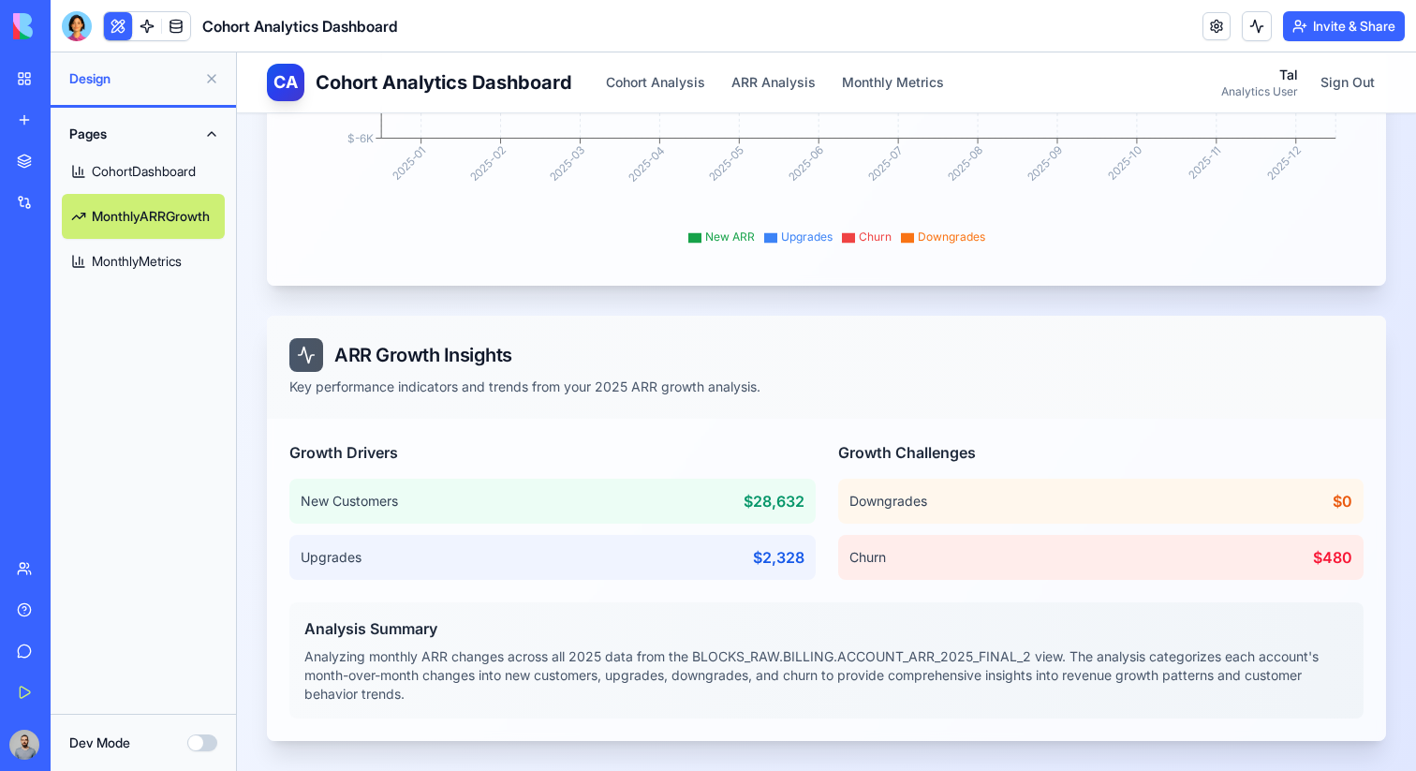
scroll to position [1004, 0]
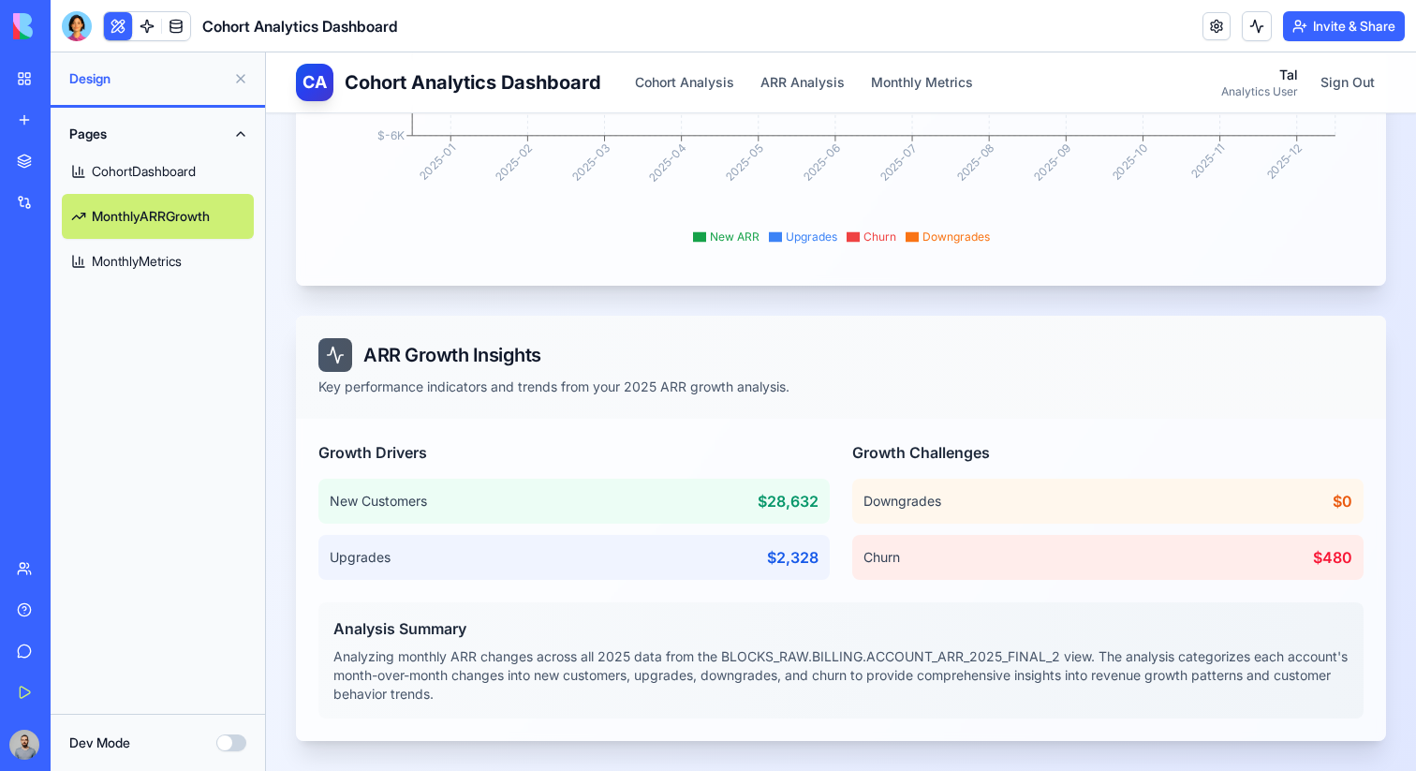
click at [146, 260] on link "MonthlyMetrics" at bounding box center [158, 261] width 192 height 45
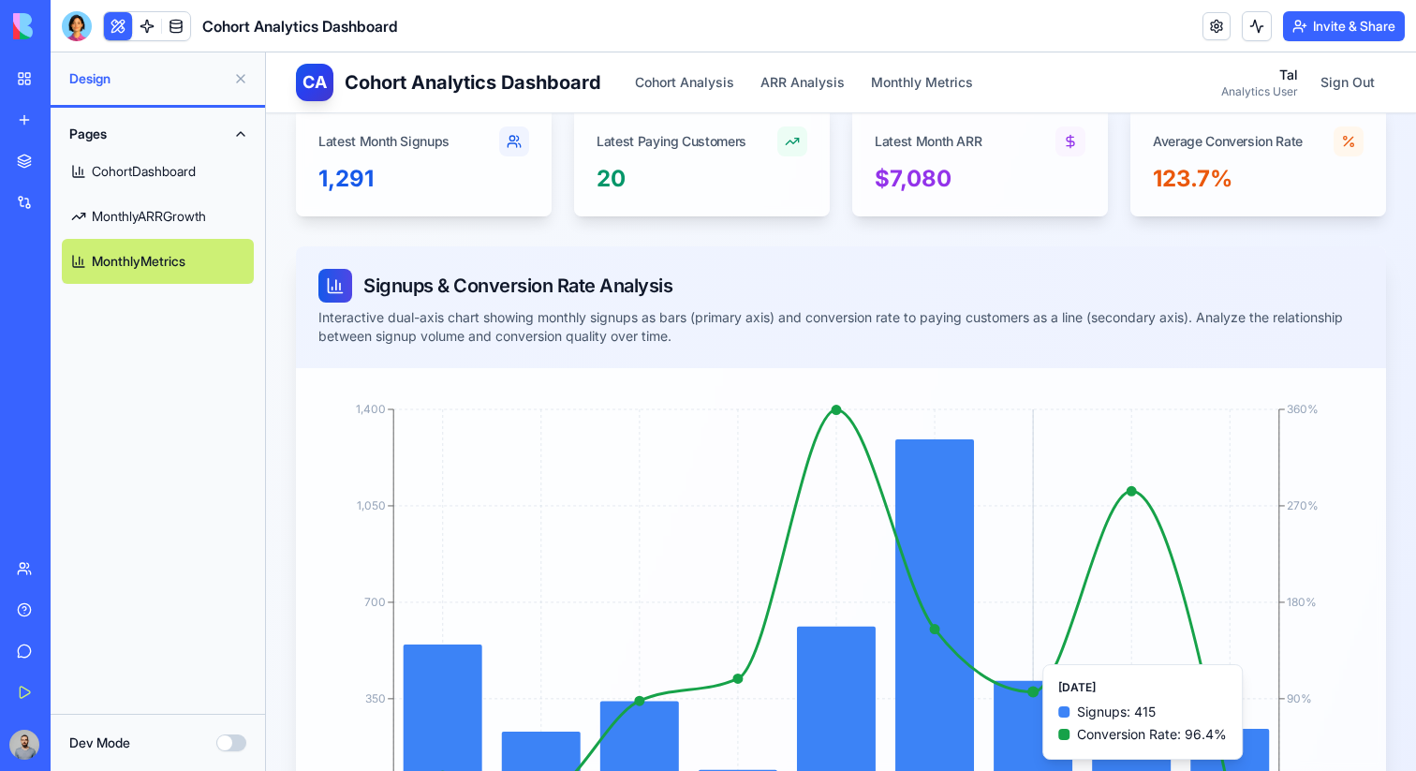
scroll to position [95, 0]
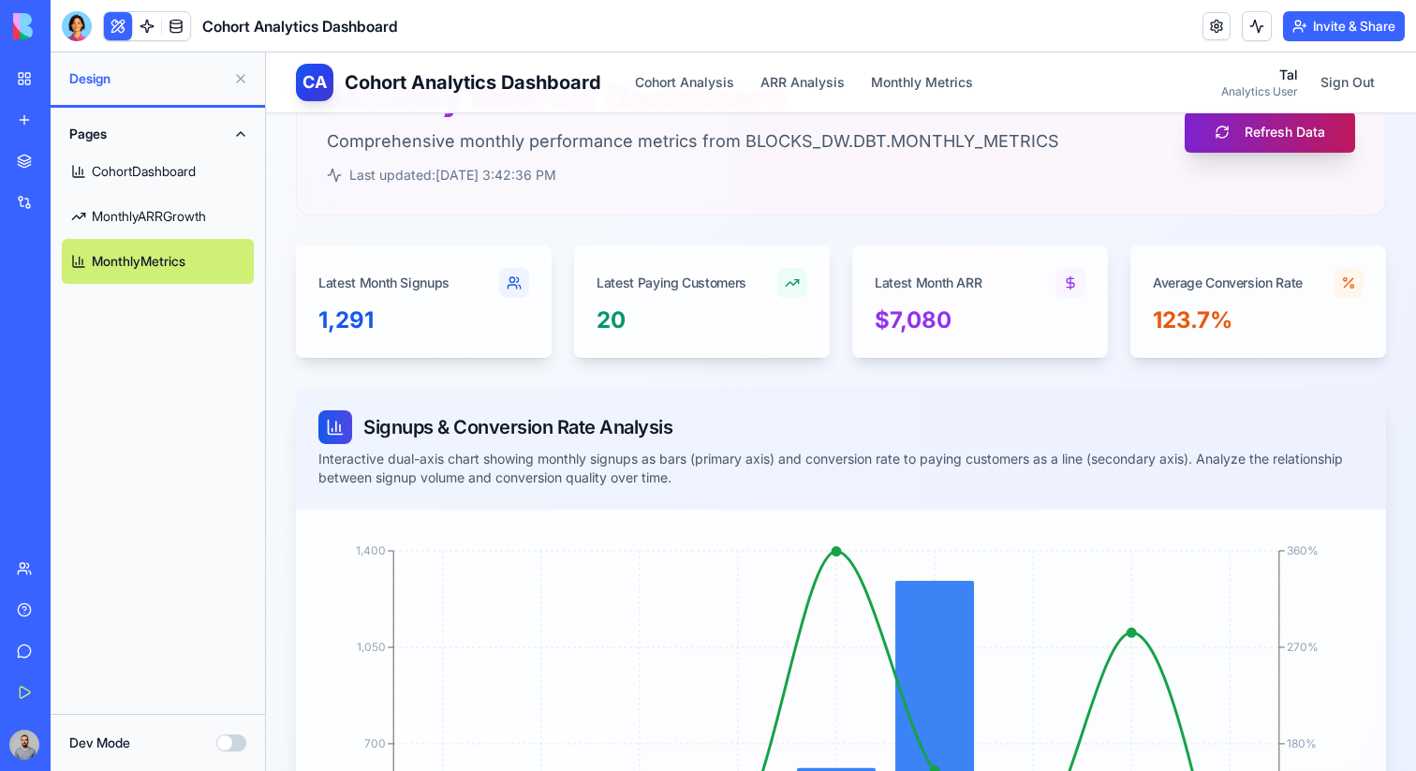
click at [1238, 140] on button "Refresh Data" at bounding box center [1269, 131] width 170 height 41
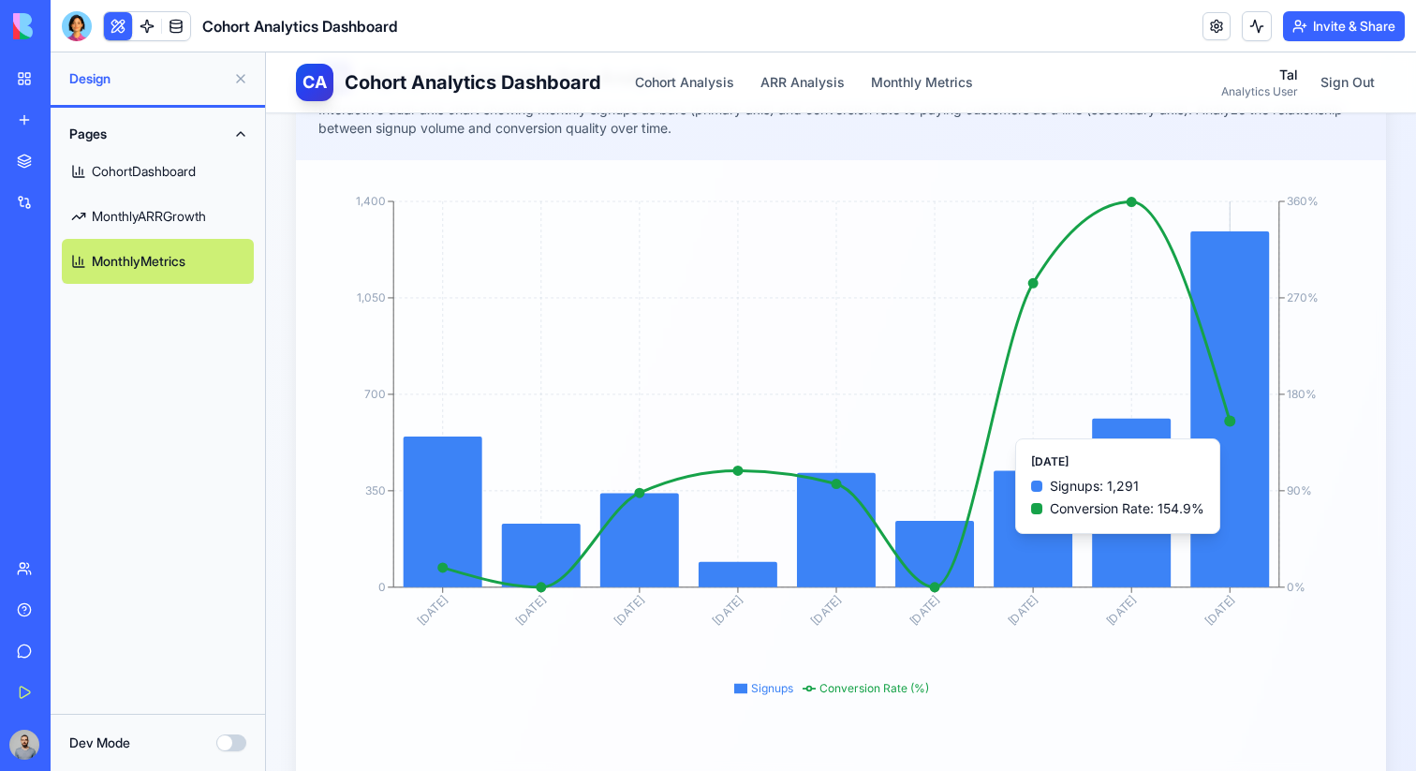
scroll to position [0, 0]
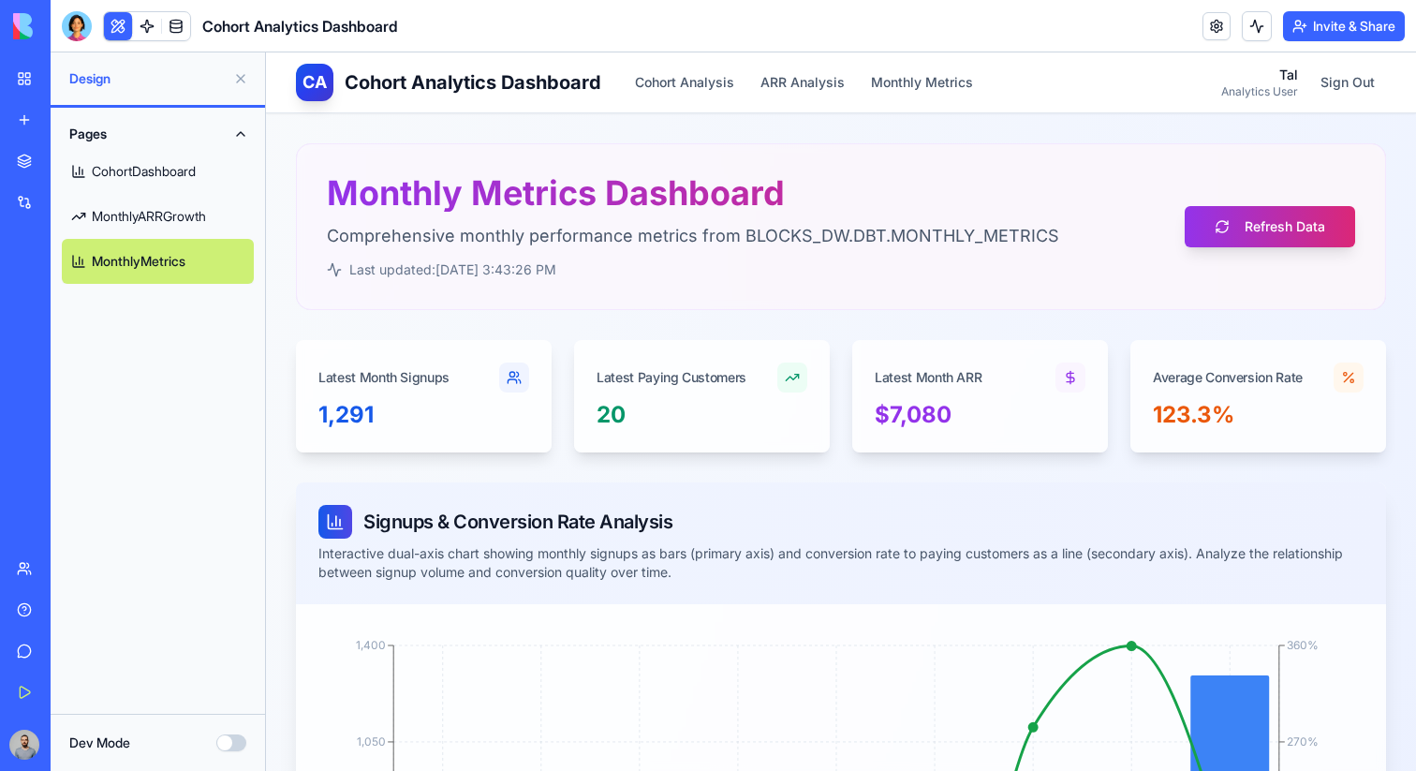
drag, startPoint x: 1277, startPoint y: 218, endPoint x: 903, endPoint y: 200, distance: 374.9
click at [901, 200] on div "Monthly Metrics Dashboard Comprehensive monthly performance metrics from BLOCKS…" at bounding box center [841, 226] width 1028 height 105
click at [208, 228] on link "MonthlyARRGrowth" at bounding box center [158, 216] width 192 height 45
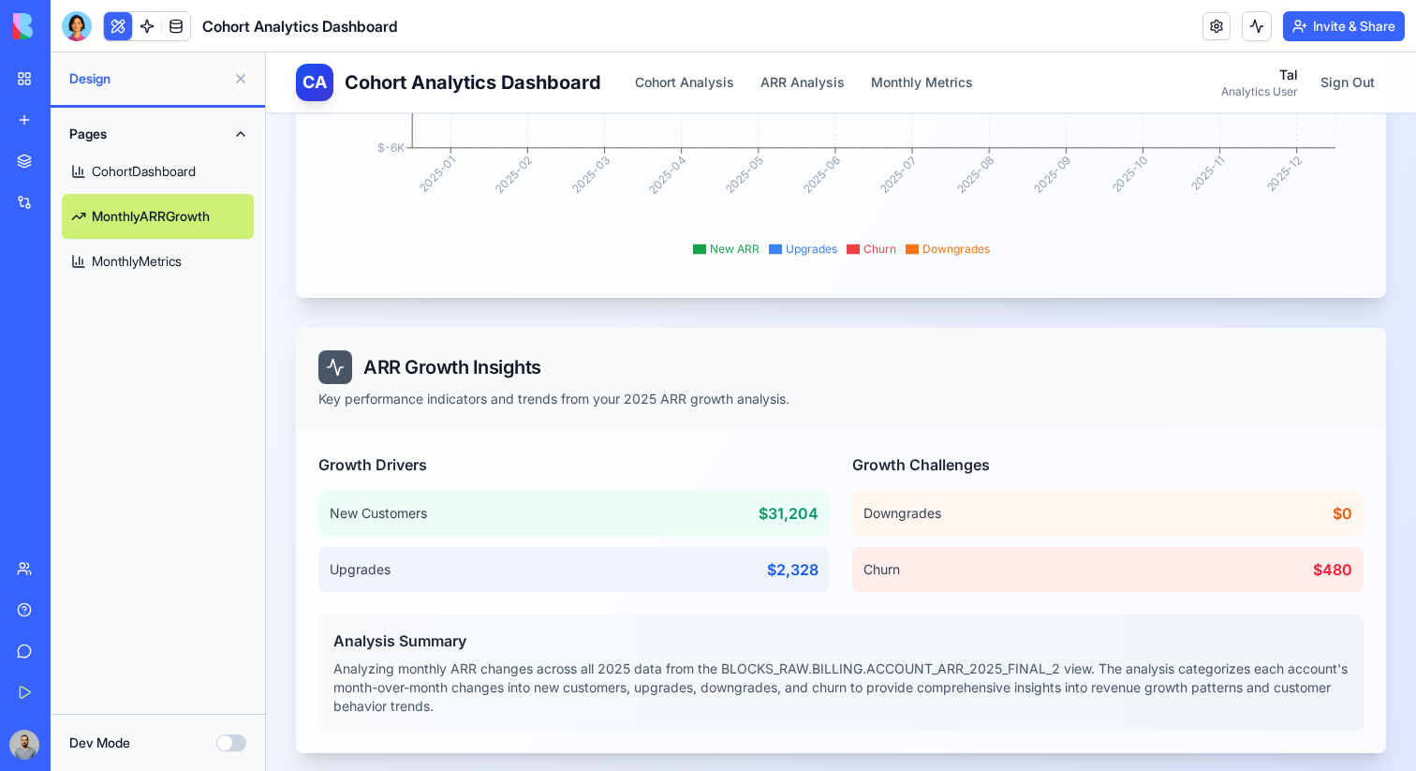
scroll to position [1004, 0]
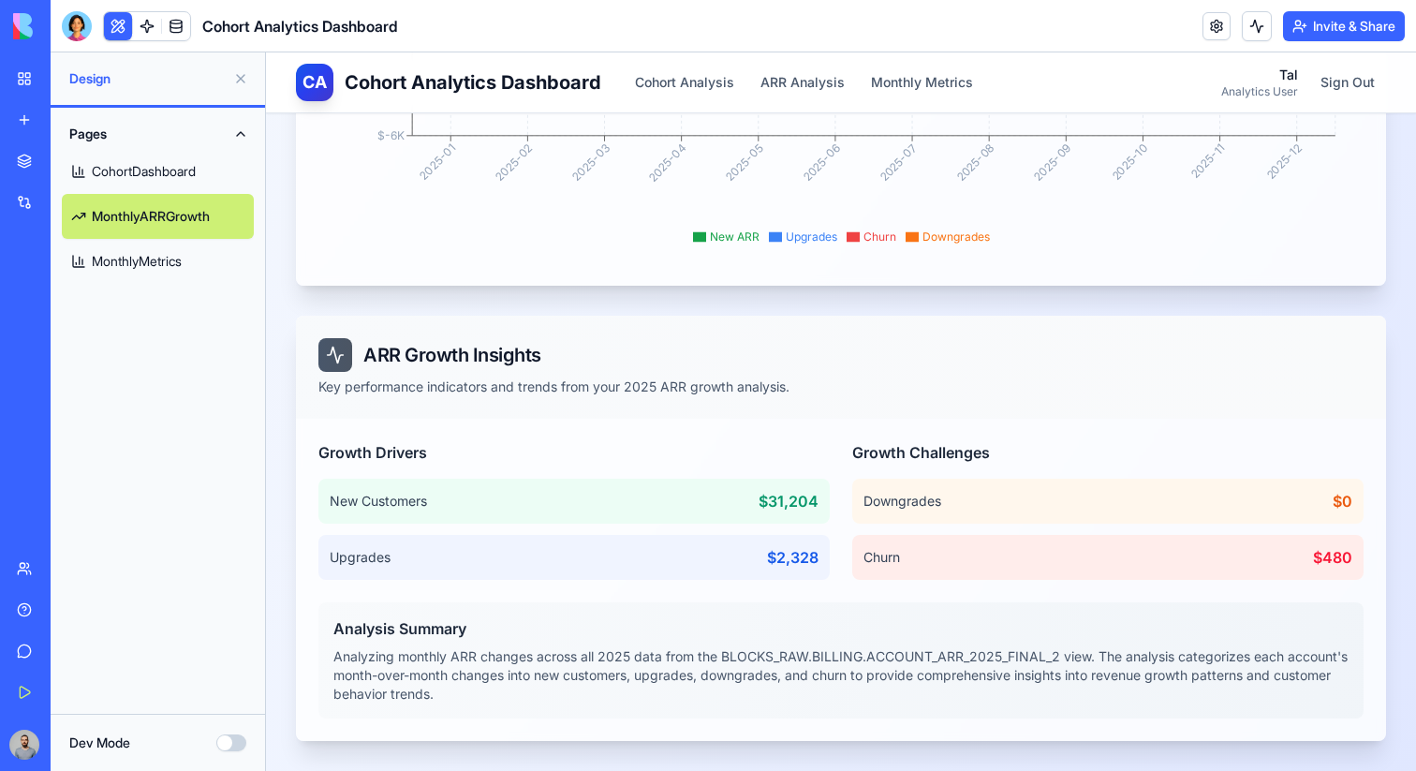
click at [777, 560] on span "$2,328" at bounding box center [792, 557] width 51 height 22
drag, startPoint x: 777, startPoint y: 560, endPoint x: 795, endPoint y: 560, distance: 17.8
click at [795, 560] on span "$2,328" at bounding box center [792, 557] width 51 height 22
click at [774, 507] on span "$31,204" at bounding box center [788, 501] width 60 height 22
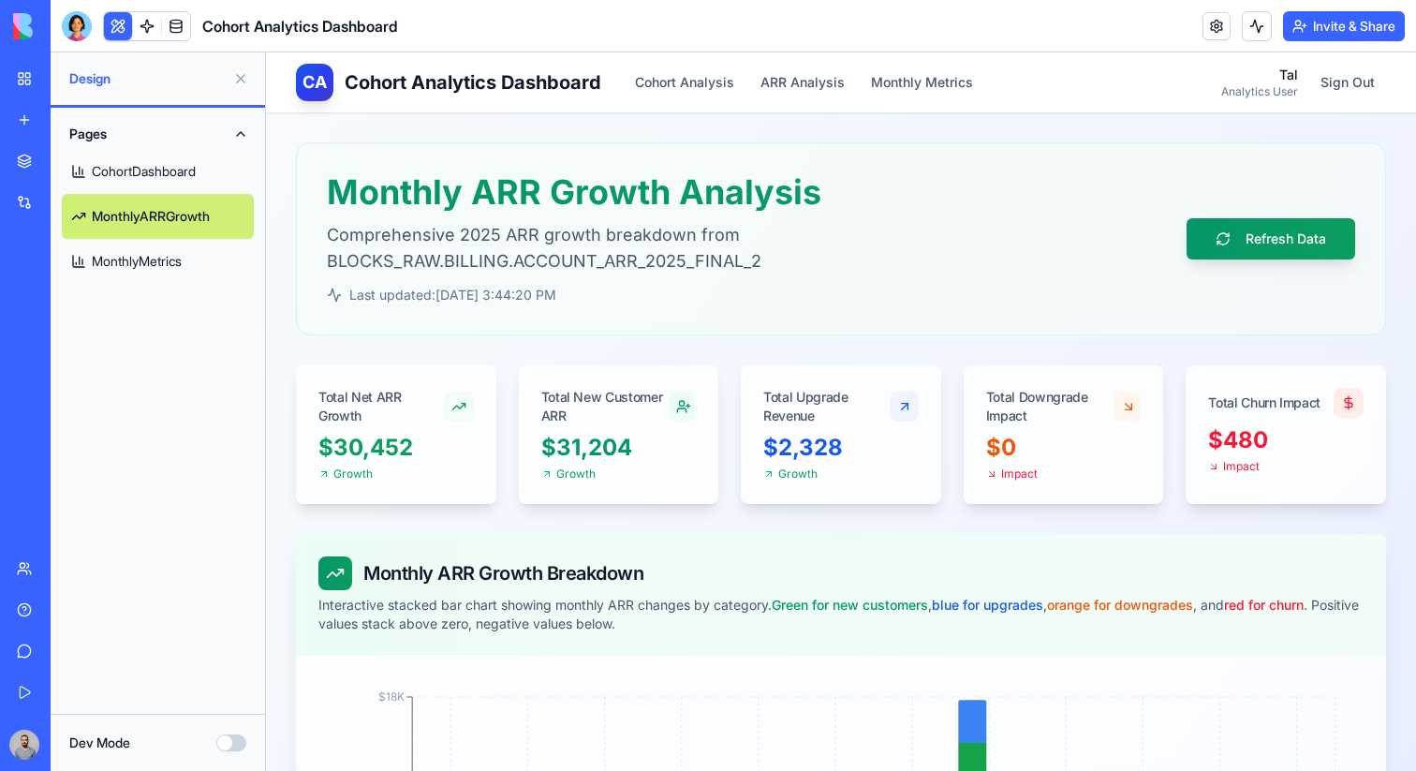
scroll to position [0, 0]
click at [1213, 254] on button "Refresh Data" at bounding box center [1270, 239] width 169 height 41
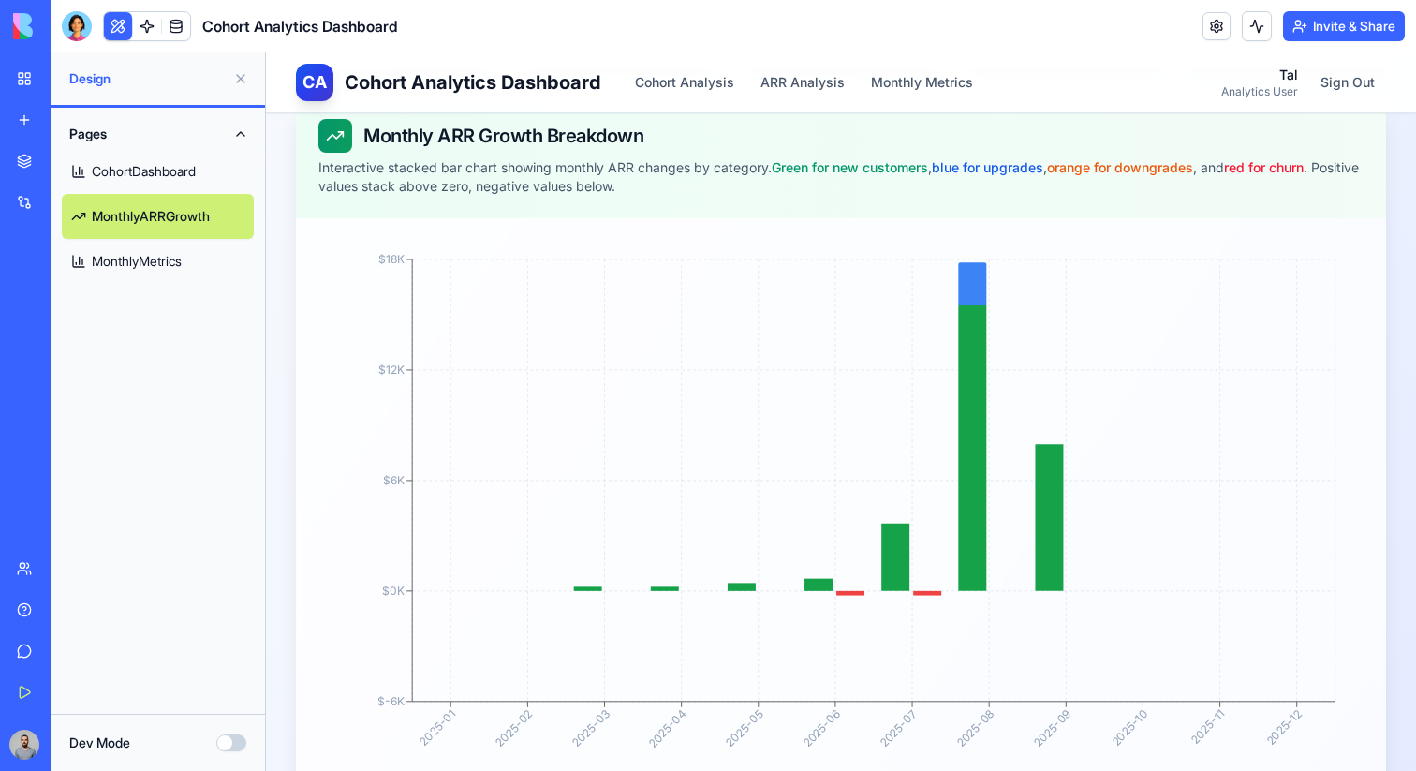
scroll to position [446, 0]
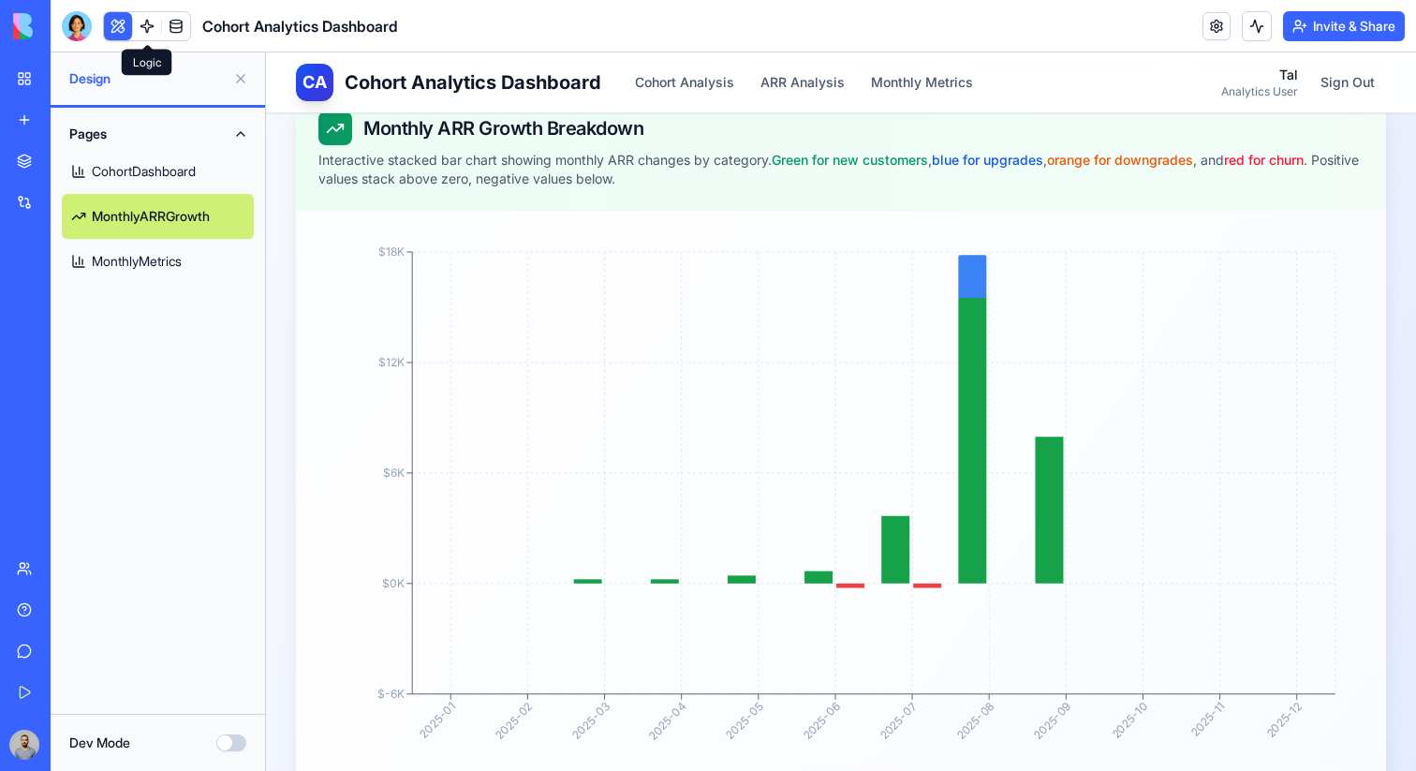
click at [152, 22] on link at bounding box center [147, 26] width 28 height 28
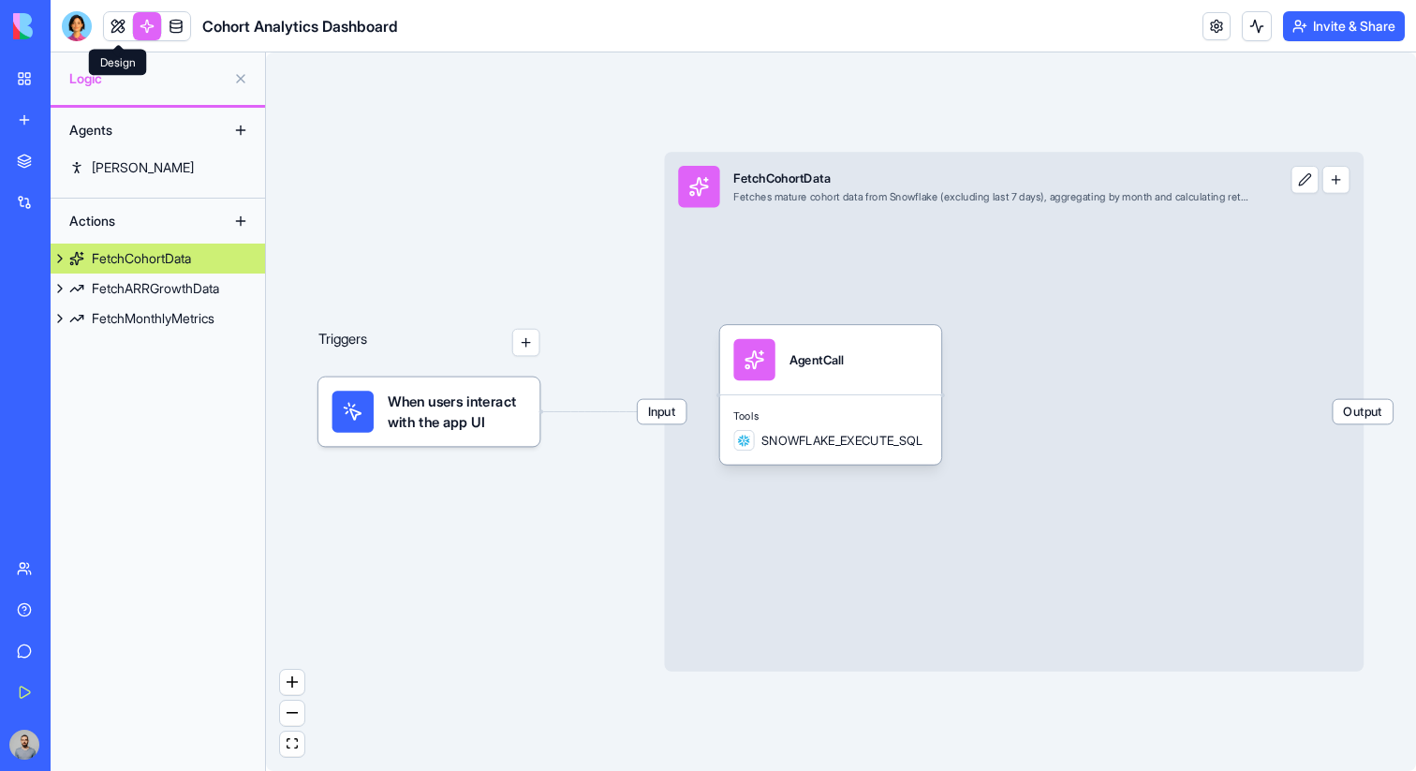
click at [111, 24] on link at bounding box center [118, 26] width 28 height 28
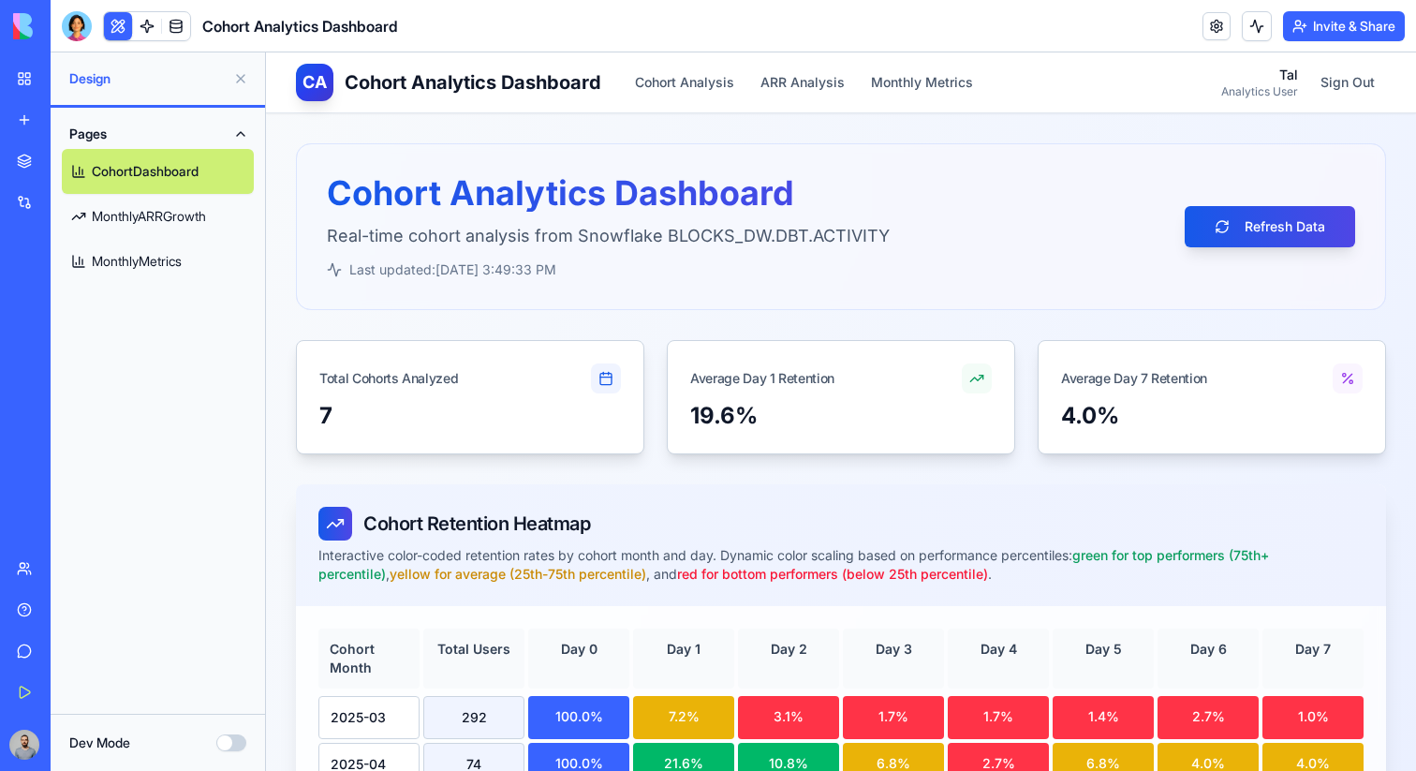
click at [150, 35] on link at bounding box center [147, 26] width 28 height 28
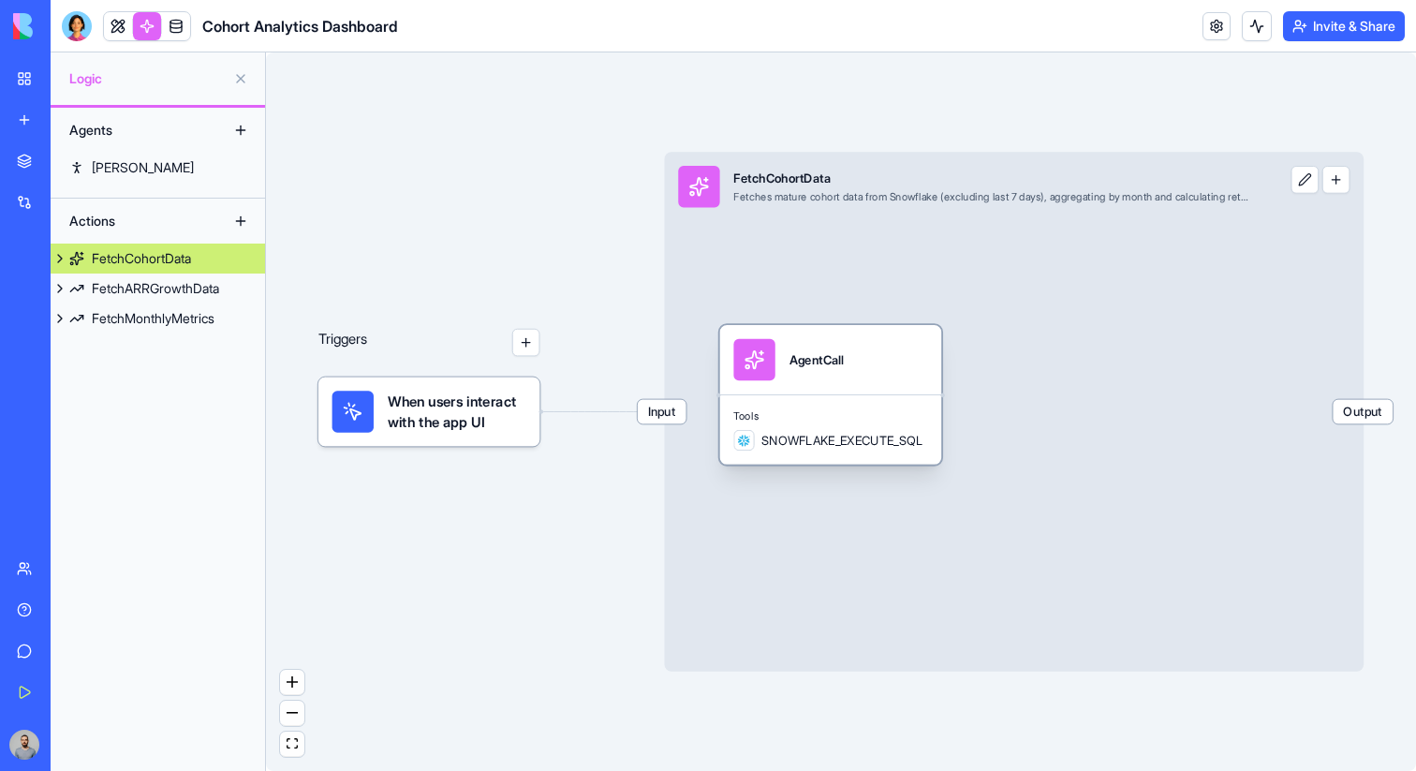
click at [770, 430] on div "SNOWFLAKE_EXECUTE_SQL" at bounding box center [827, 440] width 189 height 21
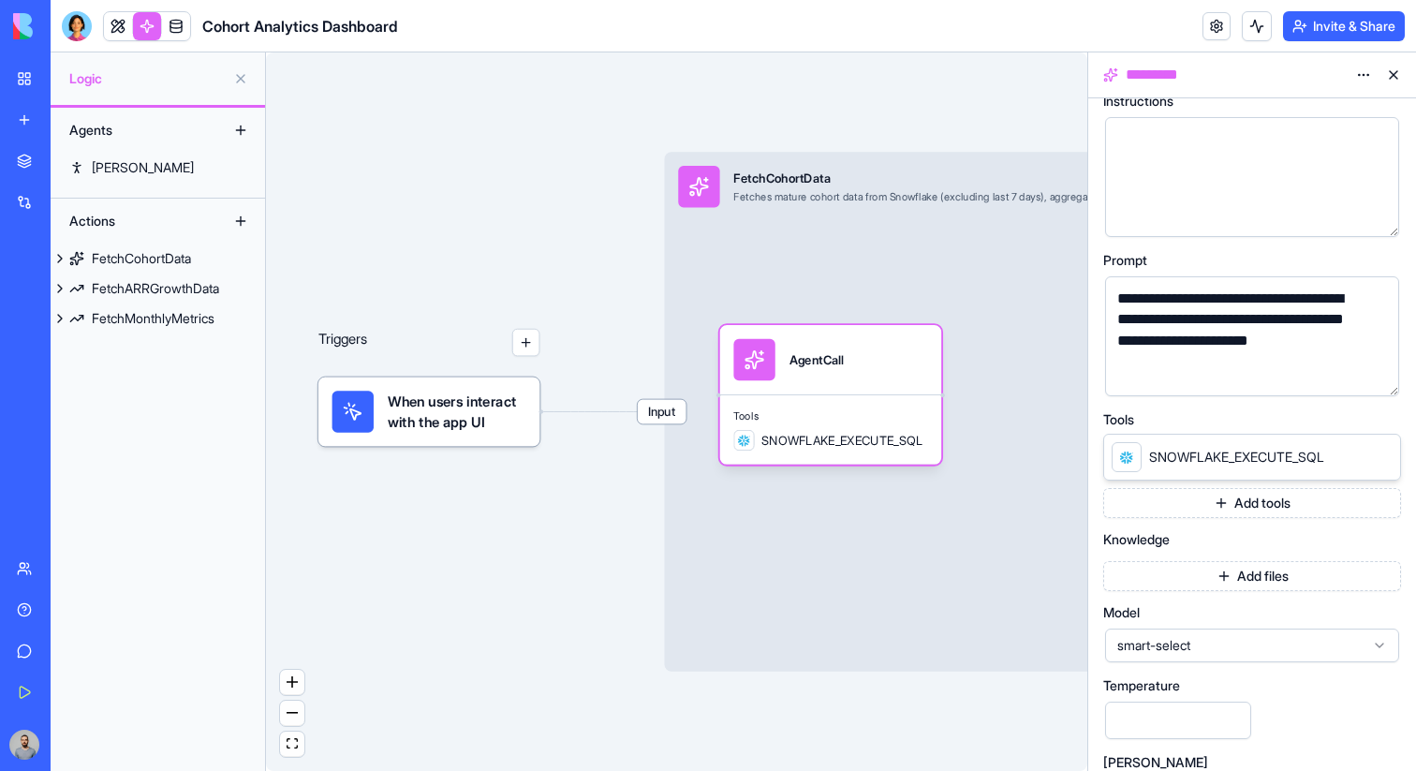
scroll to position [230, 0]
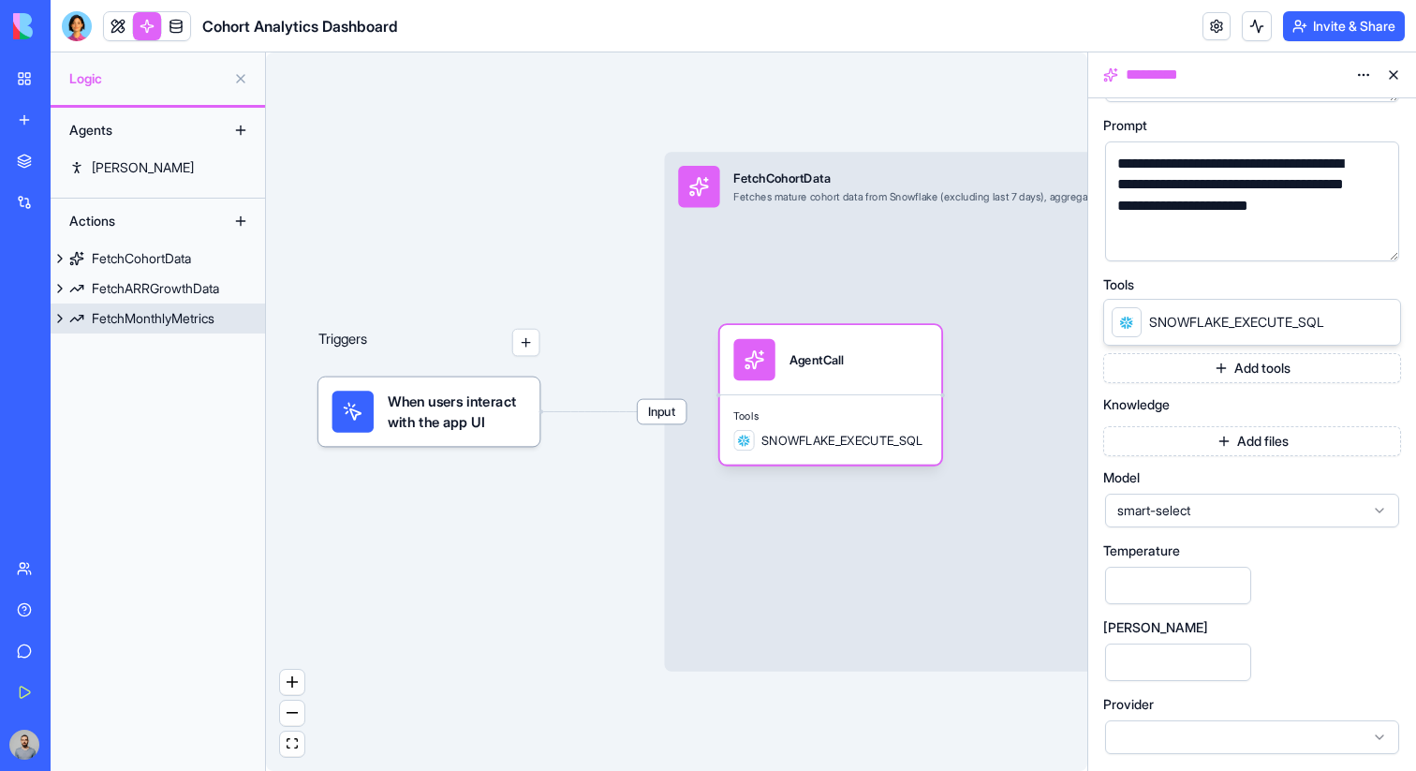
click at [188, 322] on div "FetchMonthlyMetrics" at bounding box center [153, 318] width 123 height 19
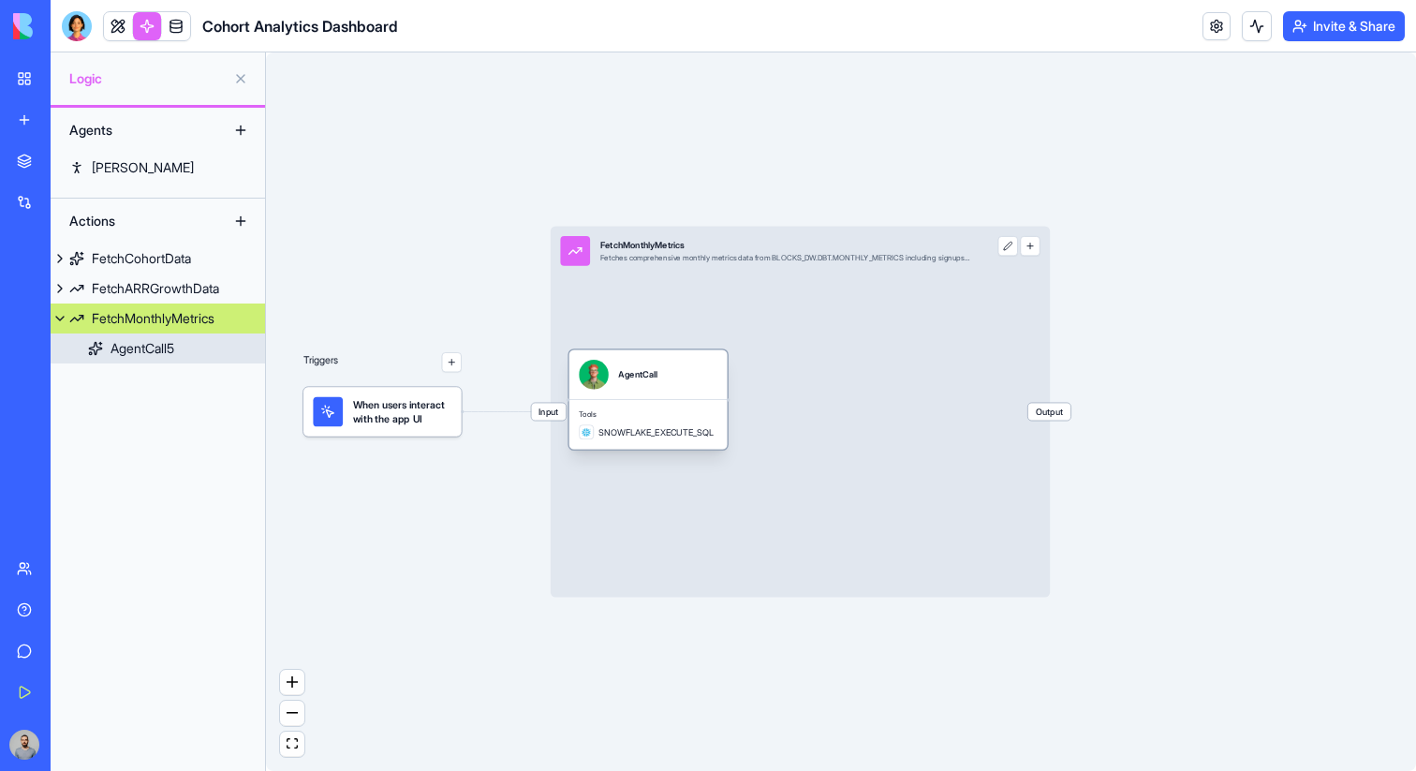
click at [687, 388] on div "AgentCall" at bounding box center [648, 375] width 139 height 30
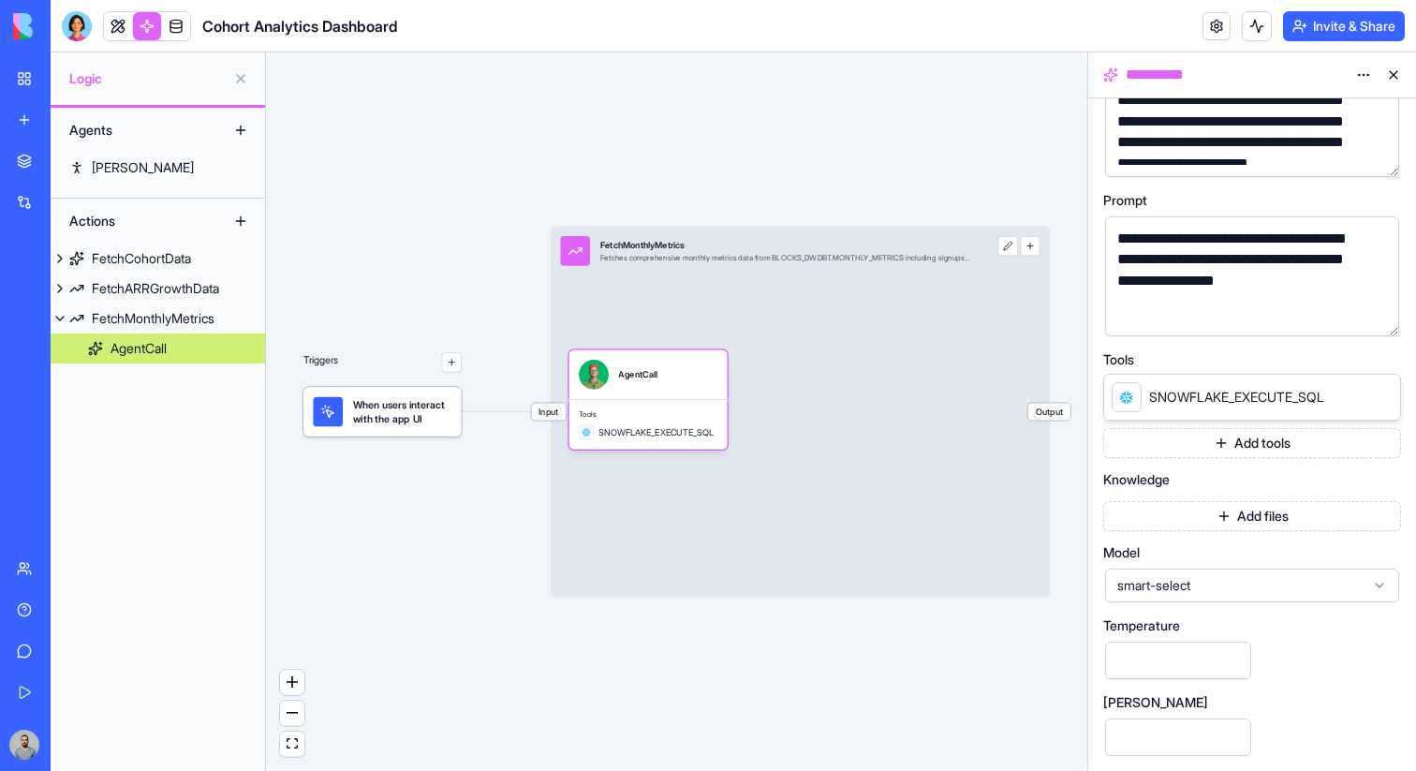
scroll to position [230, 0]
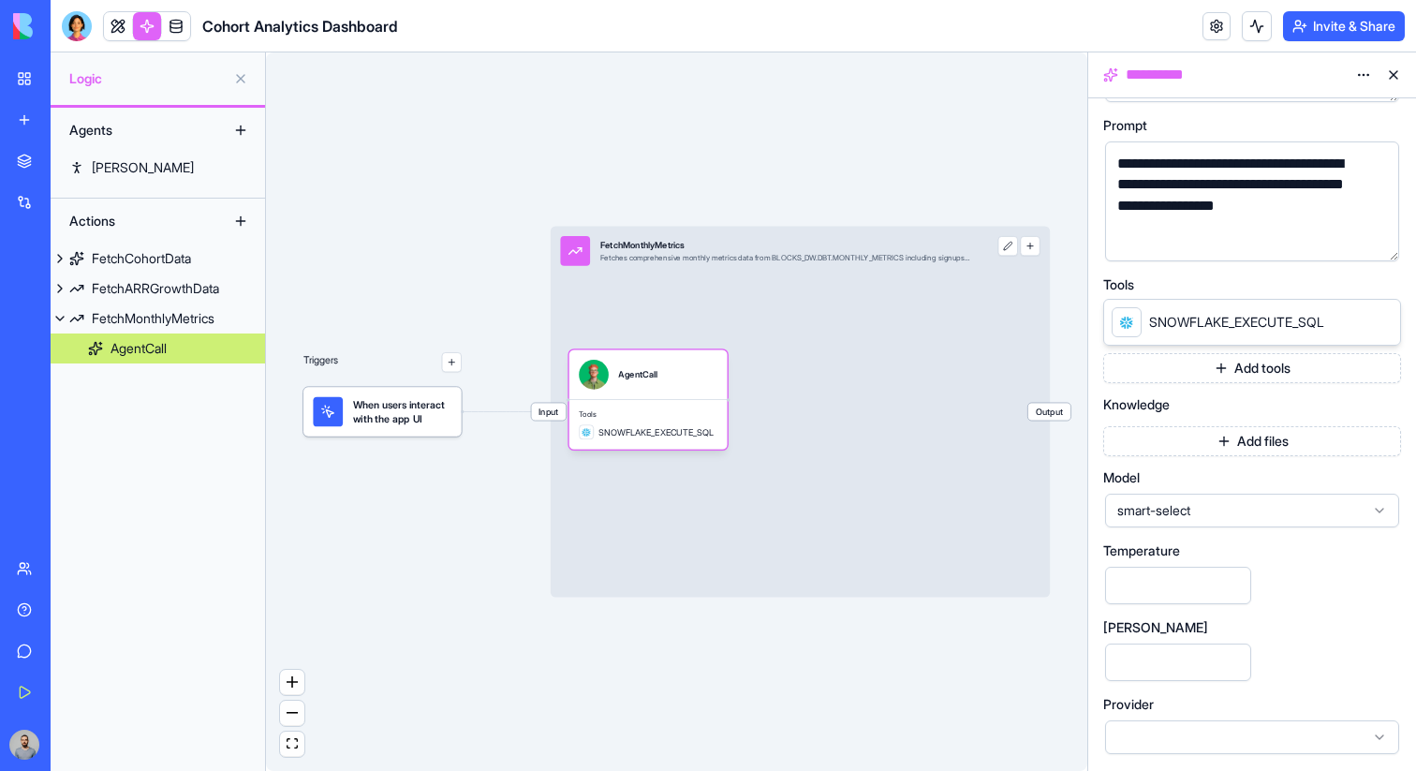
click at [1178, 592] on input "***" at bounding box center [1178, 584] width 146 height 37
type input "*"
click at [141, 297] on div "FetchARRGrowthData" at bounding box center [155, 288] width 127 height 19
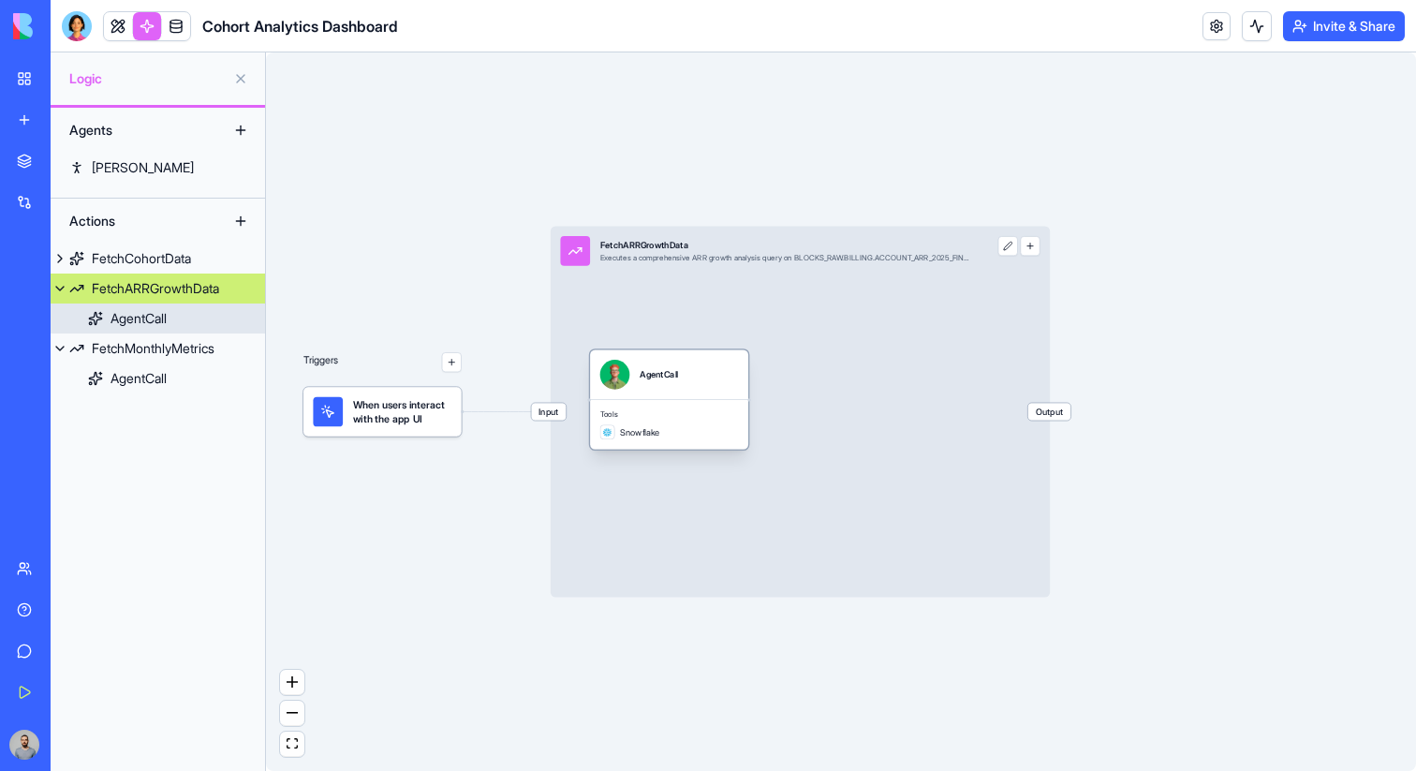
click at [704, 388] on div "AgentCall" at bounding box center [669, 375] width 139 height 30
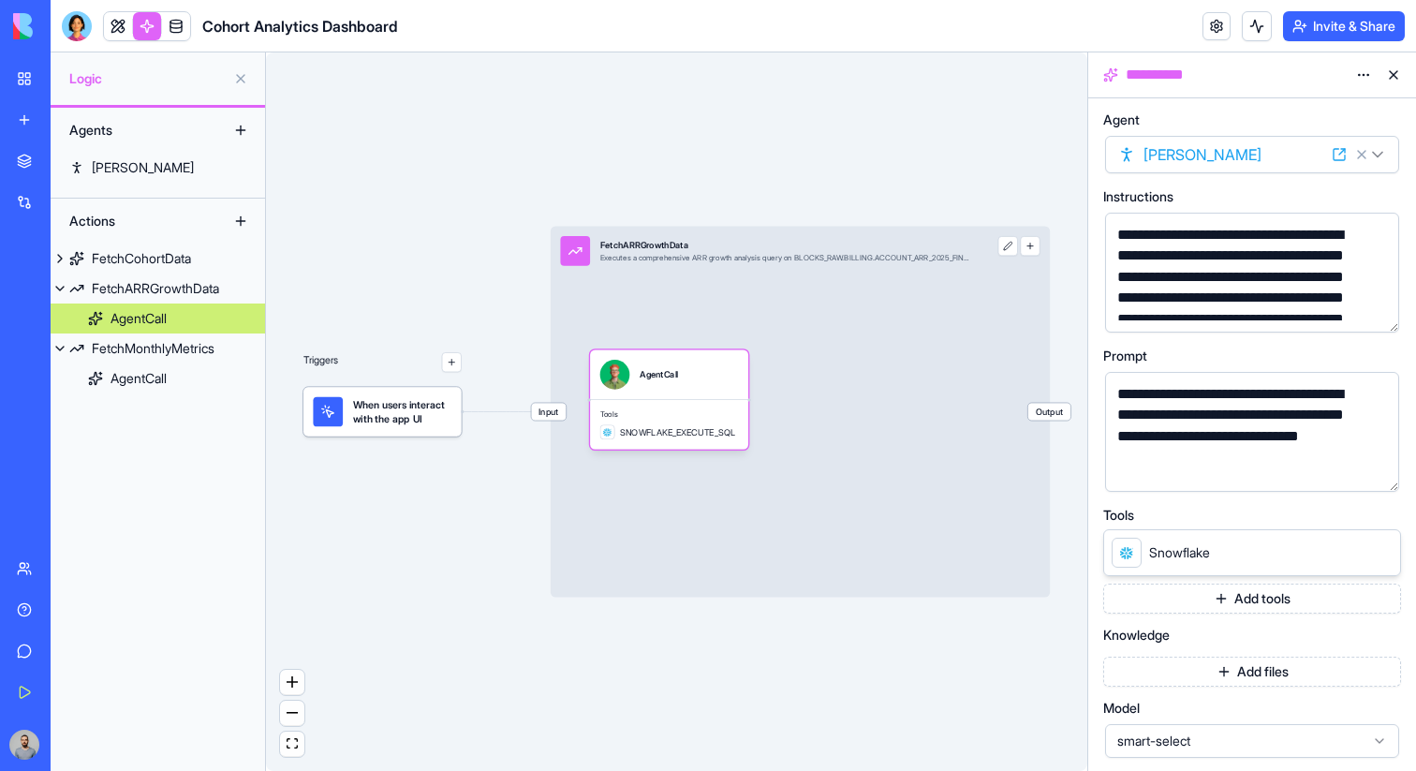
scroll to position [230, 0]
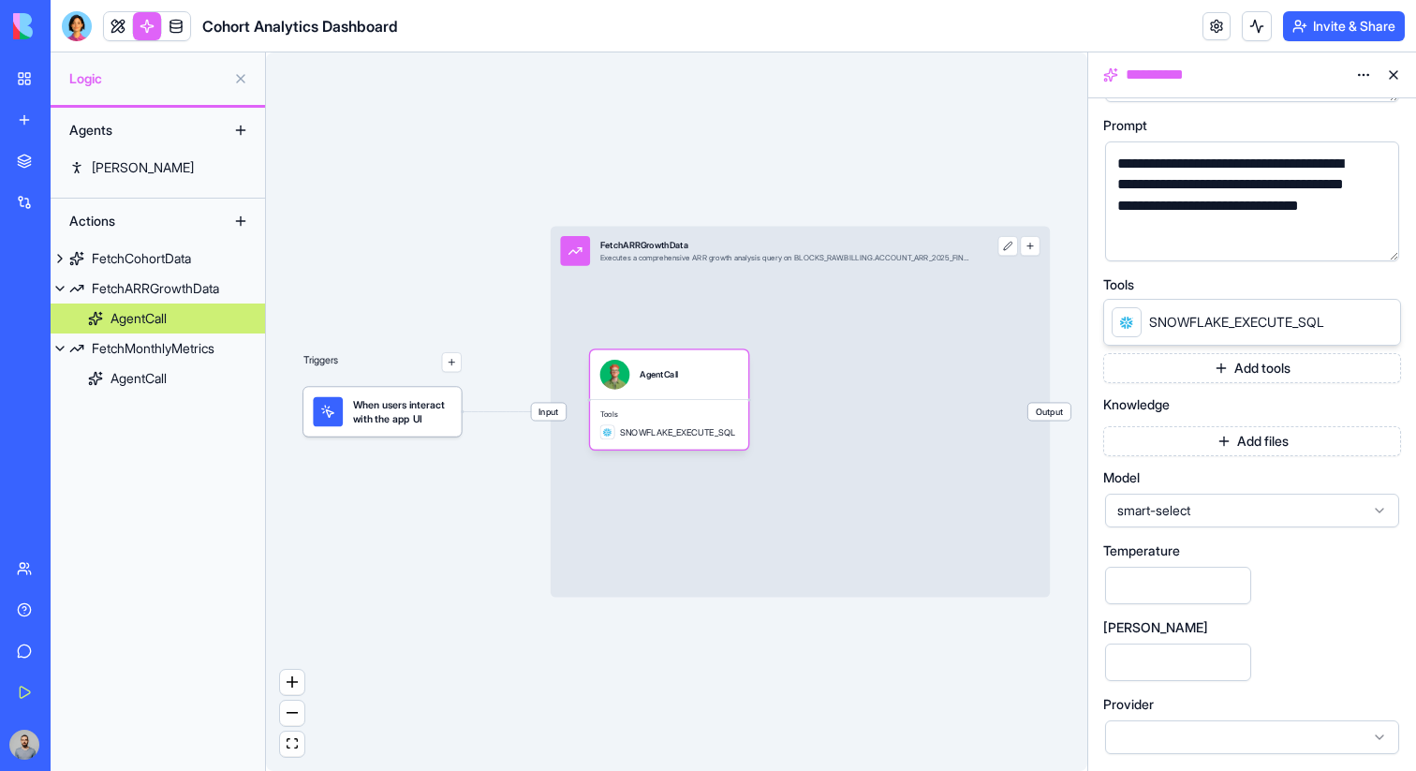
click at [1173, 595] on input "***" at bounding box center [1178, 584] width 146 height 37
type input "*"
click at [171, 268] on link "FetchCohortData" at bounding box center [158, 258] width 214 height 30
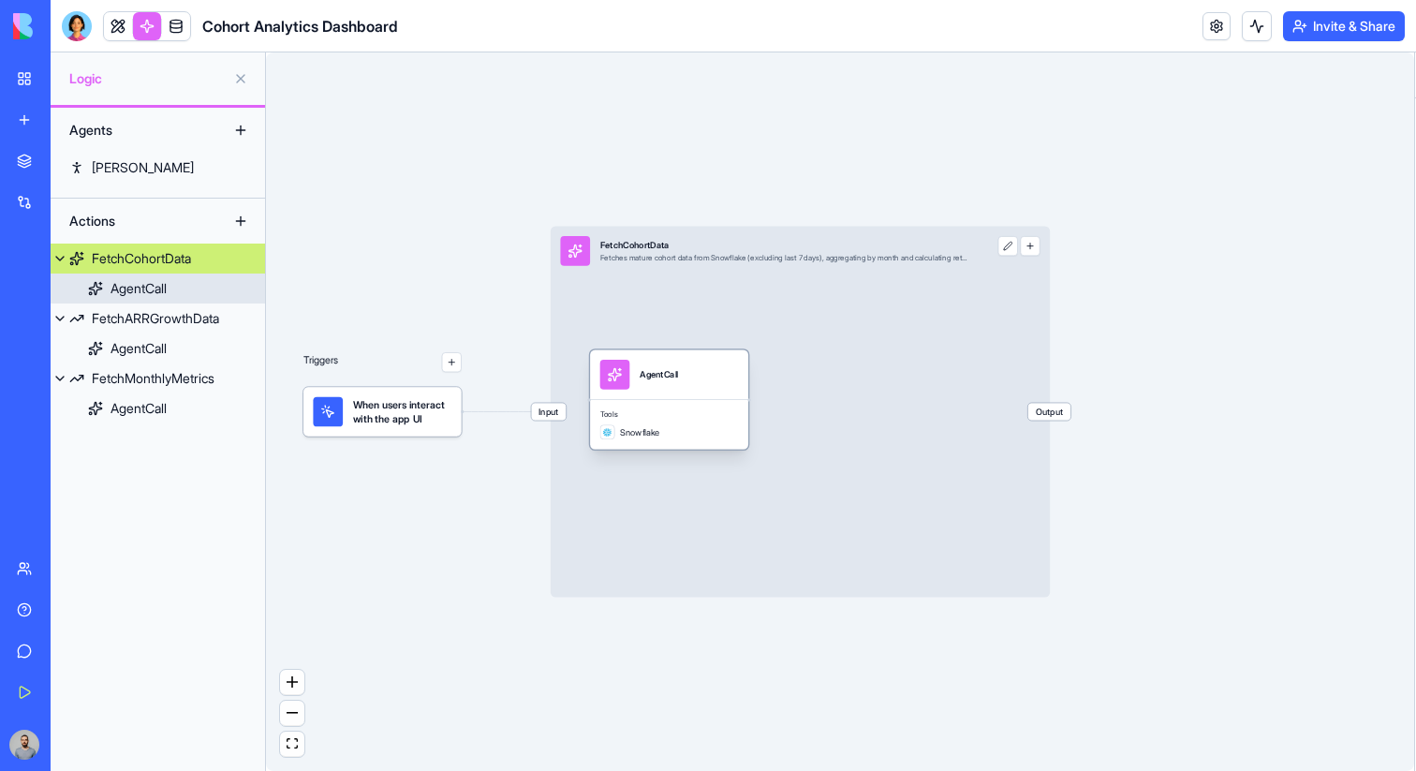
click at [723, 427] on div "Snowflake" at bounding box center [669, 431] width 139 height 15
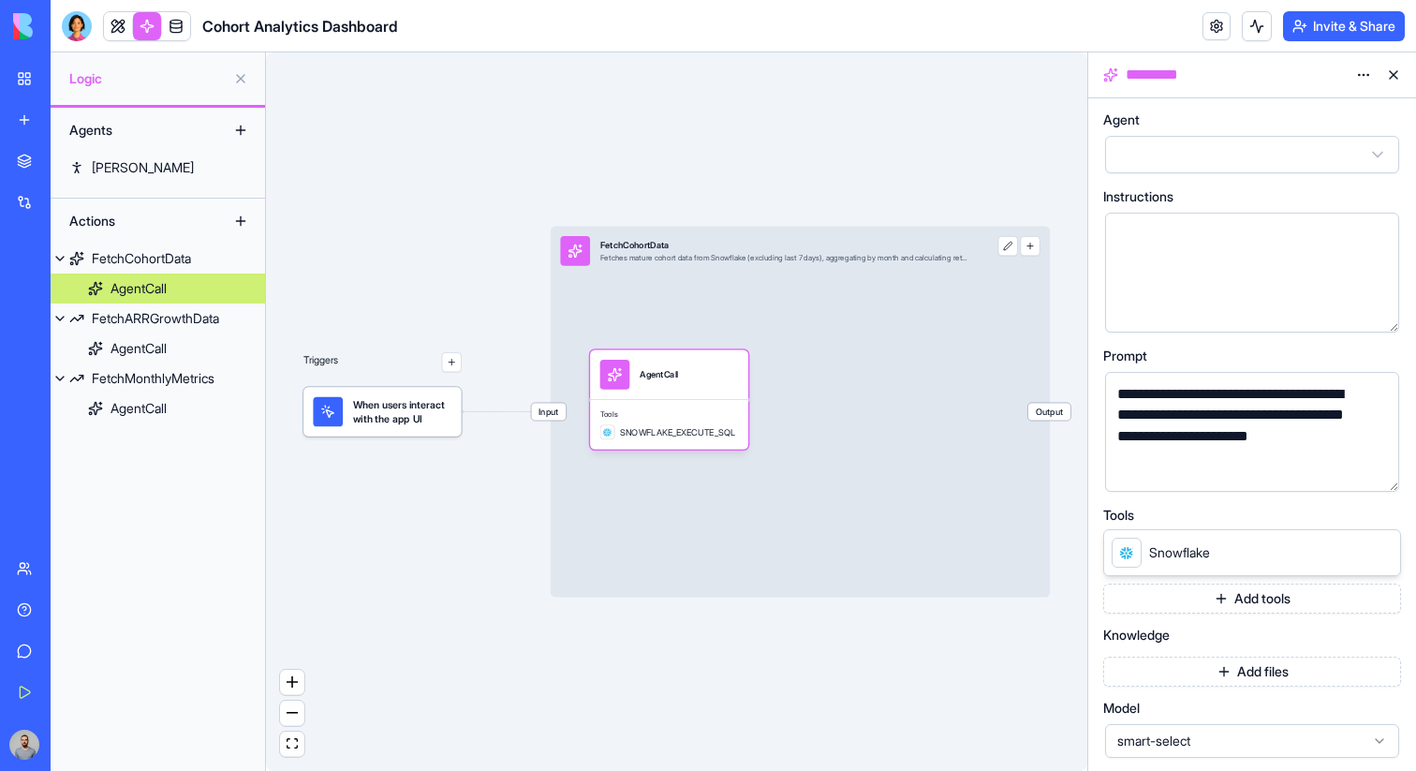
scroll to position [230, 0]
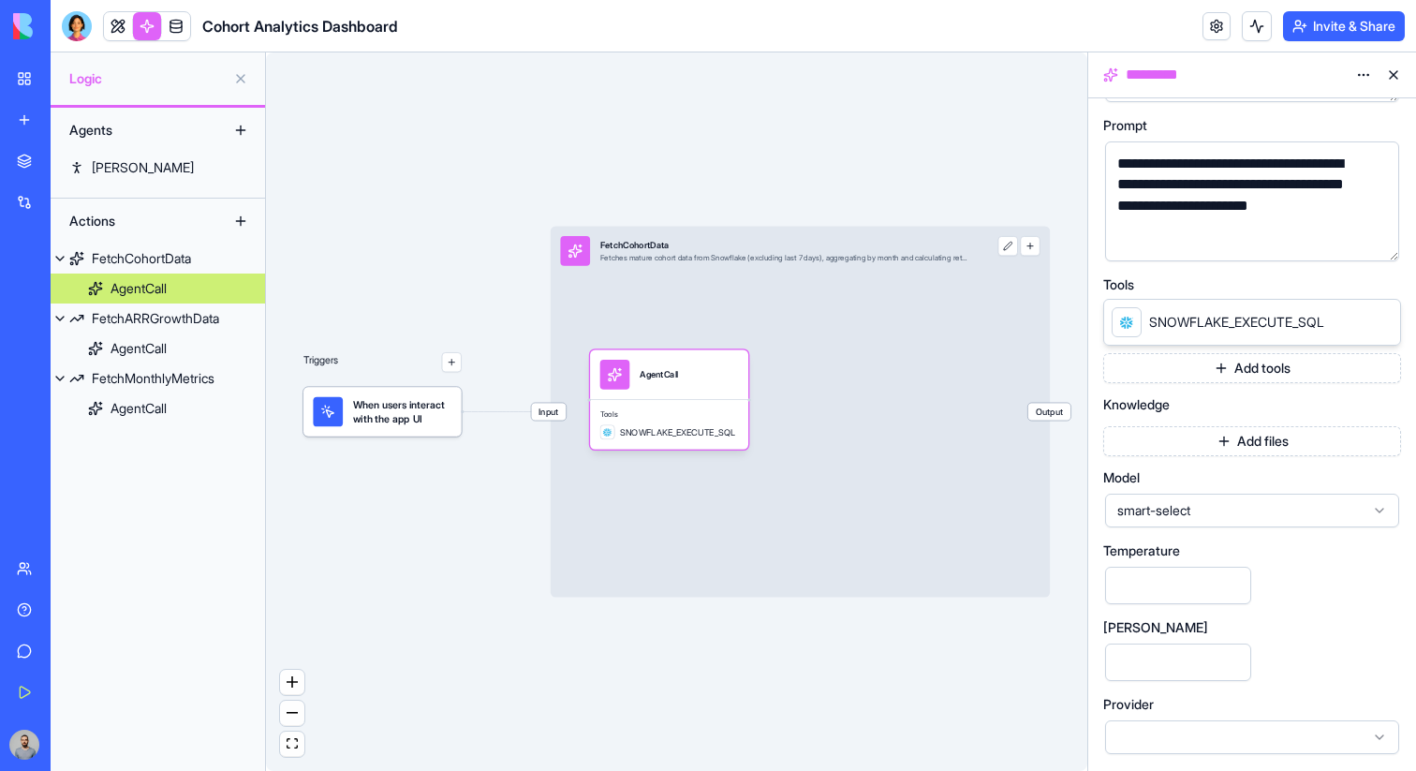
click at [1192, 591] on input "***" at bounding box center [1178, 584] width 146 height 37
type input "*"
click at [110, 20] on link at bounding box center [118, 26] width 28 height 28
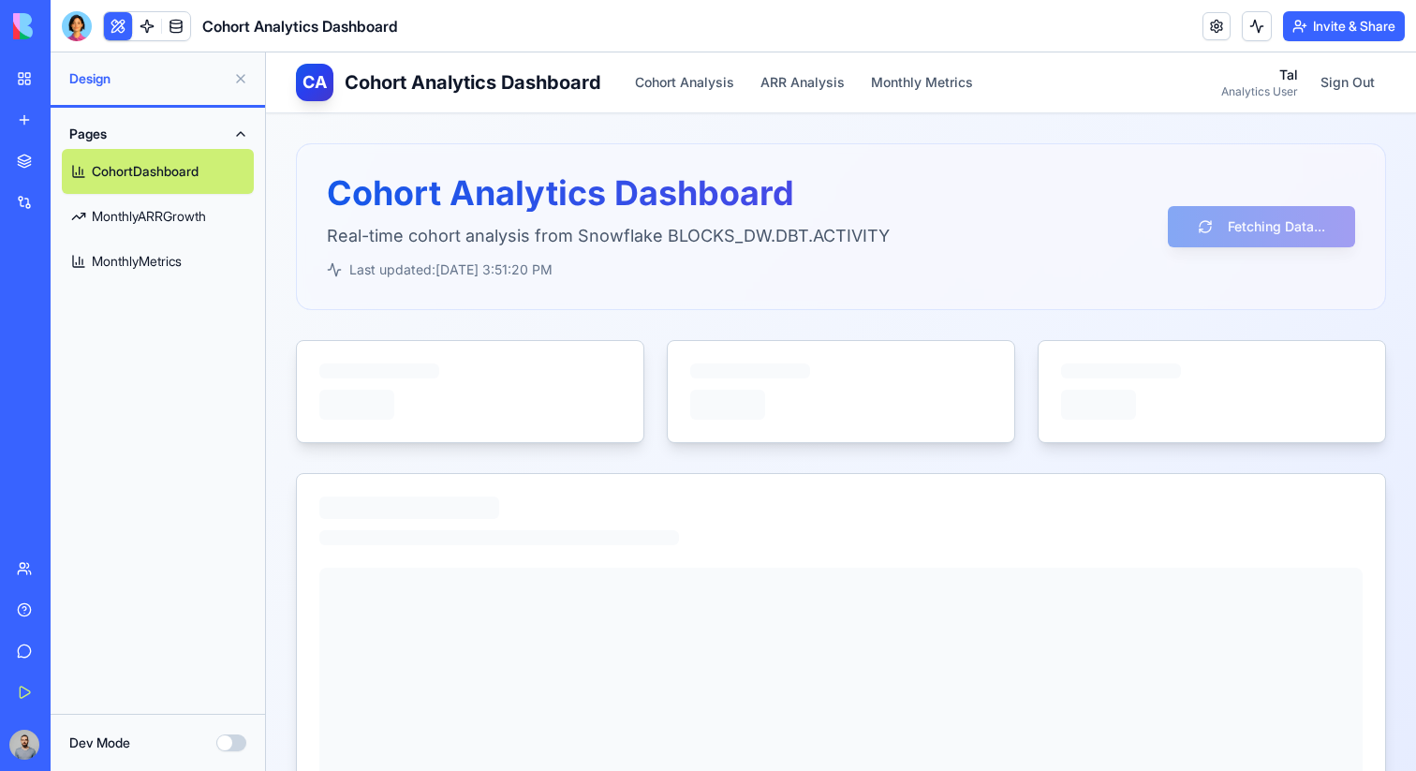
click at [169, 222] on link "MonthlyARRGrowth" at bounding box center [158, 216] width 192 height 45
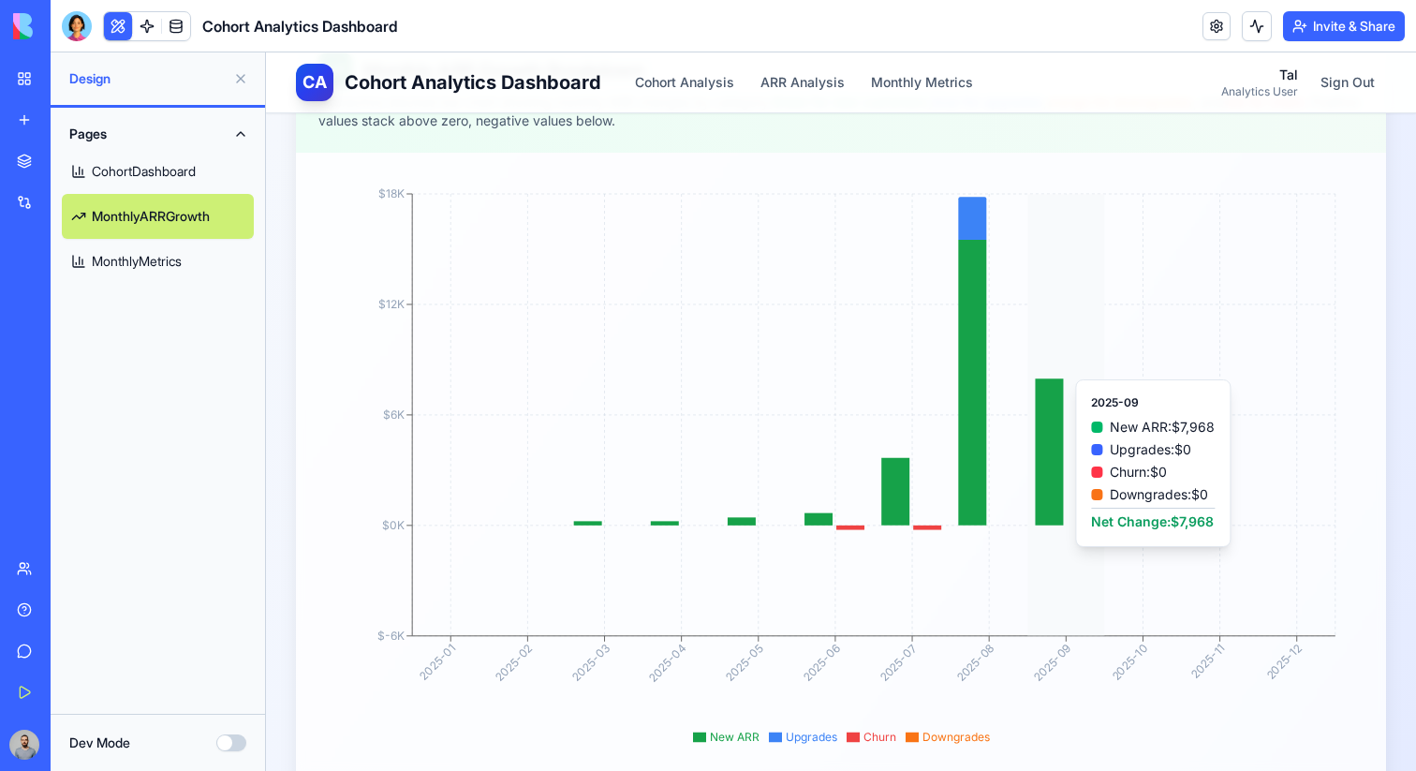
scroll to position [484, 0]
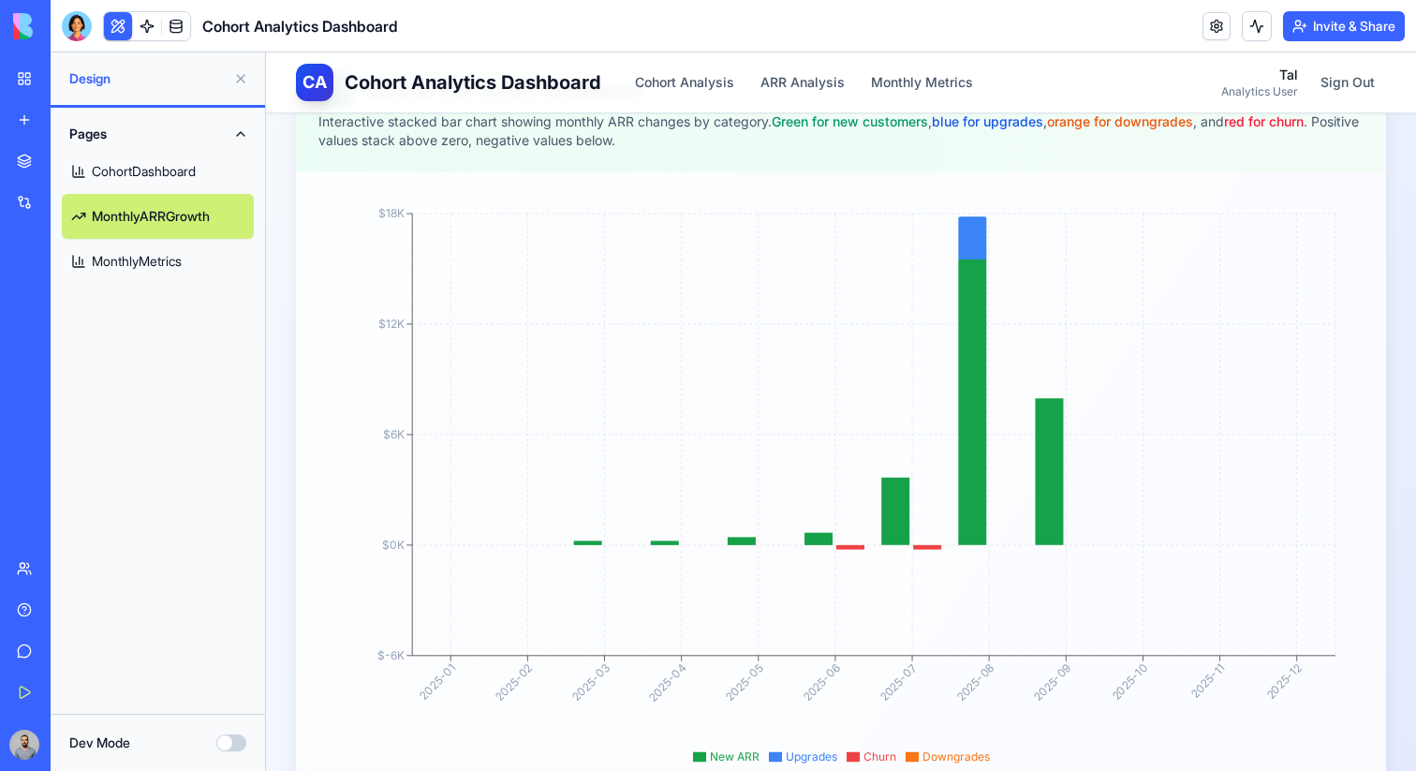
click at [163, 268] on link "MonthlyMetrics" at bounding box center [158, 261] width 192 height 45
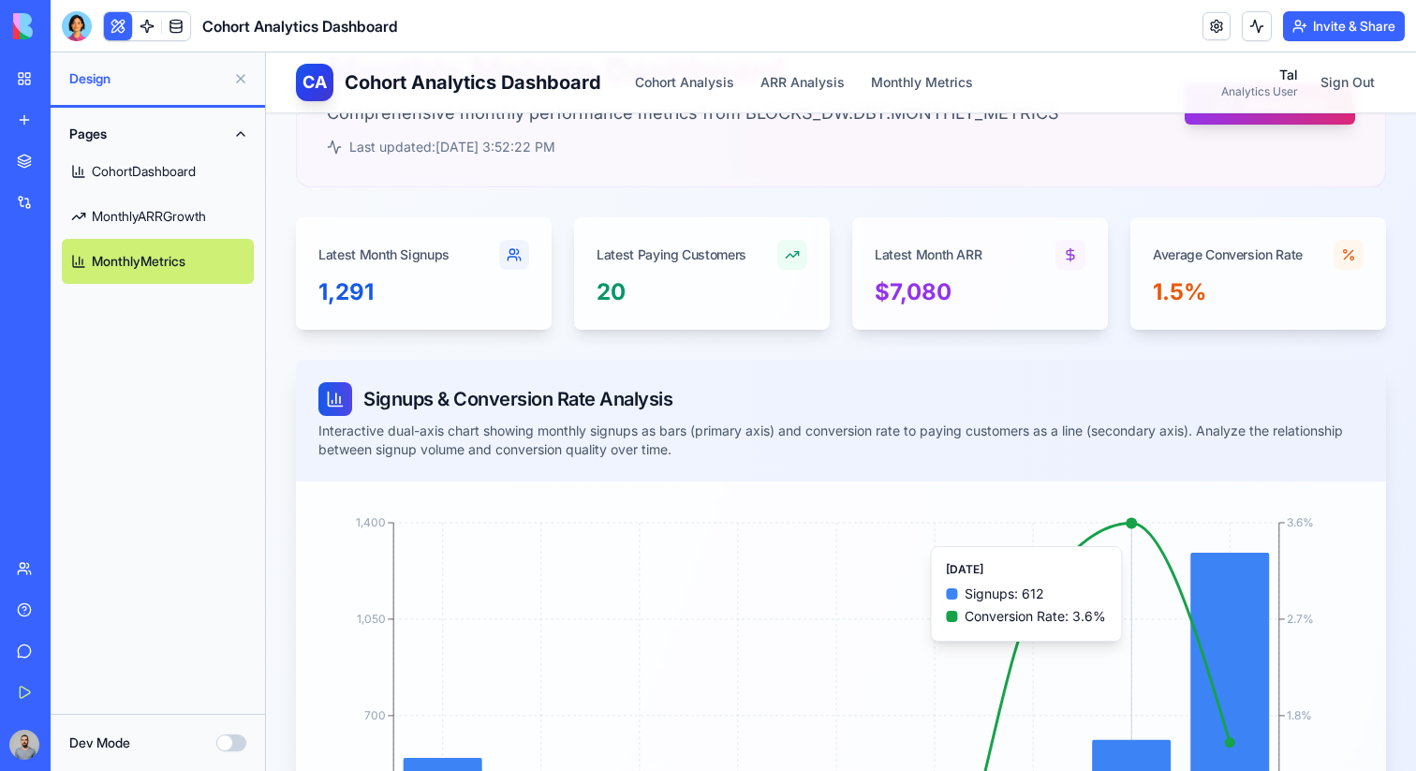
scroll to position [50, 0]
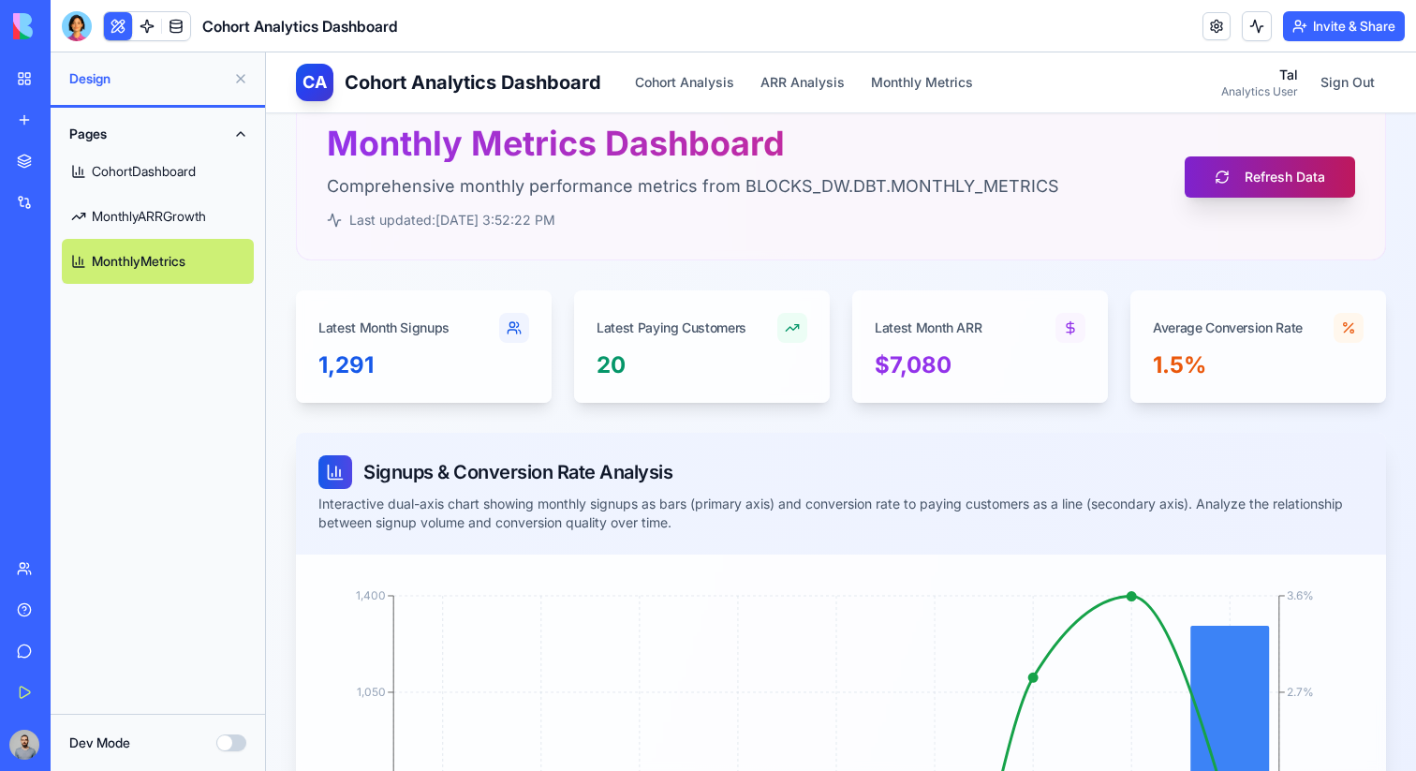
click at [1227, 183] on button "Refresh Data" at bounding box center [1269, 176] width 170 height 41
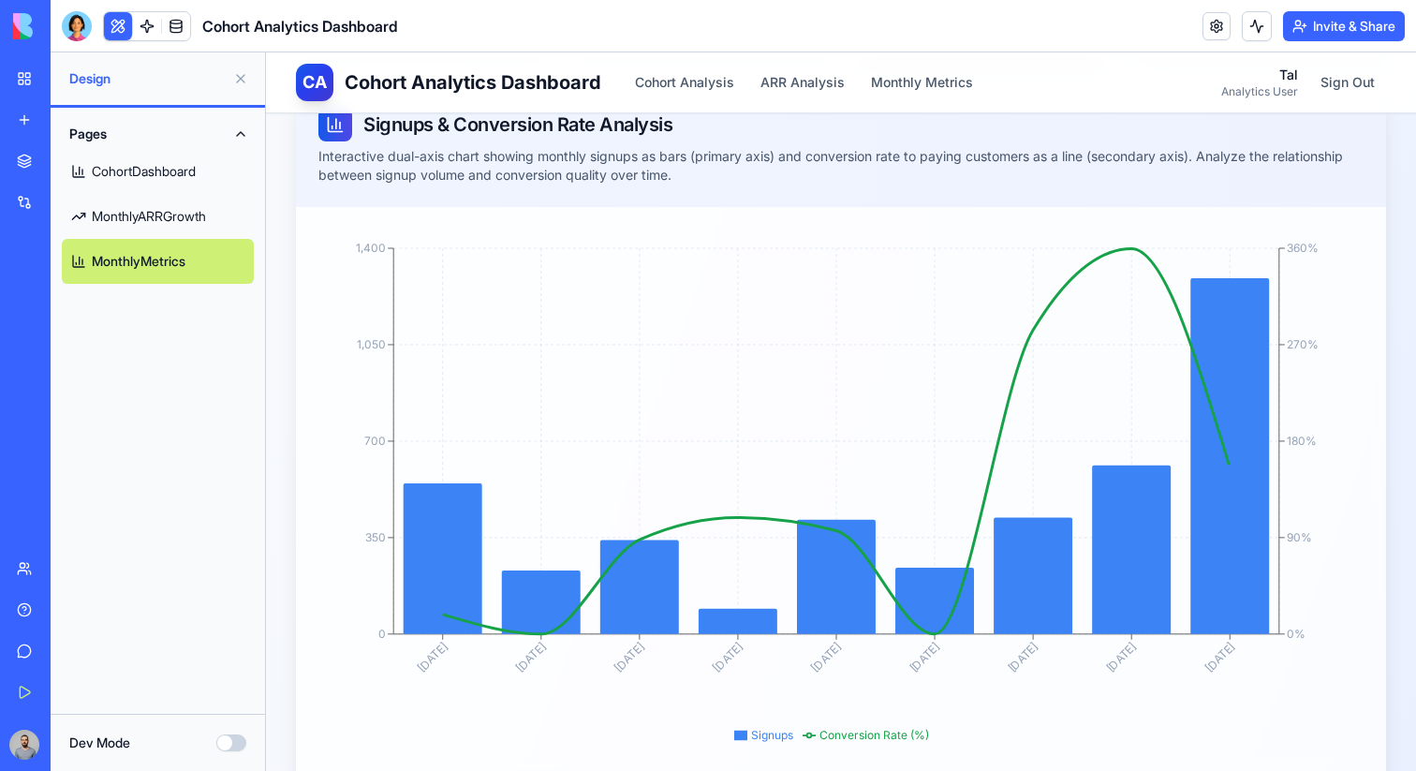
scroll to position [404, 0]
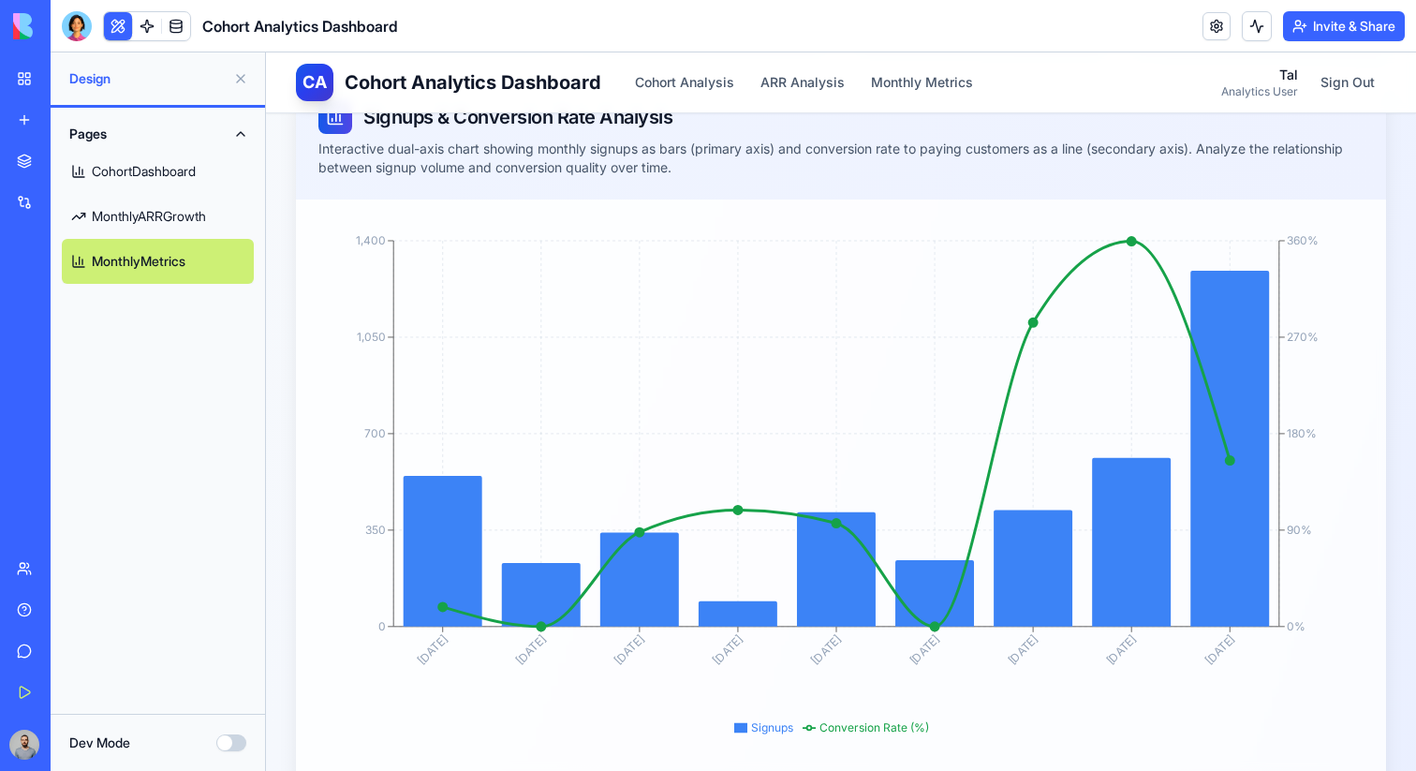
click at [172, 228] on link "MonthlyARRGrowth" at bounding box center [158, 216] width 192 height 45
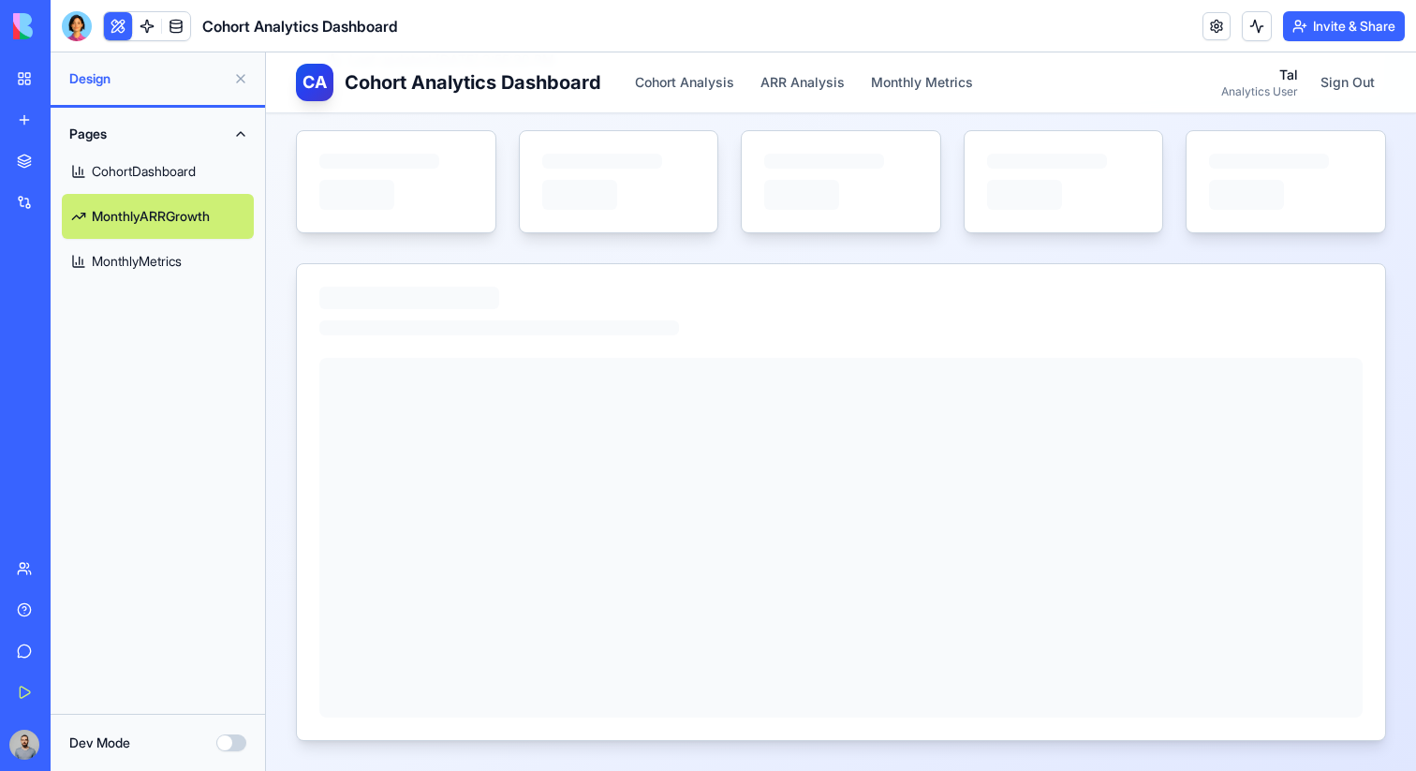
click at [169, 272] on link "MonthlyMetrics" at bounding box center [158, 261] width 192 height 45
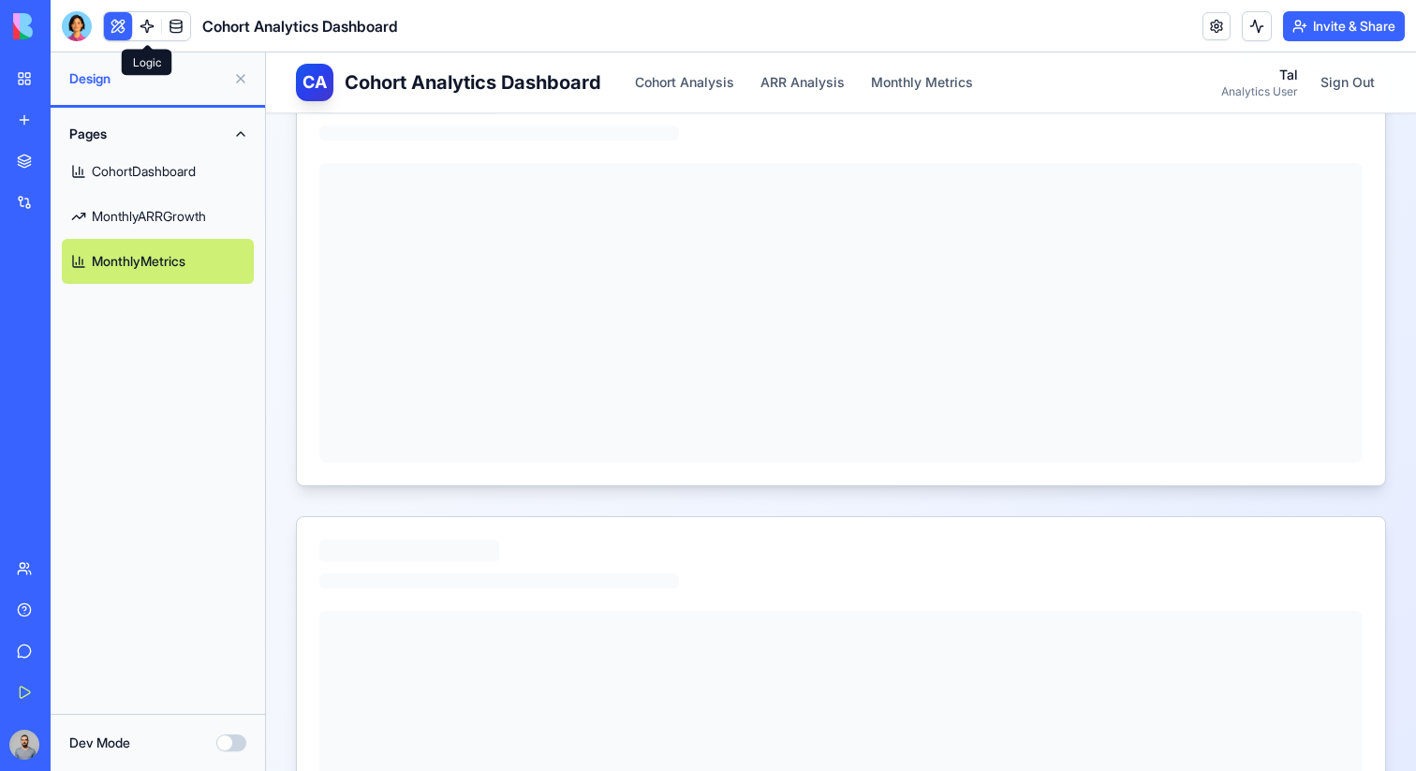
click at [154, 19] on link at bounding box center [147, 26] width 28 height 28
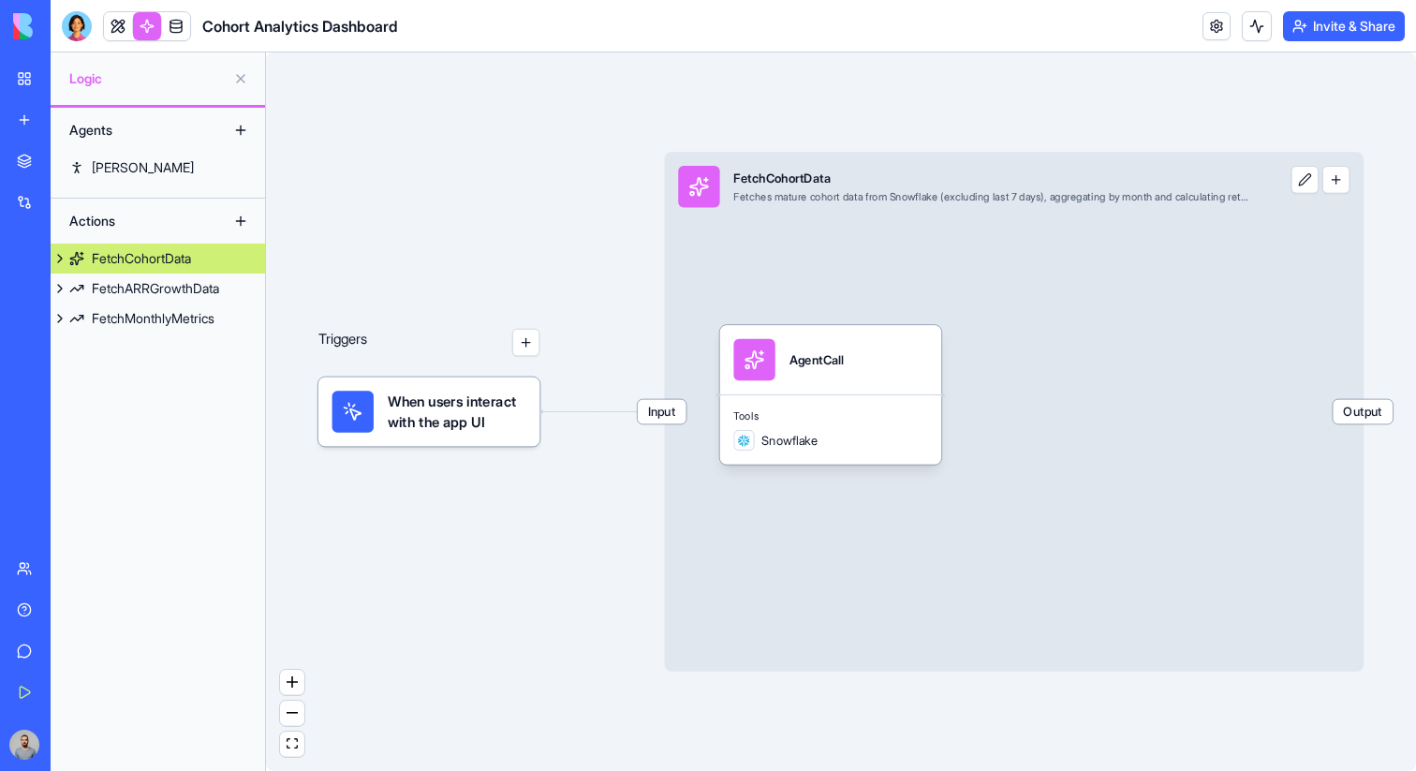
click at [184, 323] on div "FetchMonthlyMetrics" at bounding box center [153, 318] width 123 height 19
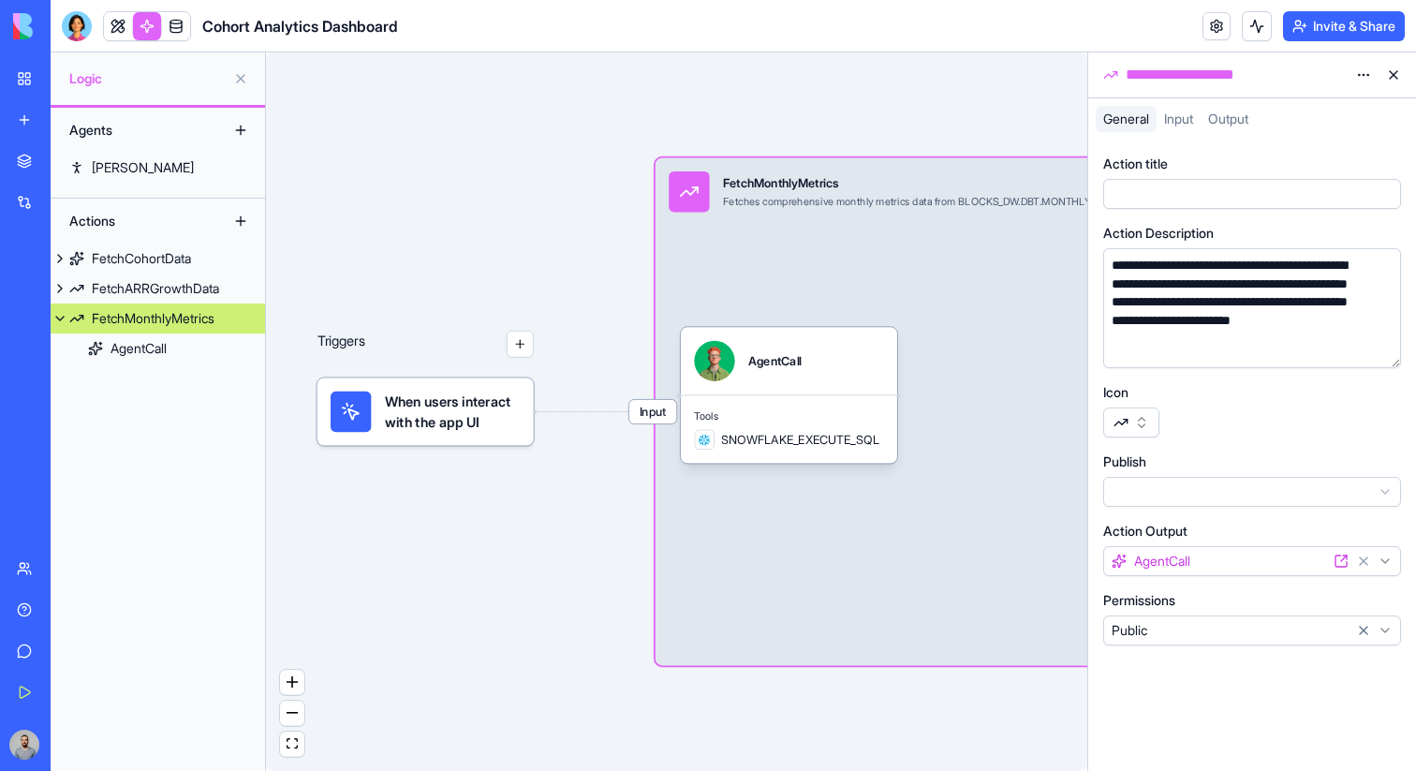
click at [1378, 342] on button "button" at bounding box center [1382, 349] width 30 height 30
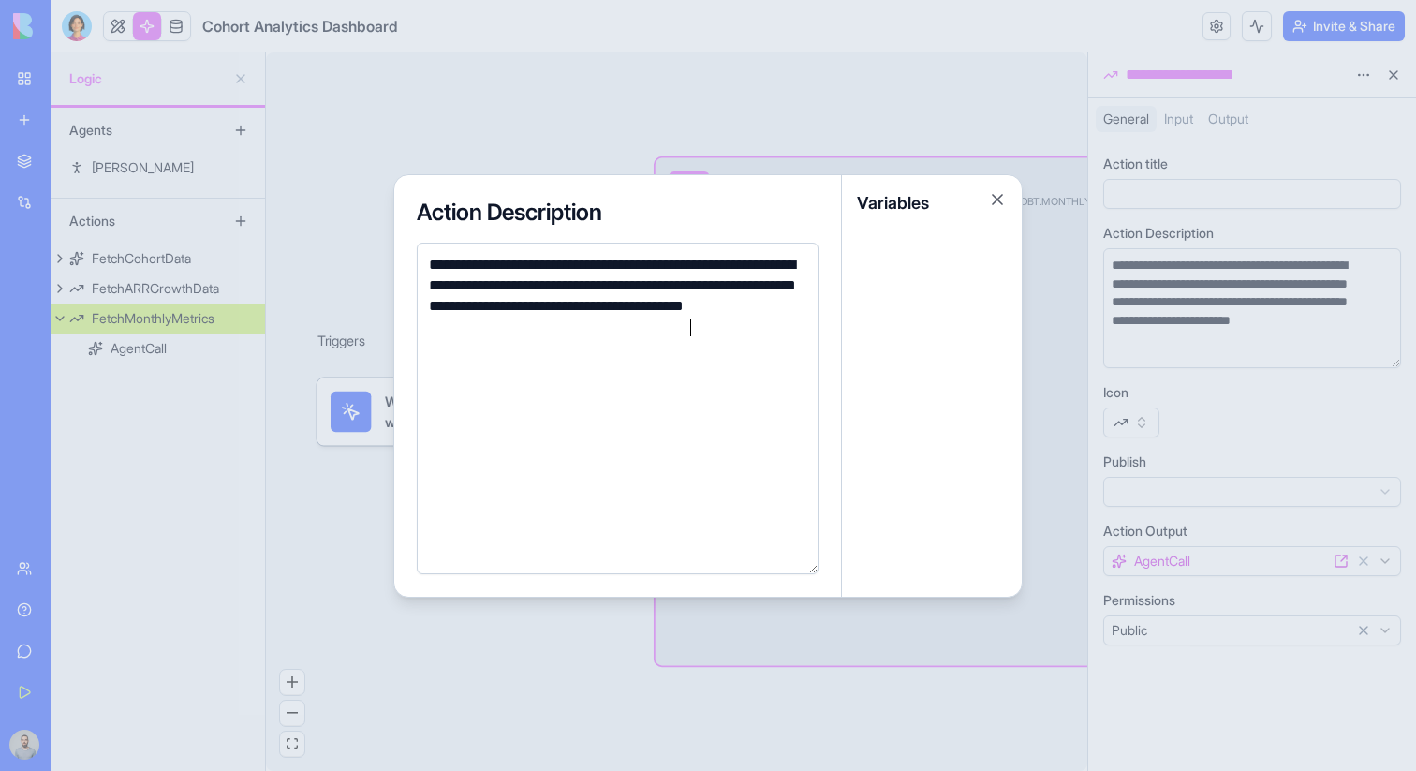
click at [1036, 261] on div at bounding box center [708, 385] width 1416 height 771
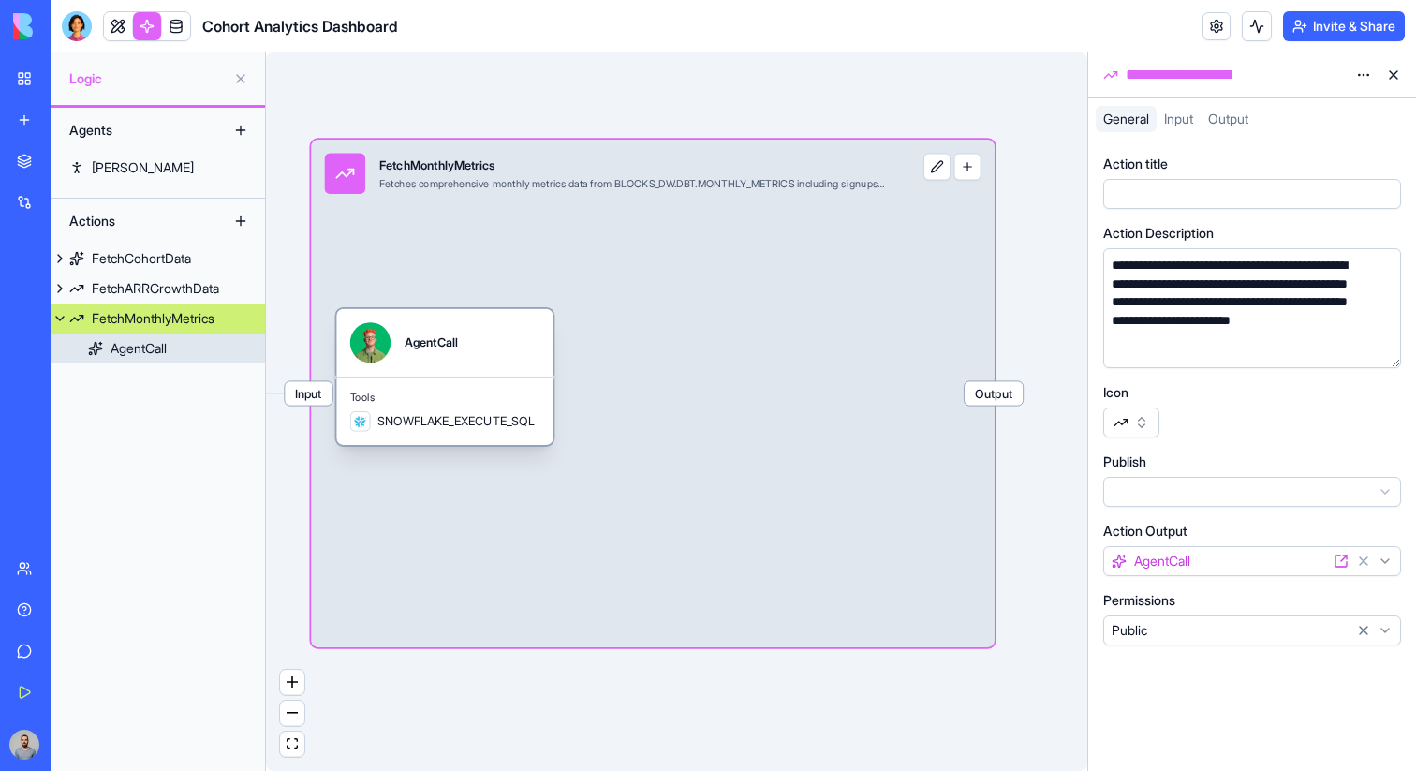
click at [478, 395] on span "Tools" at bounding box center [444, 396] width 189 height 13
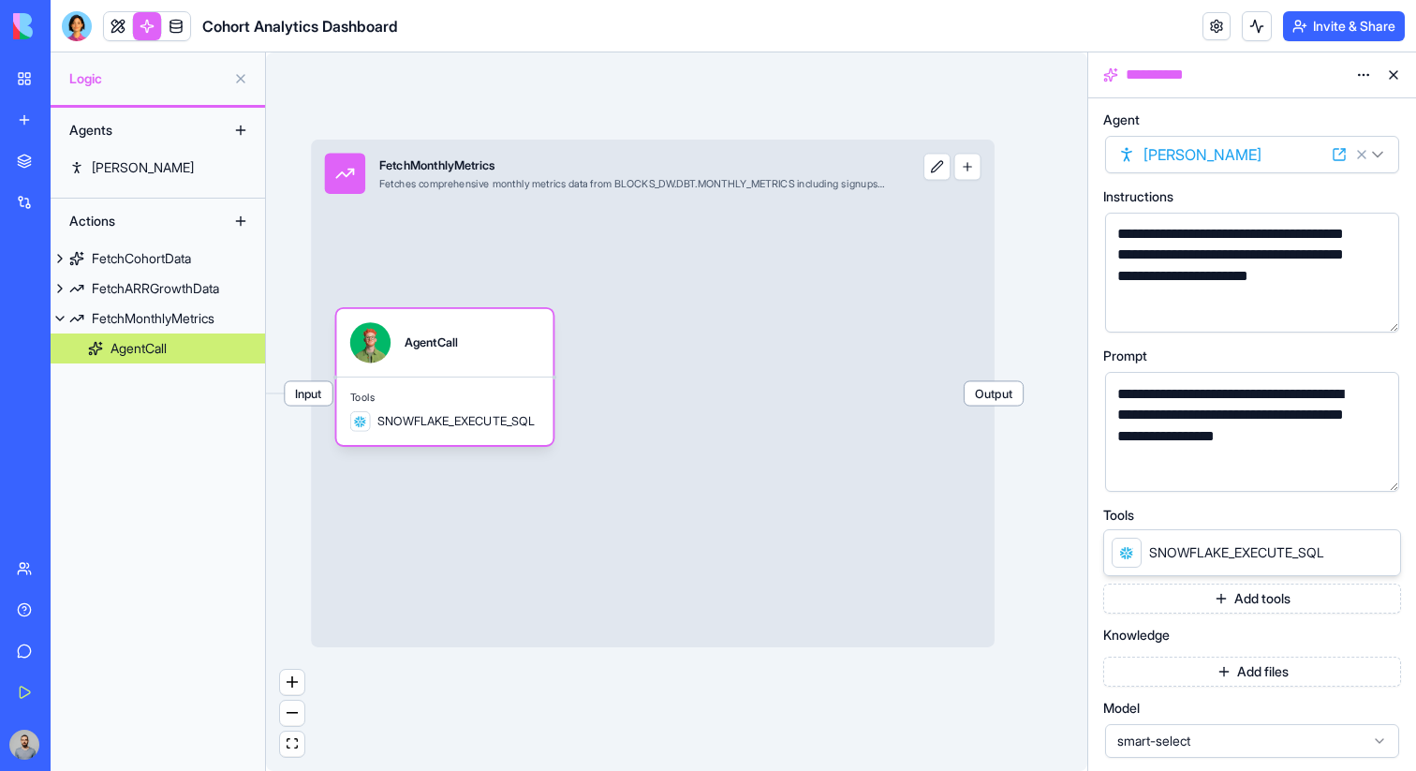
scroll to position [51, 0]
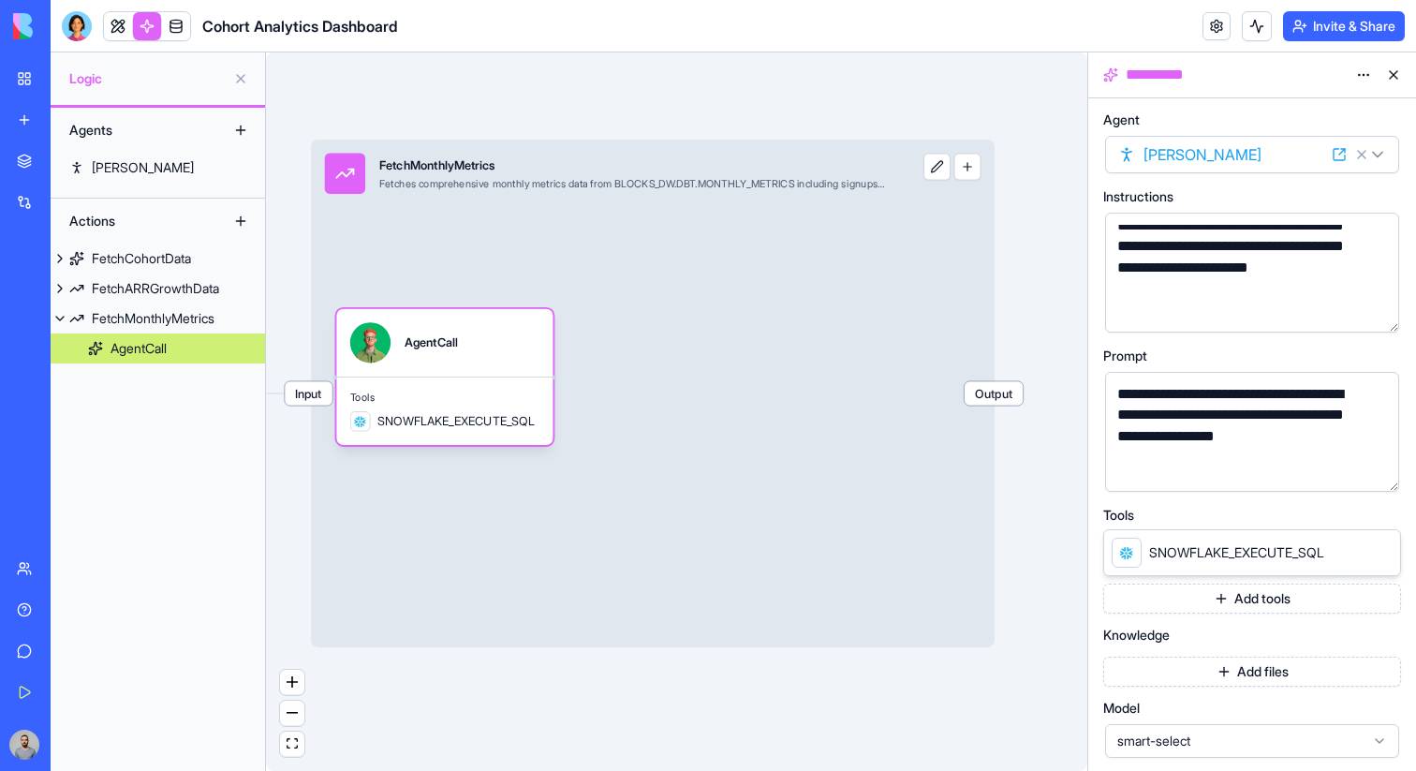
click at [1233, 301] on div "**********" at bounding box center [1235, 246] width 249 height 147
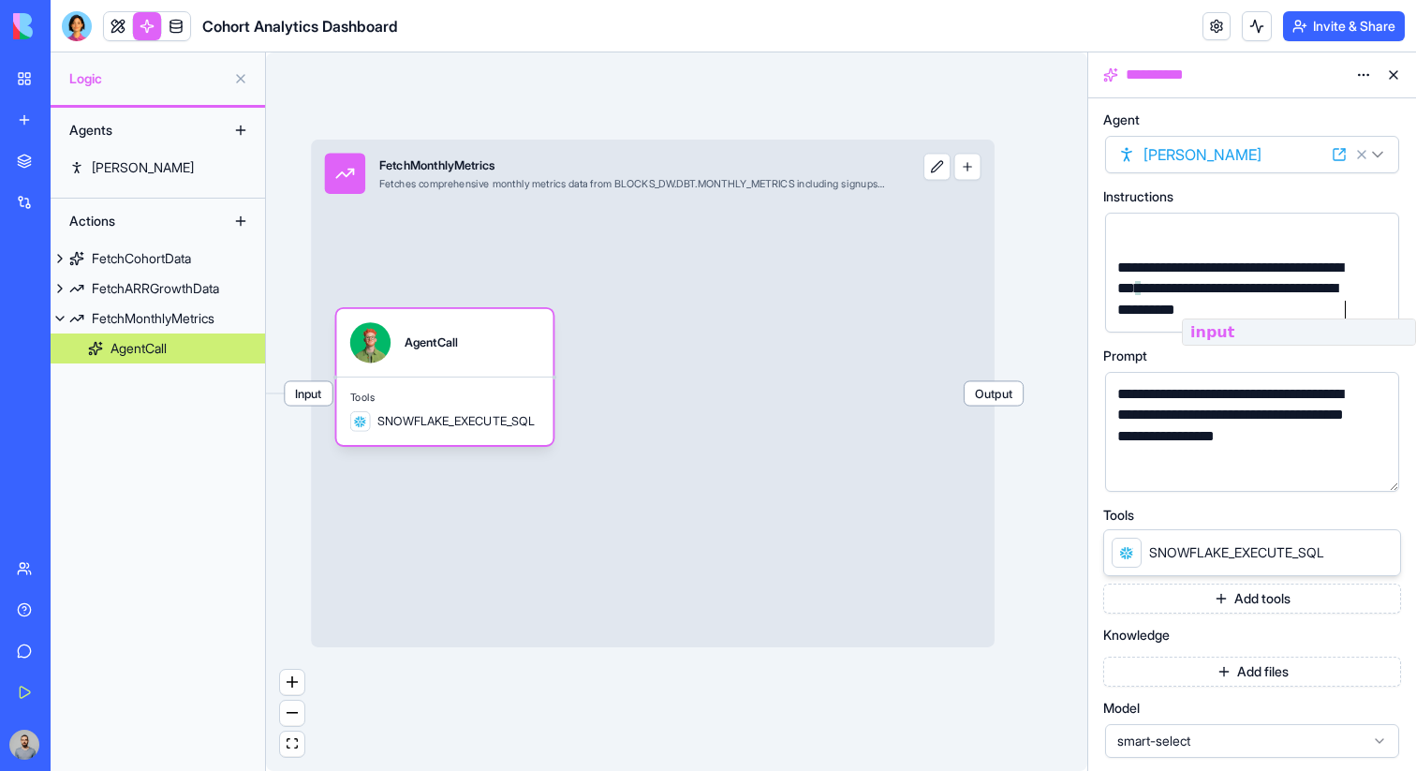
scroll to position [156, 0]
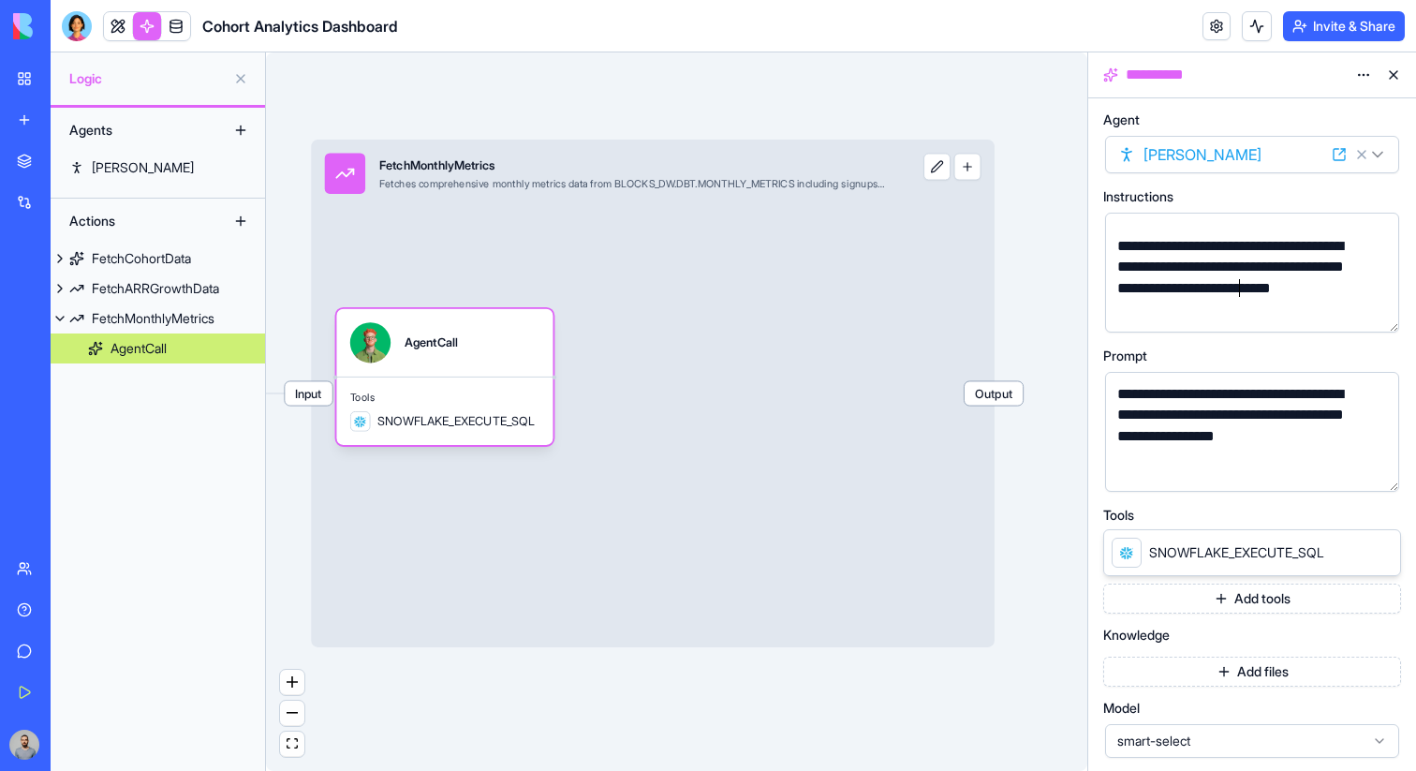
click at [1242, 284] on div "**********" at bounding box center [1235, 278] width 249 height 84
click at [110, 34] on link at bounding box center [118, 26] width 28 height 28
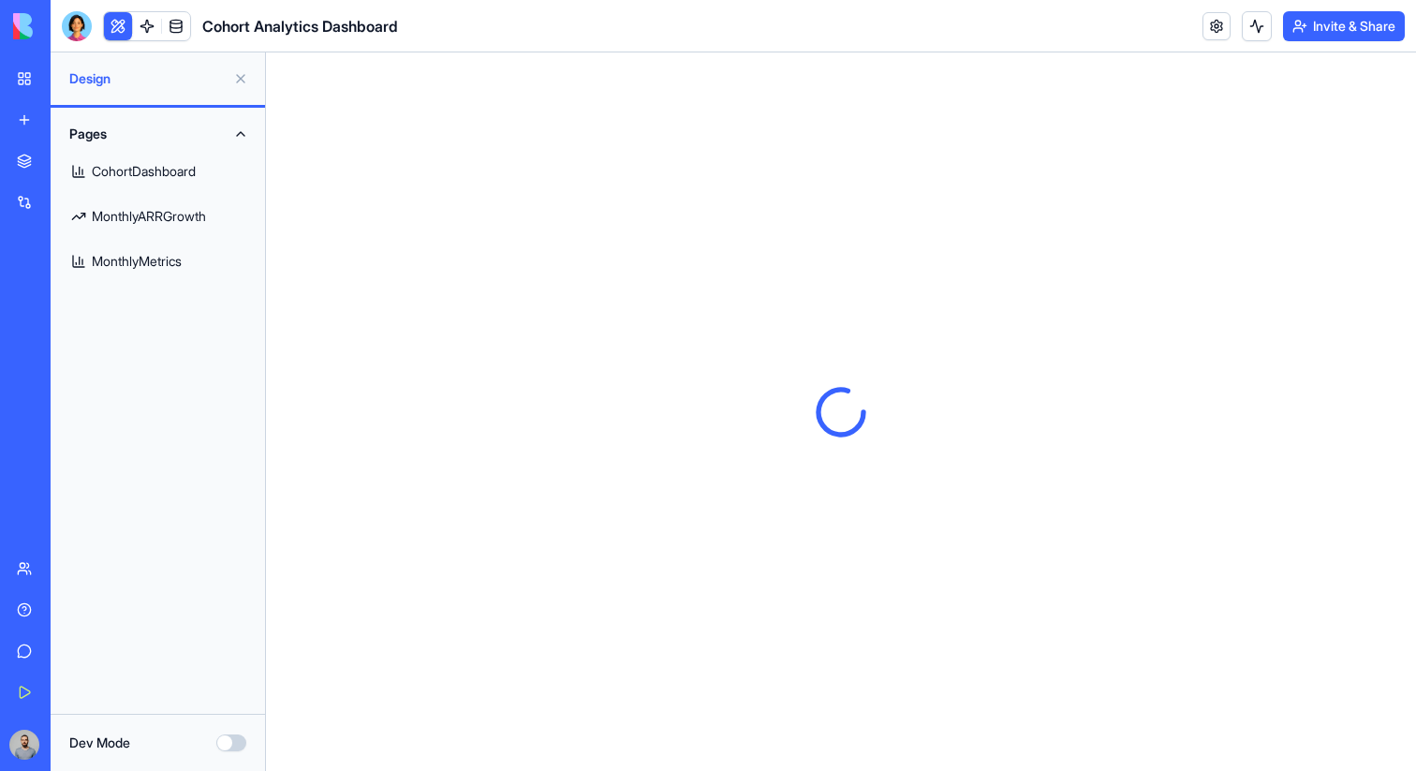
click at [169, 260] on link "MonthlyMetrics" at bounding box center [158, 261] width 192 height 45
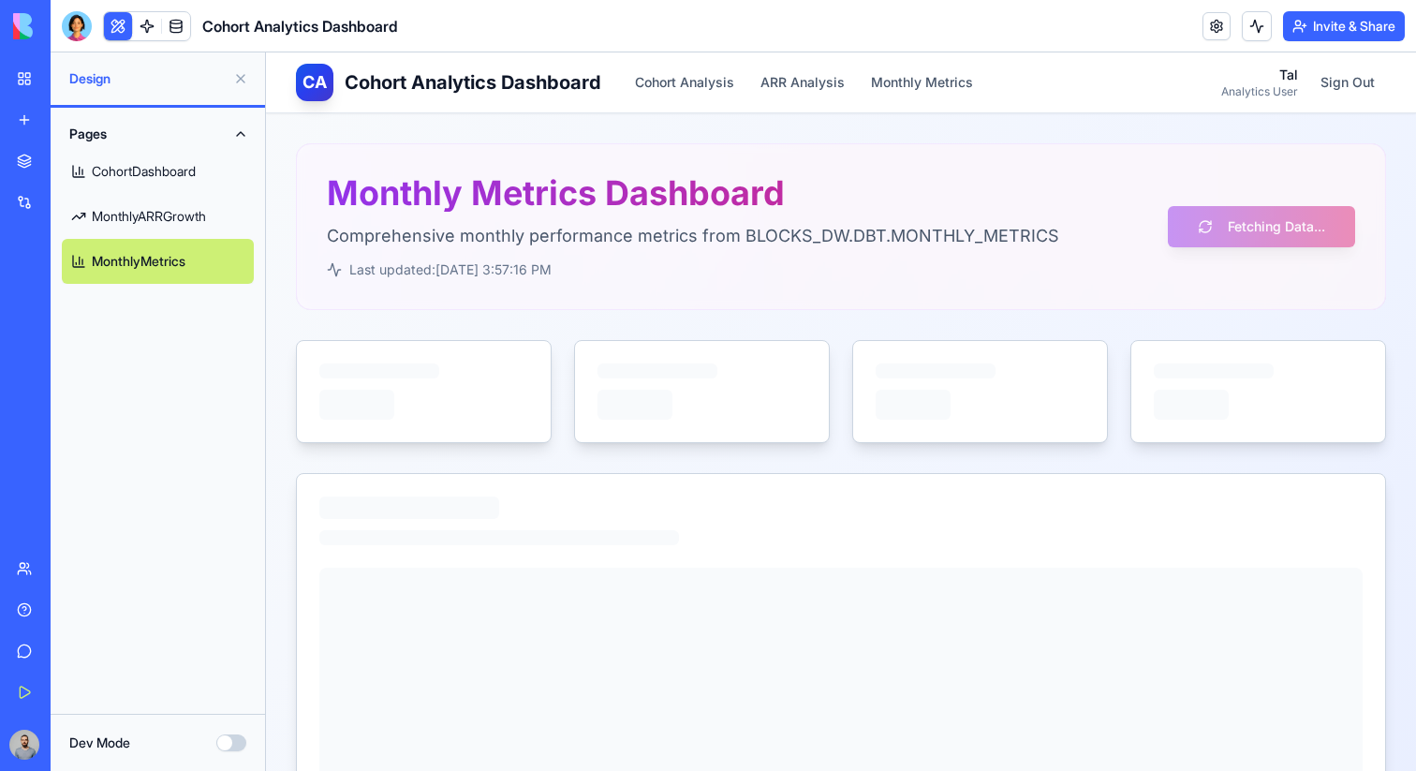
click at [1251, 36] on body "BETA My Workspace New app Marketplace Integrations Recent AI Avatar Generator S…" at bounding box center [708, 385] width 1416 height 771
click at [1251, 26] on button at bounding box center [1256, 26] width 30 height 30
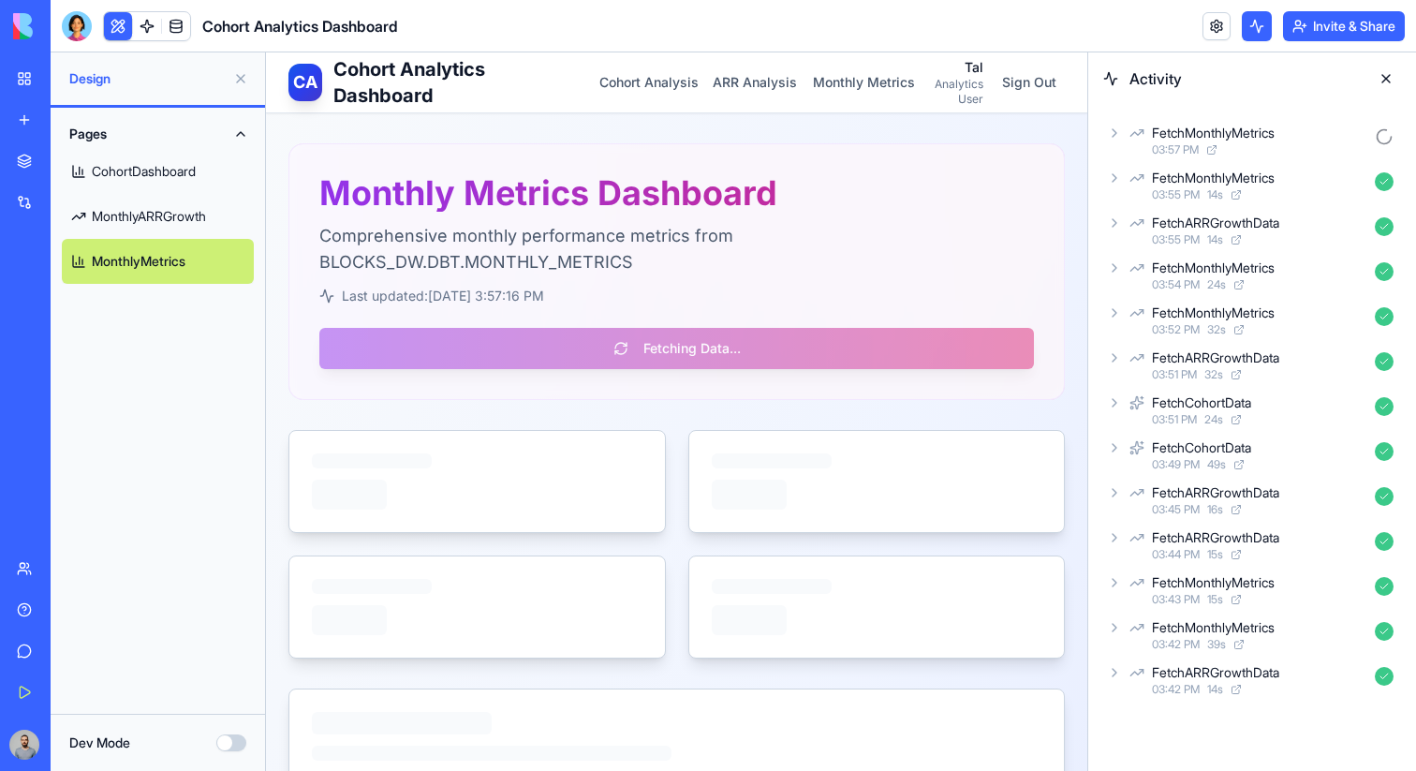
click at [1258, 143] on div "03:57 PM" at bounding box center [1259, 149] width 215 height 15
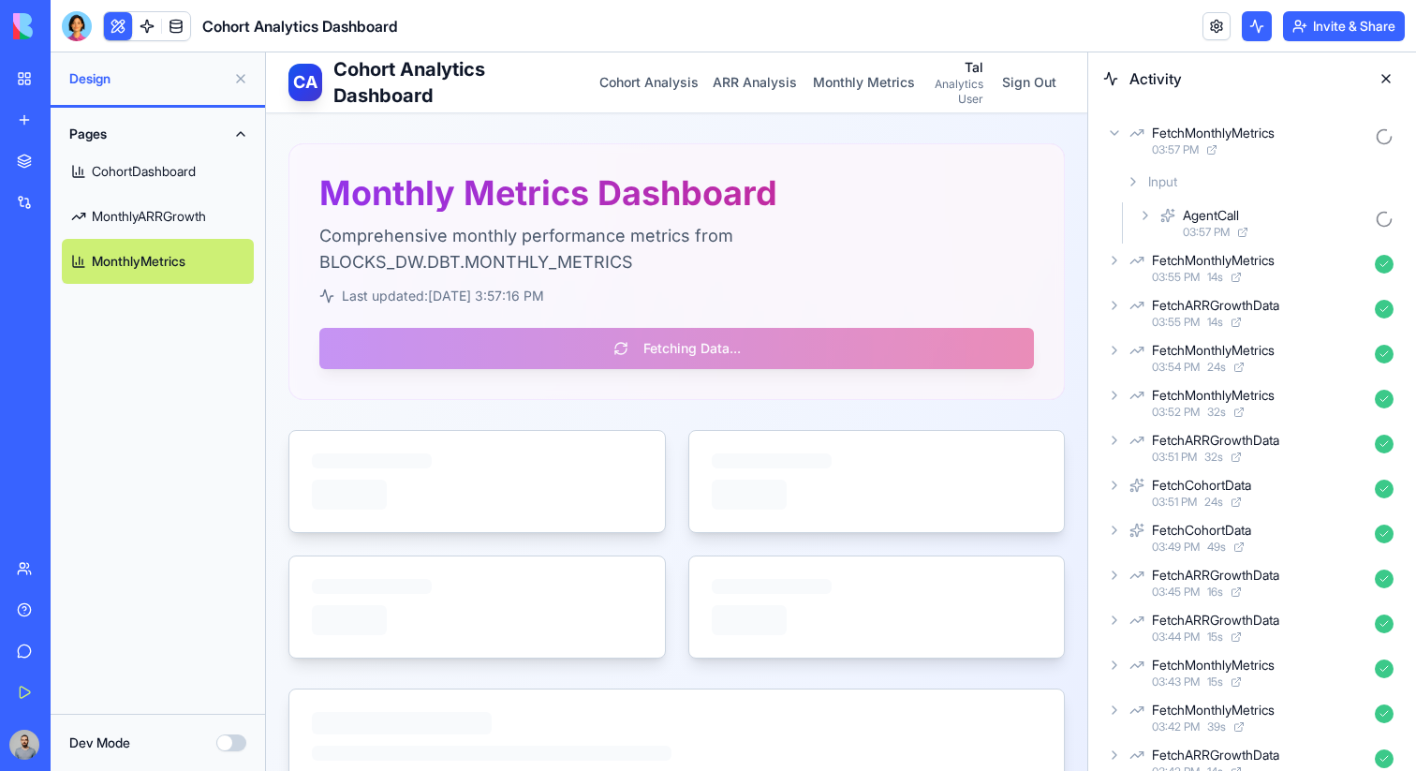
click at [1264, 220] on div "AgentCall" at bounding box center [1274, 215] width 184 height 19
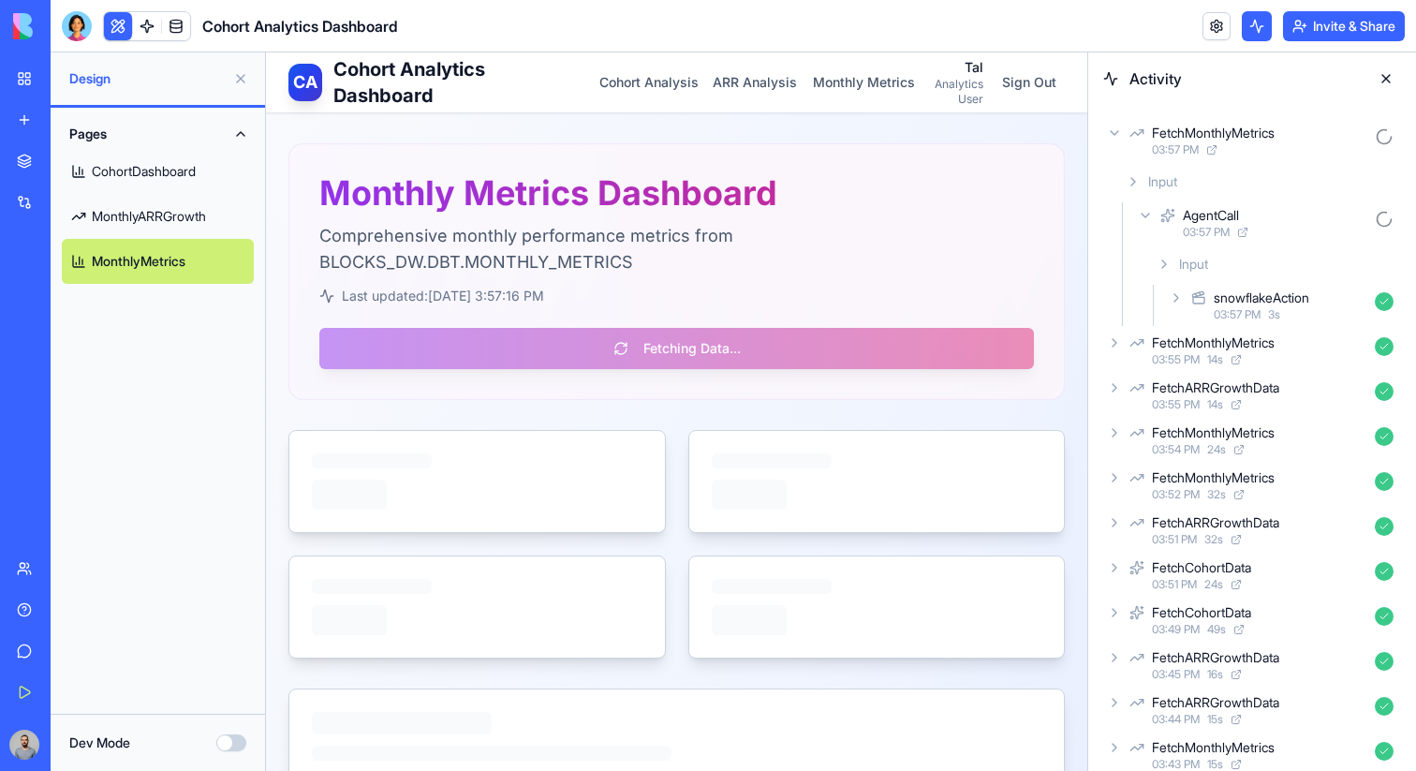
click at [1288, 303] on div "snowflakeAction" at bounding box center [1260, 297] width 95 height 19
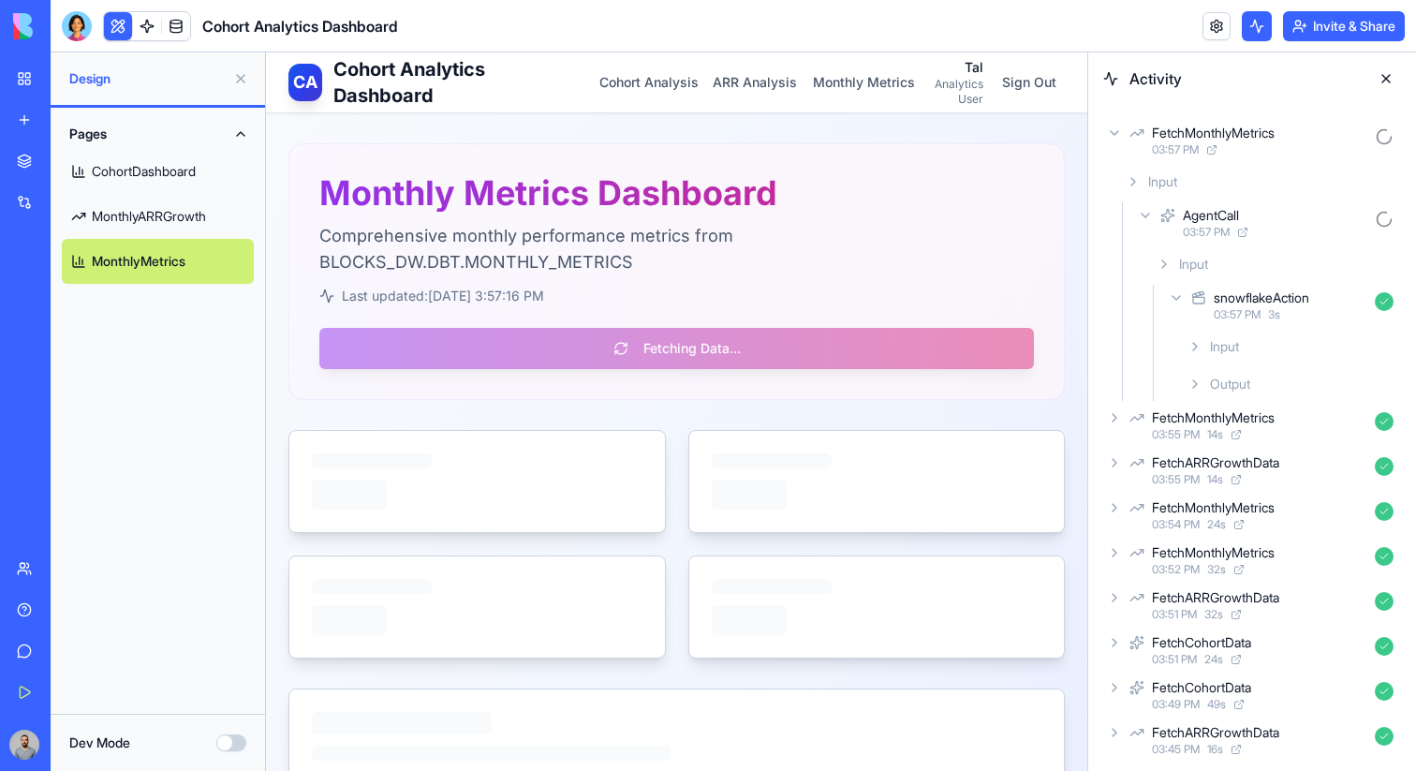
click at [1291, 384] on div "Output" at bounding box center [1290, 384] width 221 height 34
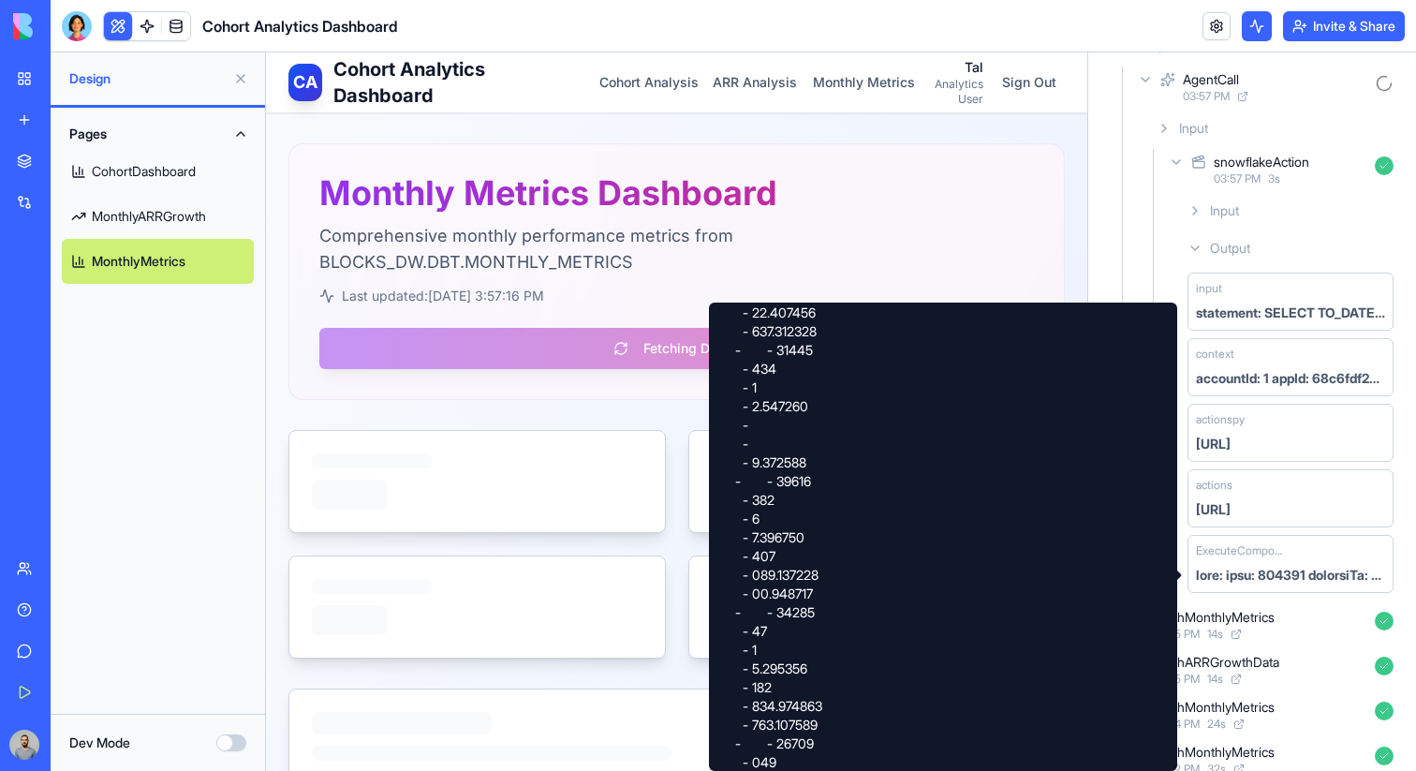
scroll to position [171, 0]
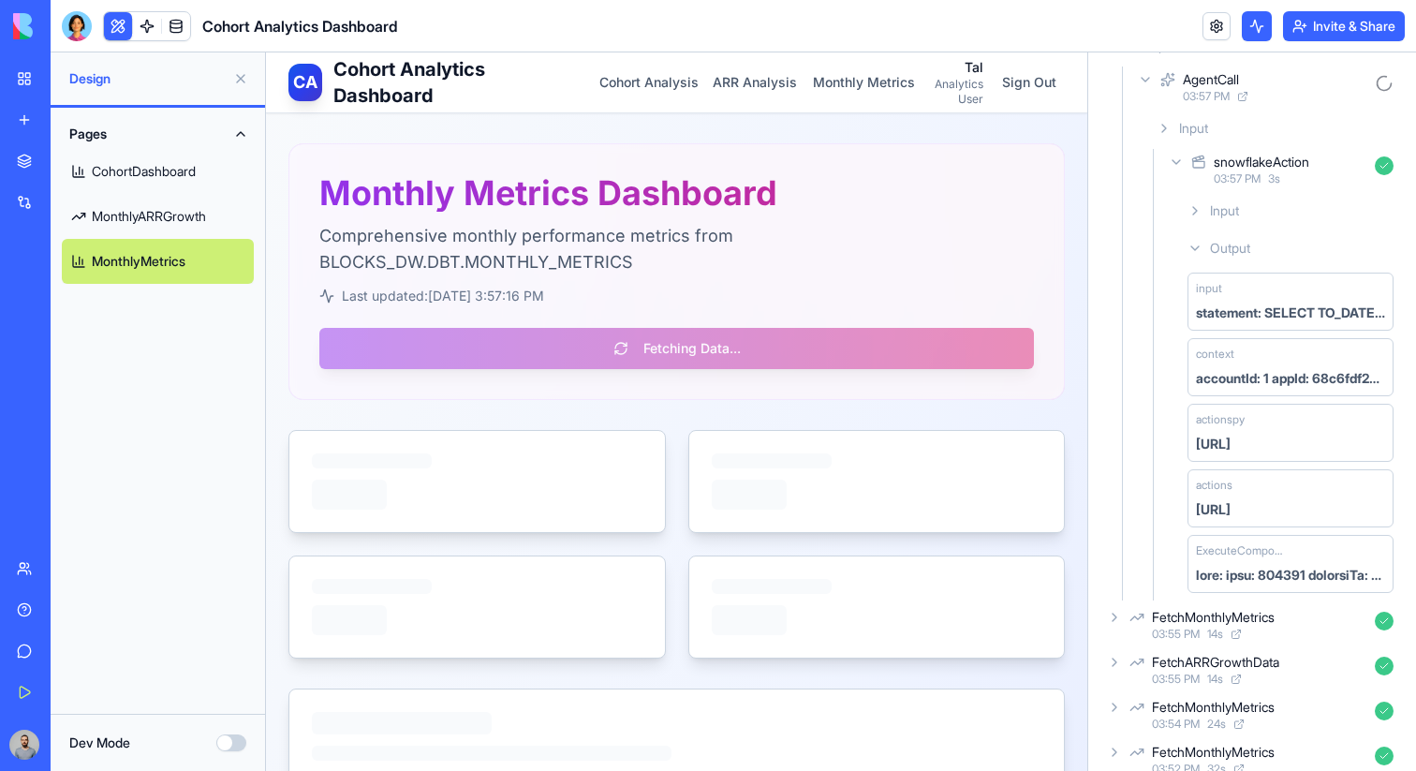
click at [1272, 164] on div "snowflakeAction" at bounding box center [1260, 162] width 95 height 19
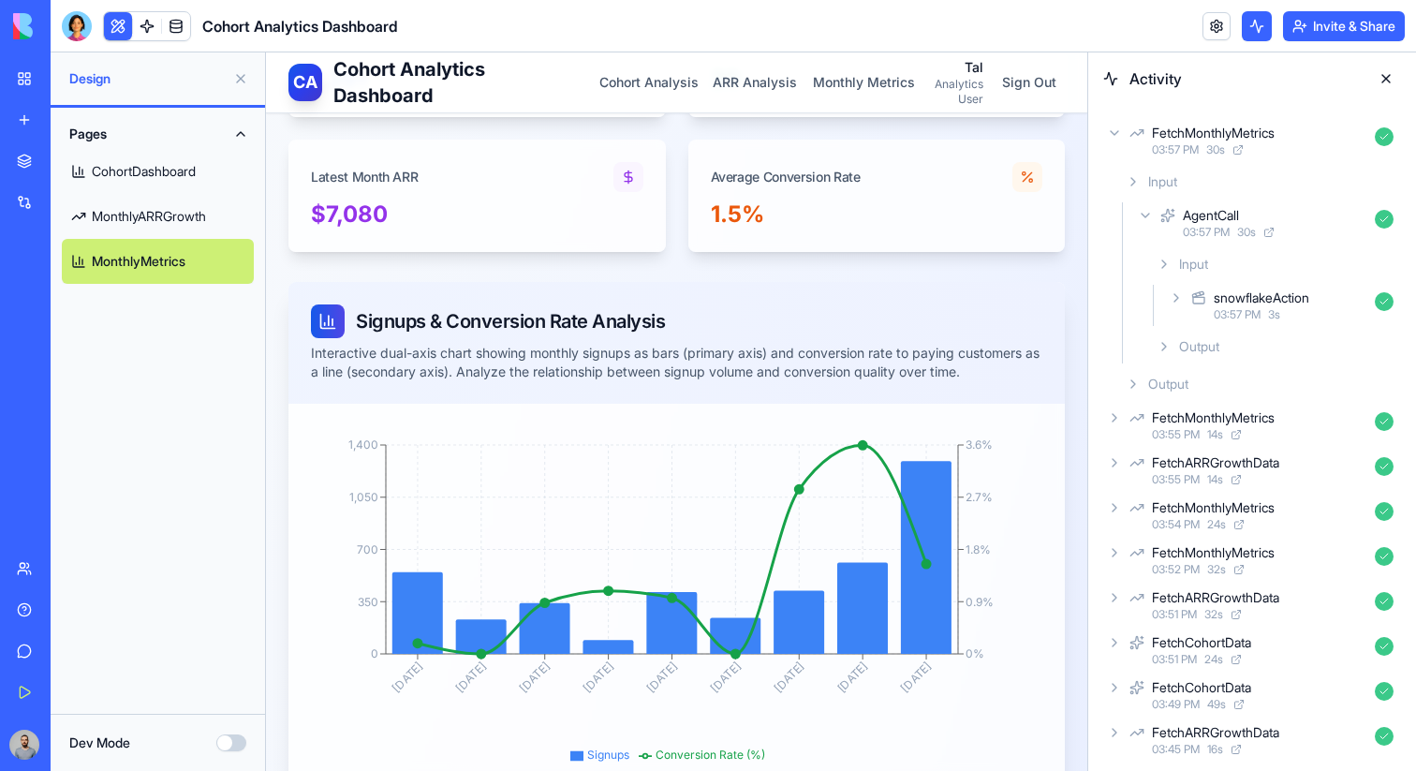
scroll to position [429, 0]
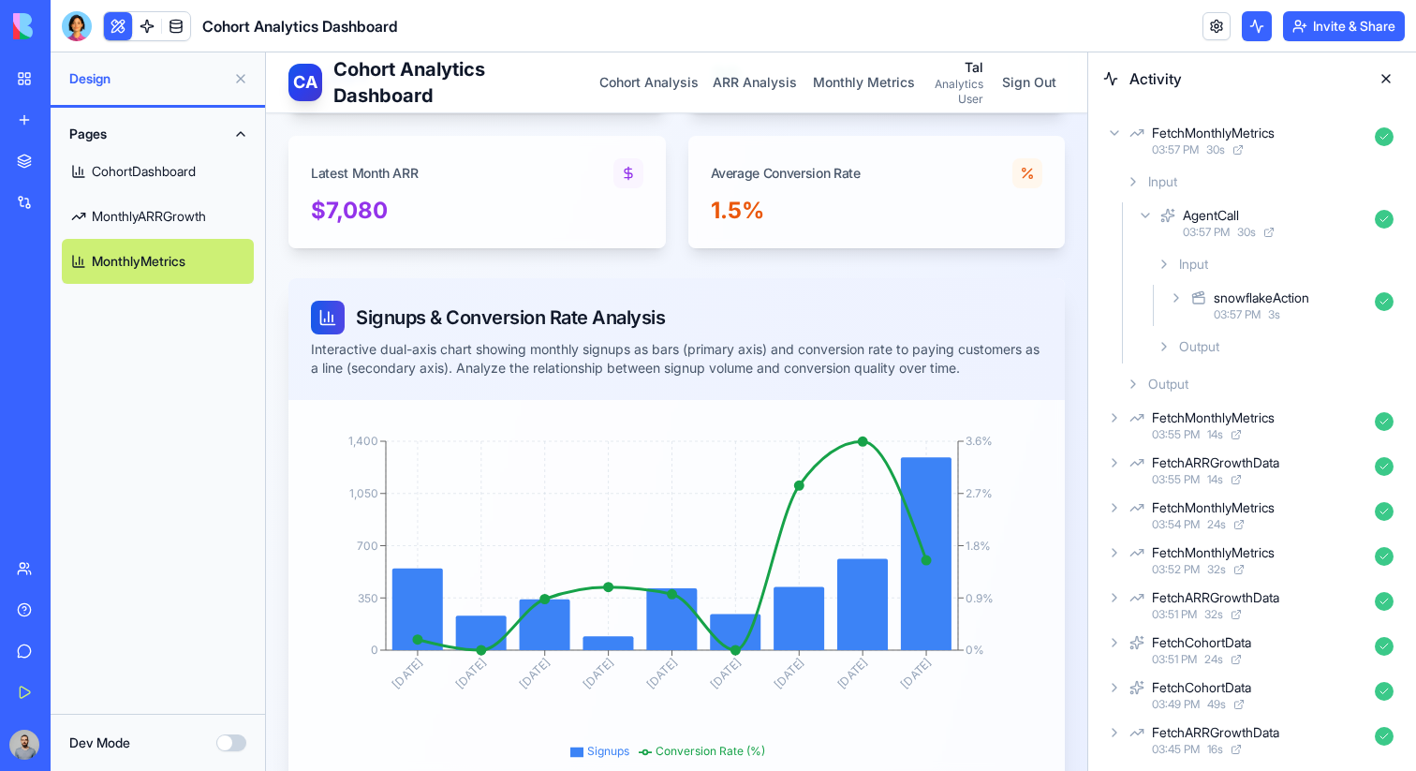
click at [1386, 80] on button at bounding box center [1386, 79] width 30 height 30
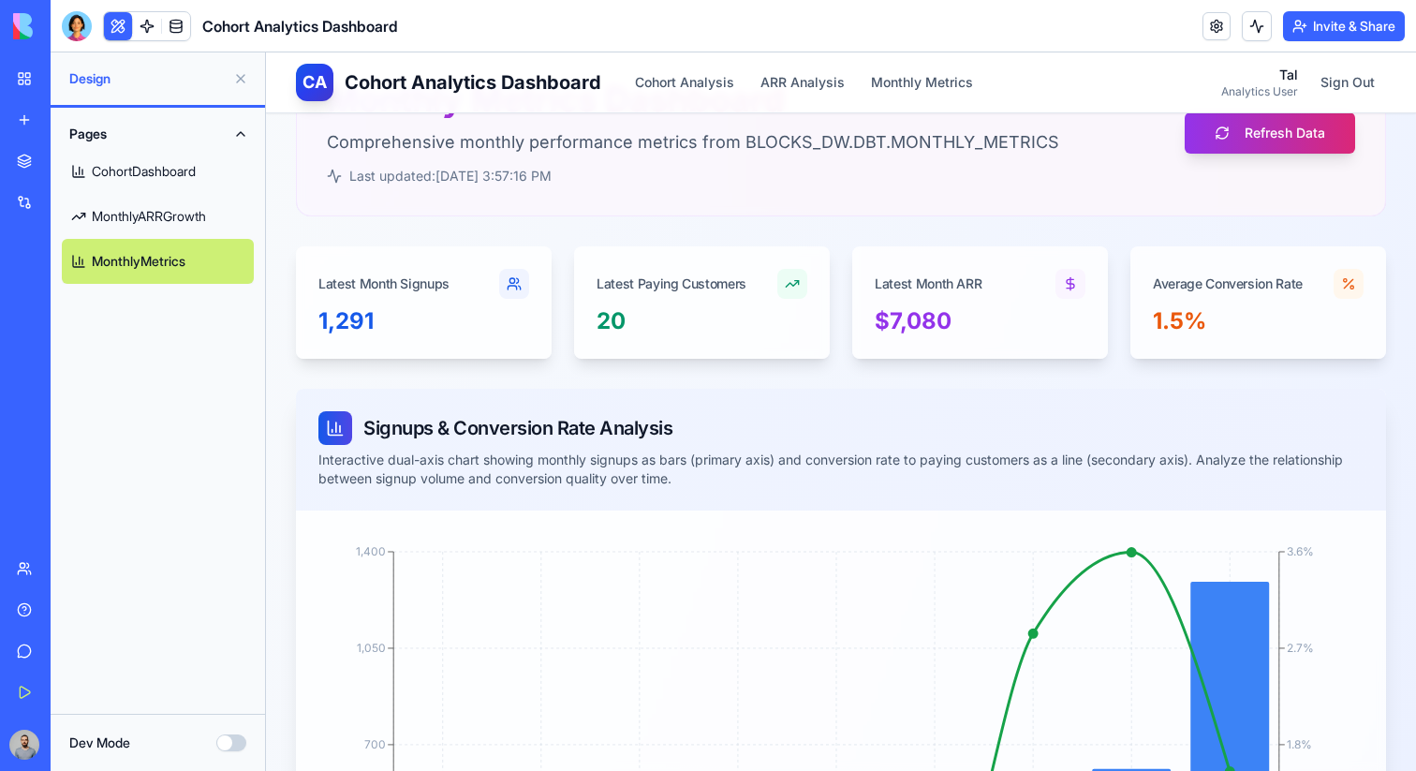
scroll to position [0, 0]
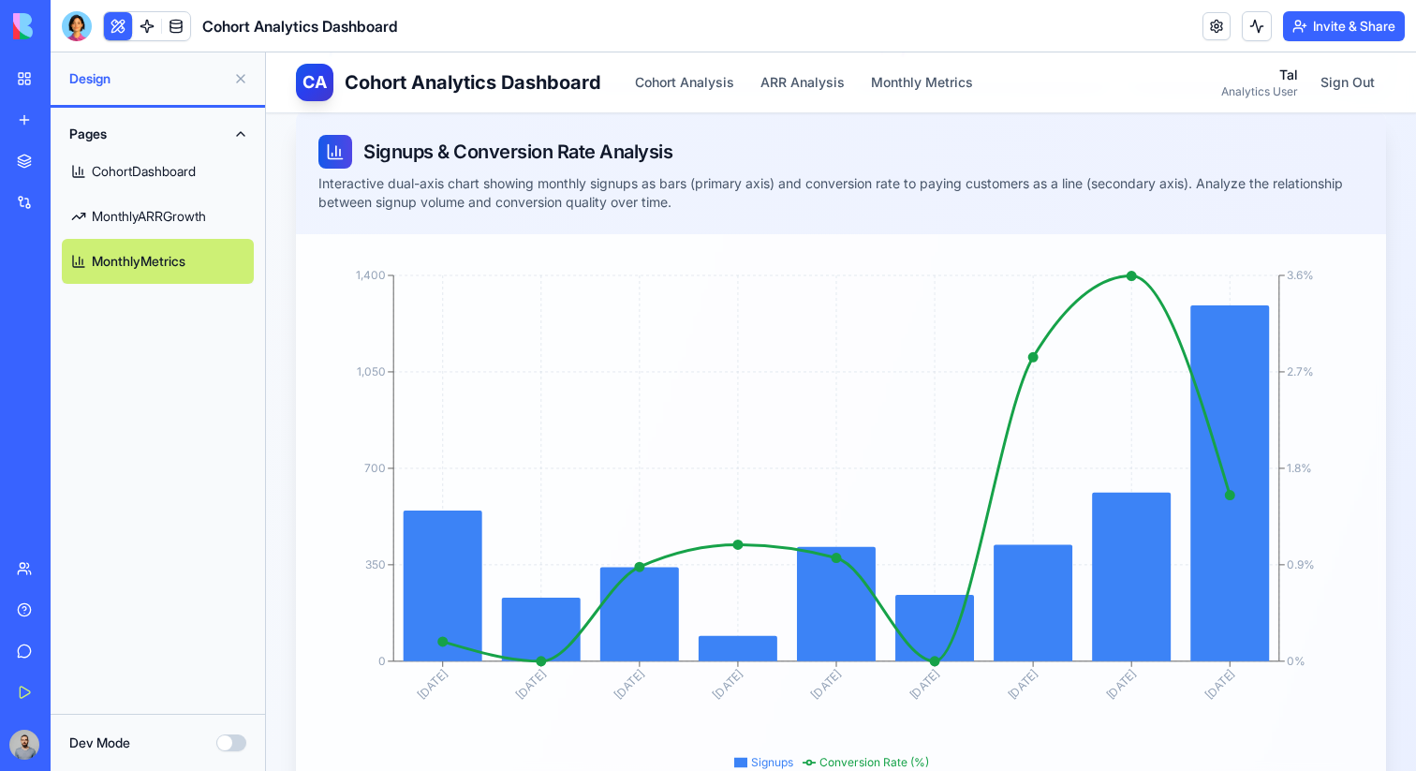
click at [171, 220] on link "MonthlyARRGrowth" at bounding box center [158, 216] width 192 height 45
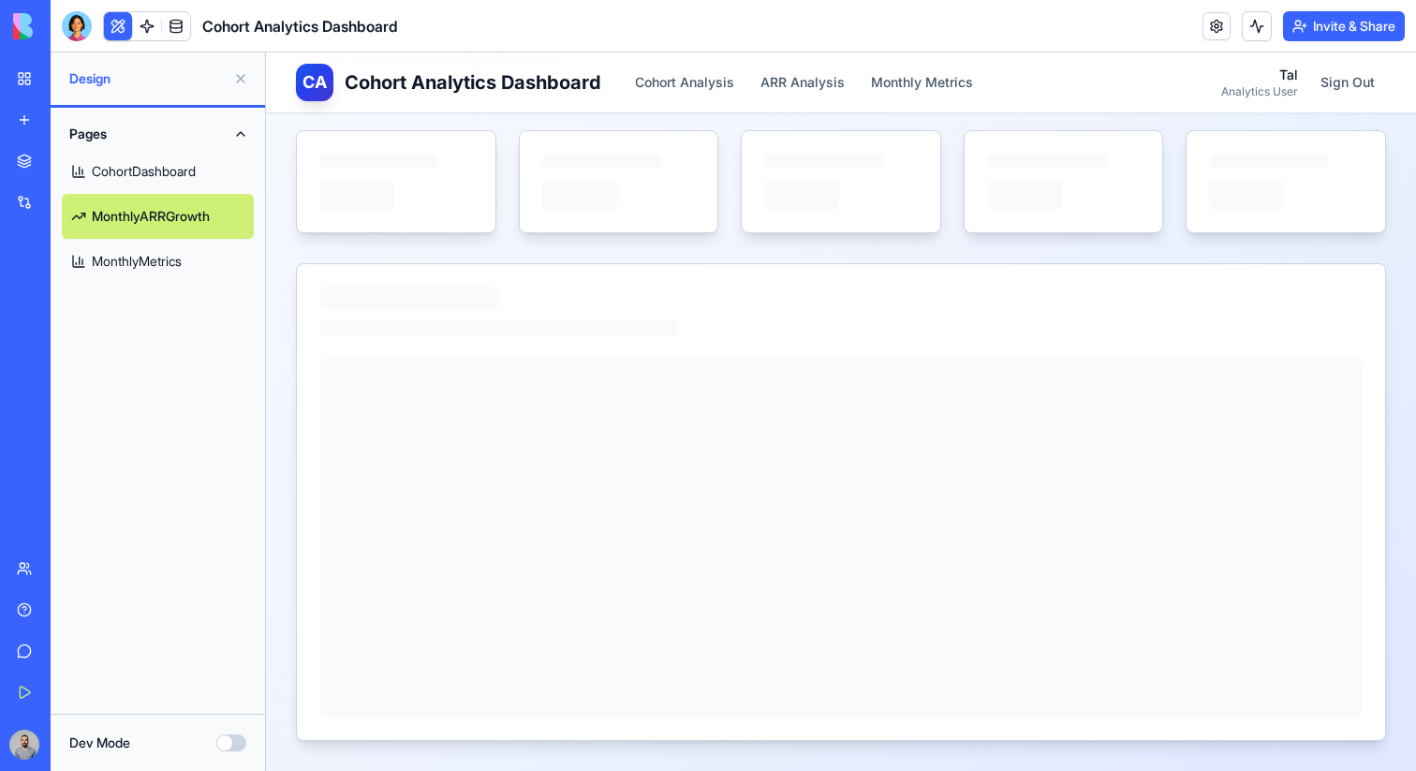
scroll to position [370, 0]
